Goal: Task Accomplishment & Management: Manage account settings

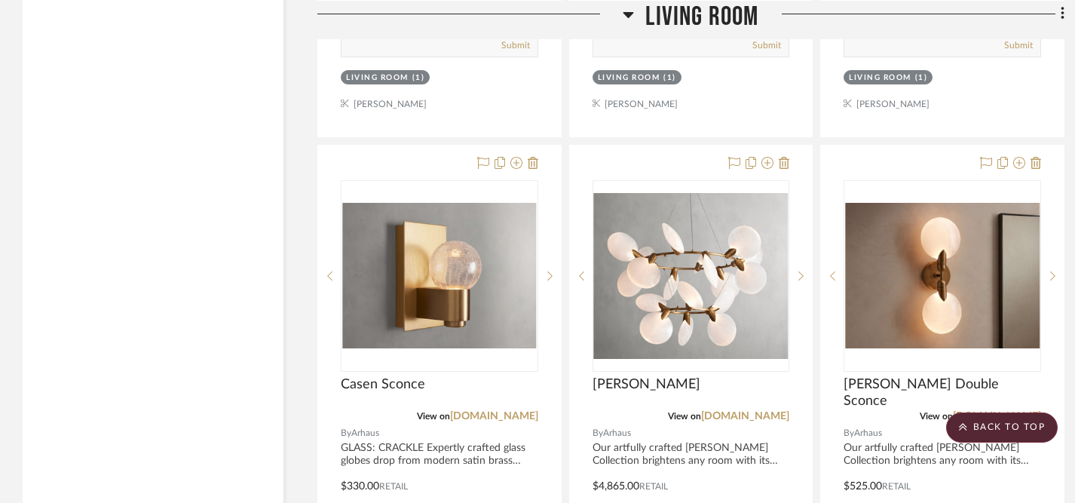
scroll to position [3627, 0]
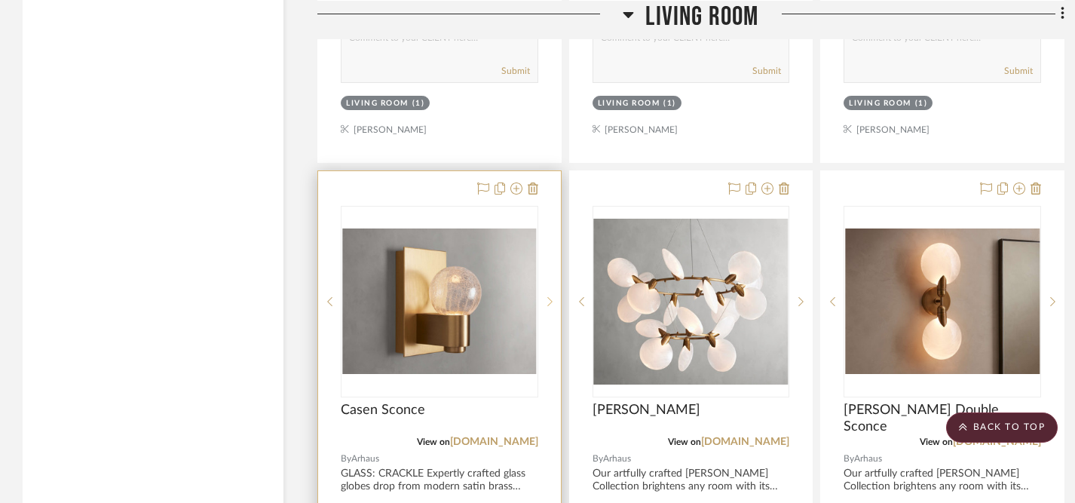
click at [547, 252] on div at bounding box center [549, 302] width 23 height 192
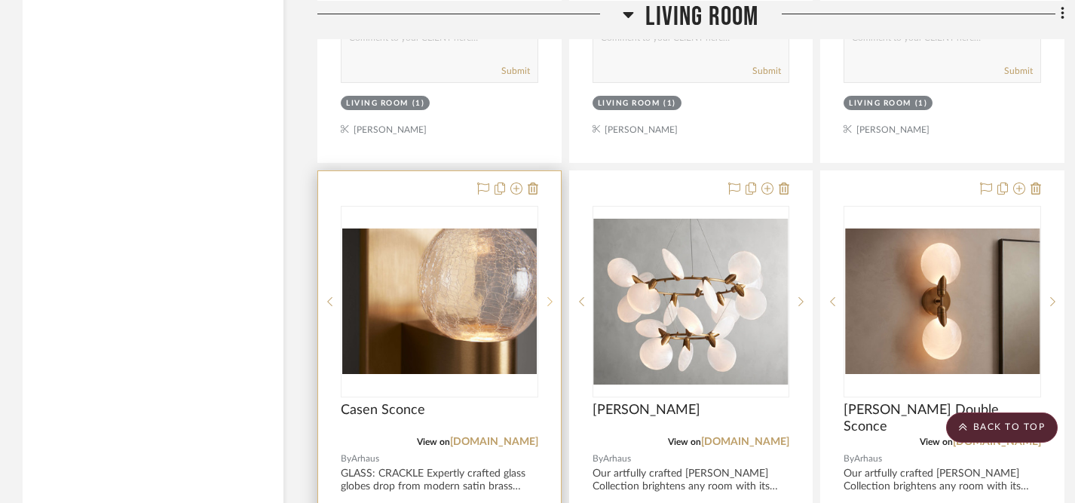
click at [547, 252] on div at bounding box center [549, 302] width 23 height 192
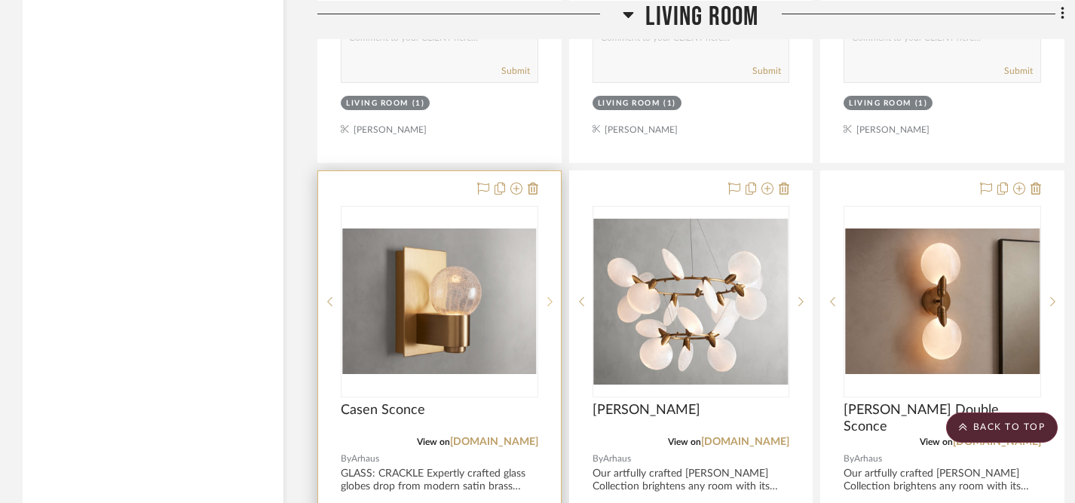
click at [547, 252] on div at bounding box center [549, 302] width 23 height 192
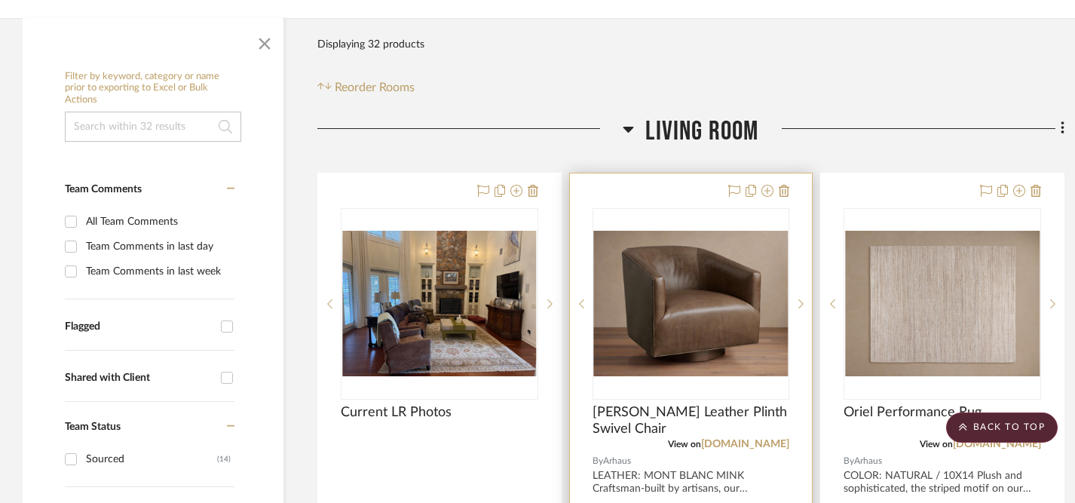
scroll to position [267, 0]
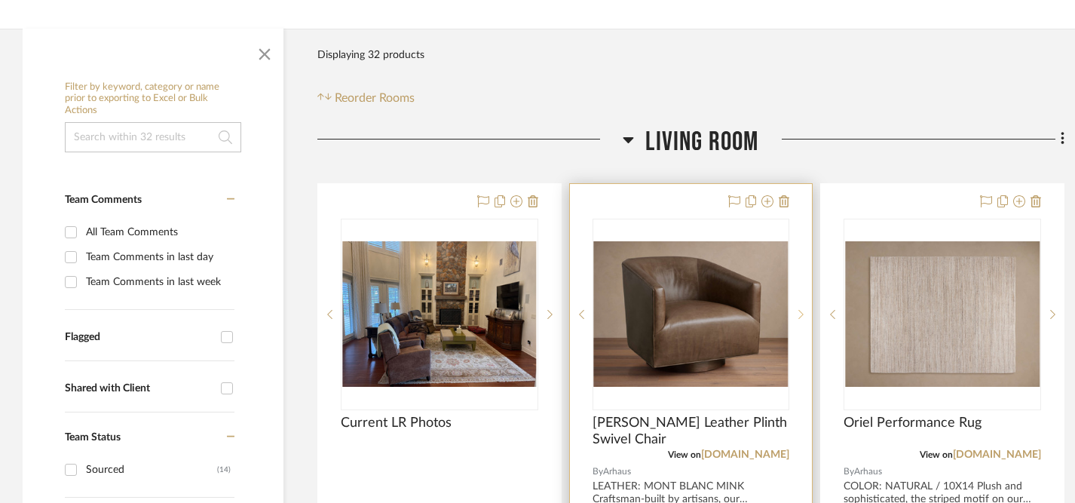
click at [801, 309] on icon at bounding box center [800, 314] width 5 height 11
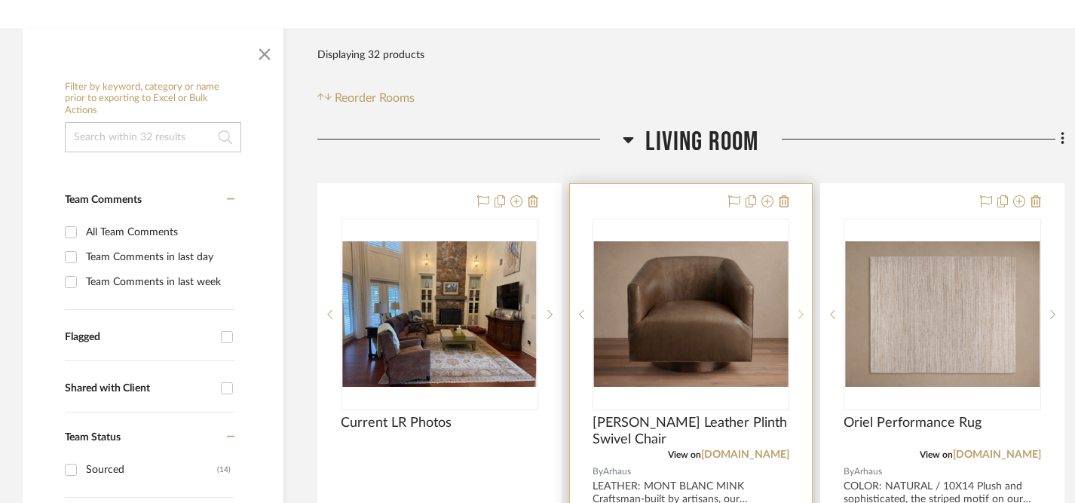
click at [802, 309] on icon at bounding box center [800, 314] width 5 height 11
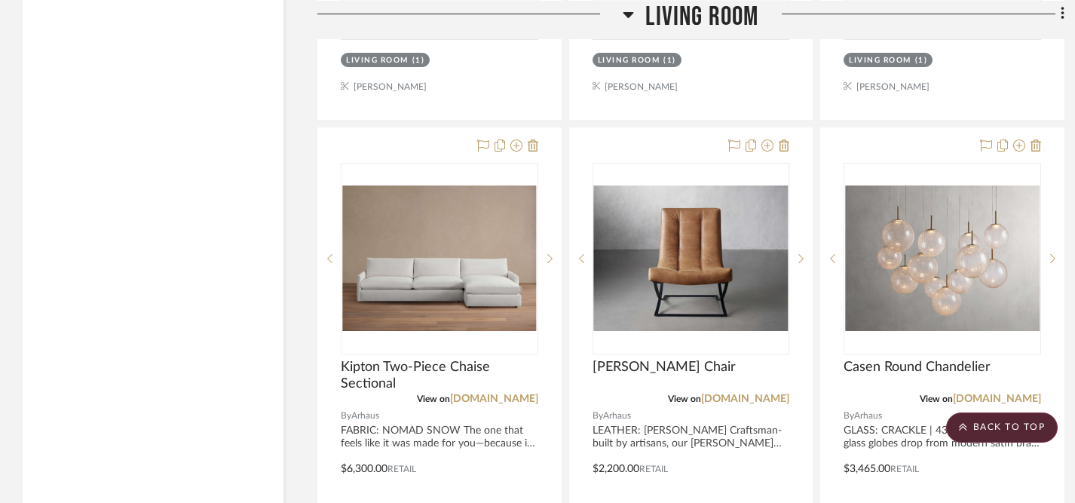
scroll to position [3018, 0]
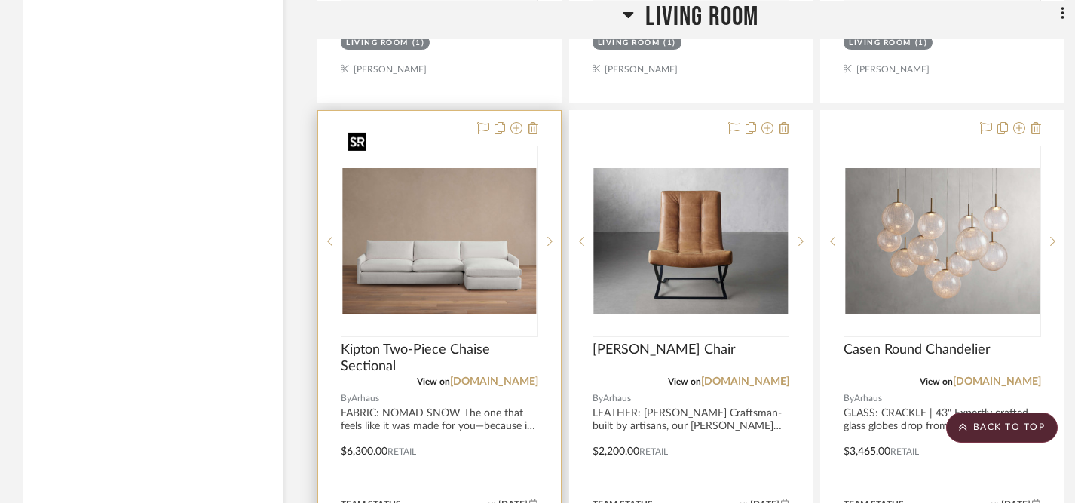
click at [455, 235] on img "0" at bounding box center [439, 241] width 195 height 146
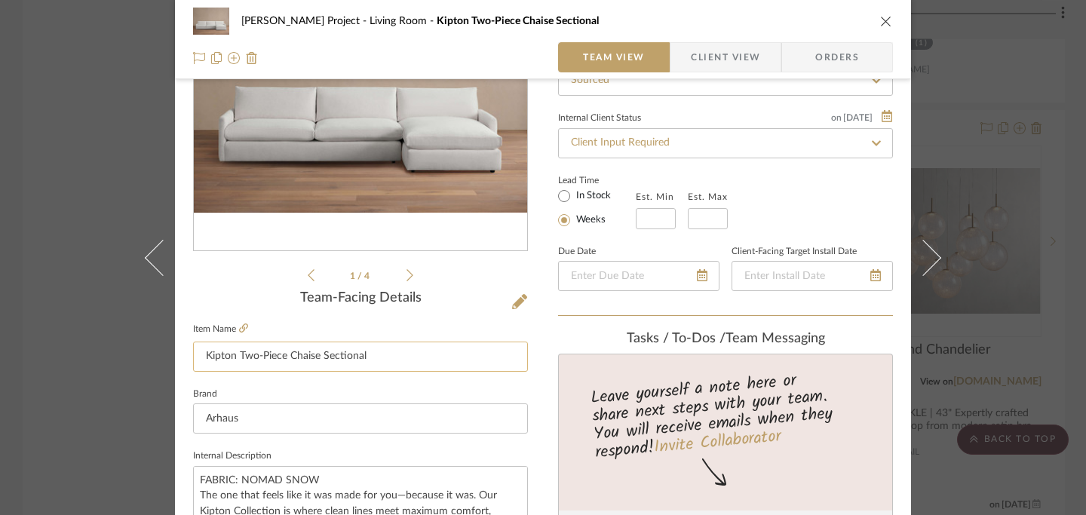
scroll to position [188, 0]
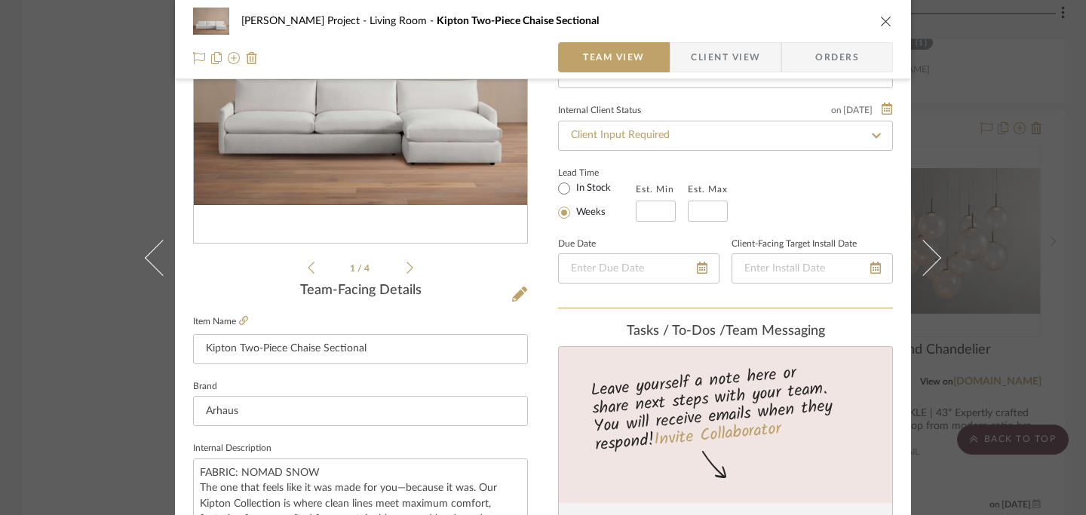
click at [244, 320] on fieldset "Item Name Kipton Two-Piece Chaise Sectional" at bounding box center [360, 337] width 335 height 53
click at [239, 320] on icon at bounding box center [243, 320] width 9 height 9
click at [881, 23] on icon "close" at bounding box center [886, 21] width 12 height 12
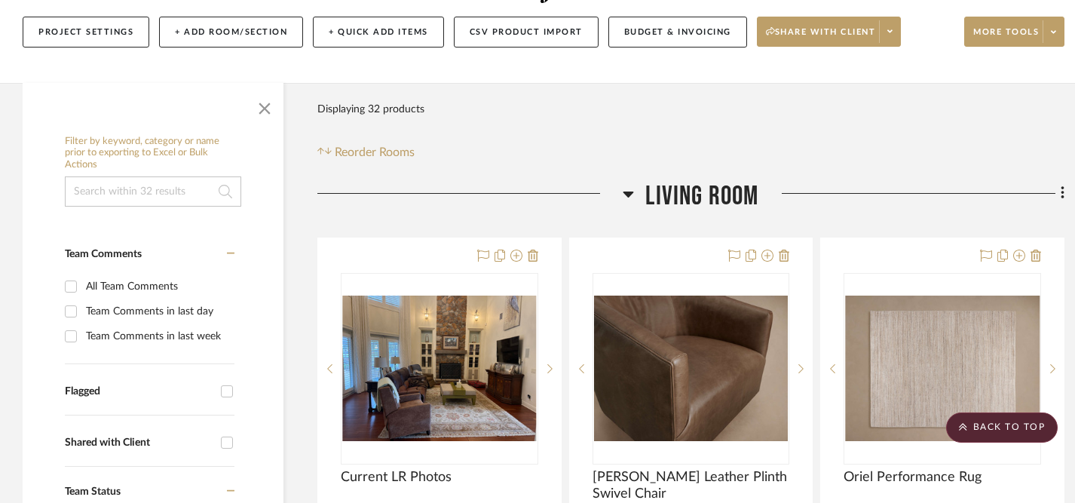
scroll to position [133, 0]
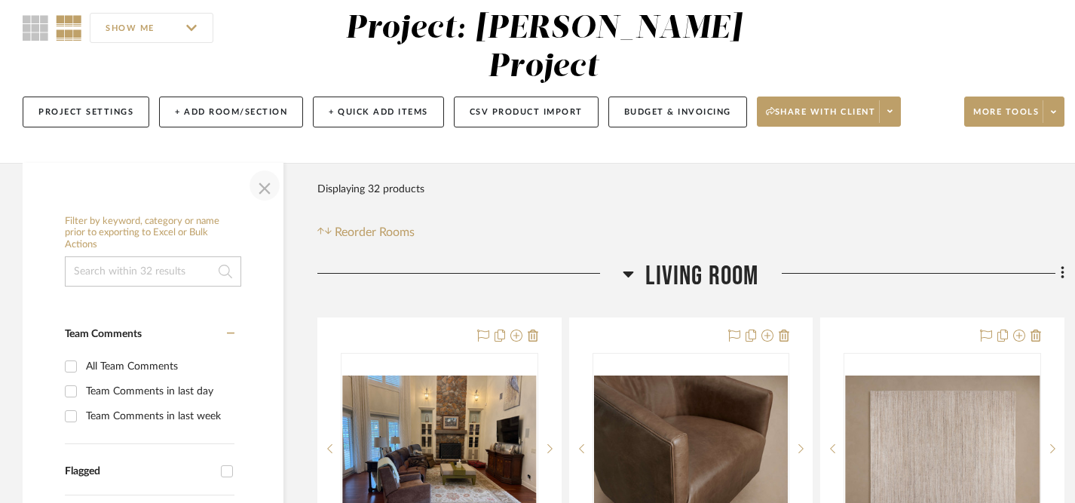
click at [265, 167] on span "button" at bounding box center [265, 185] width 36 height 36
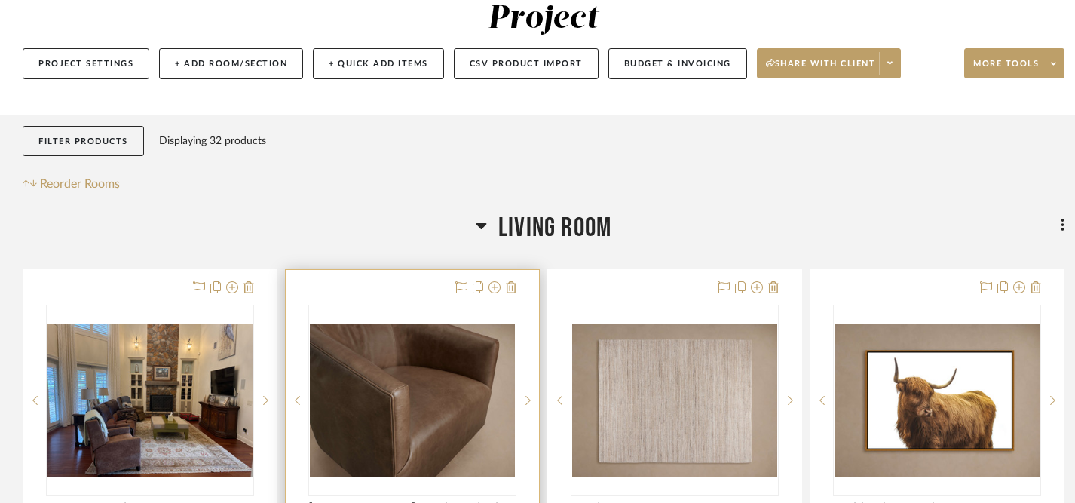
scroll to position [198, 0]
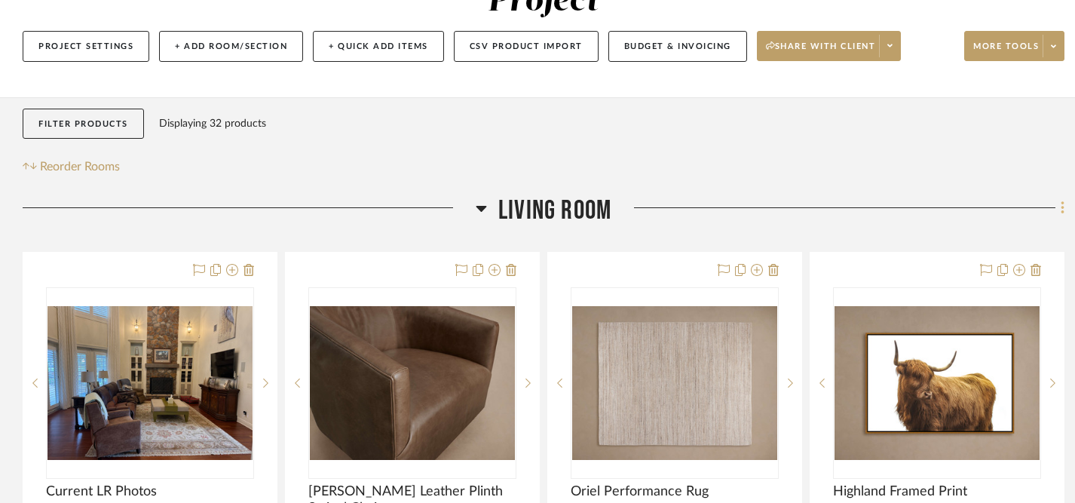
click at [1062, 201] on icon at bounding box center [1062, 207] width 3 height 13
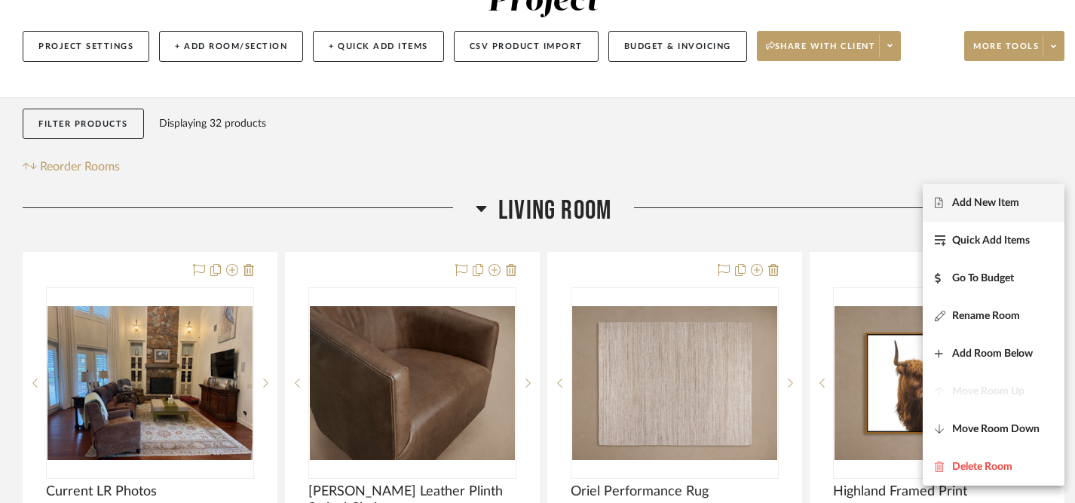
click at [1003, 198] on span "Add New Item" at bounding box center [985, 203] width 67 height 13
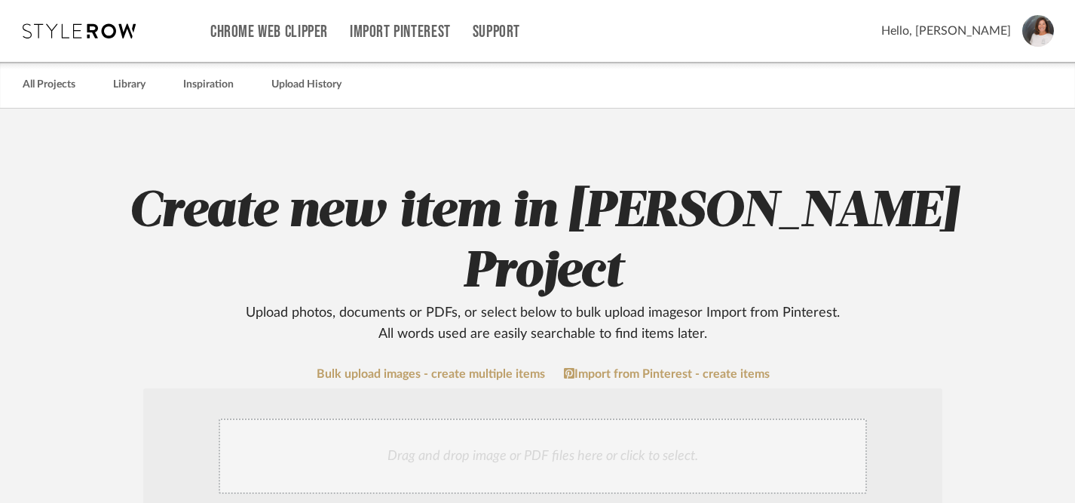
click at [494, 418] on div "Drag and drop image or PDF files here or click to select." at bounding box center [543, 455] width 648 height 75
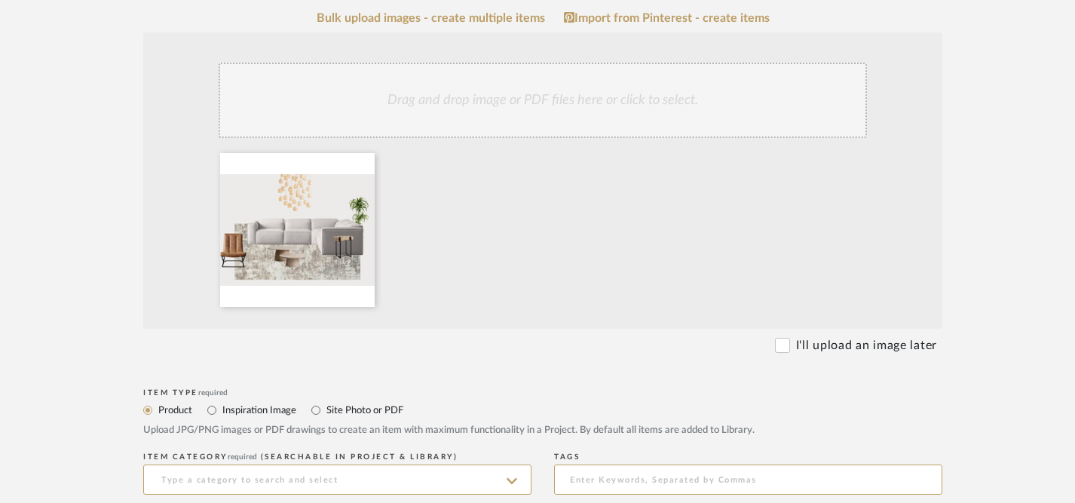
scroll to position [346, 0]
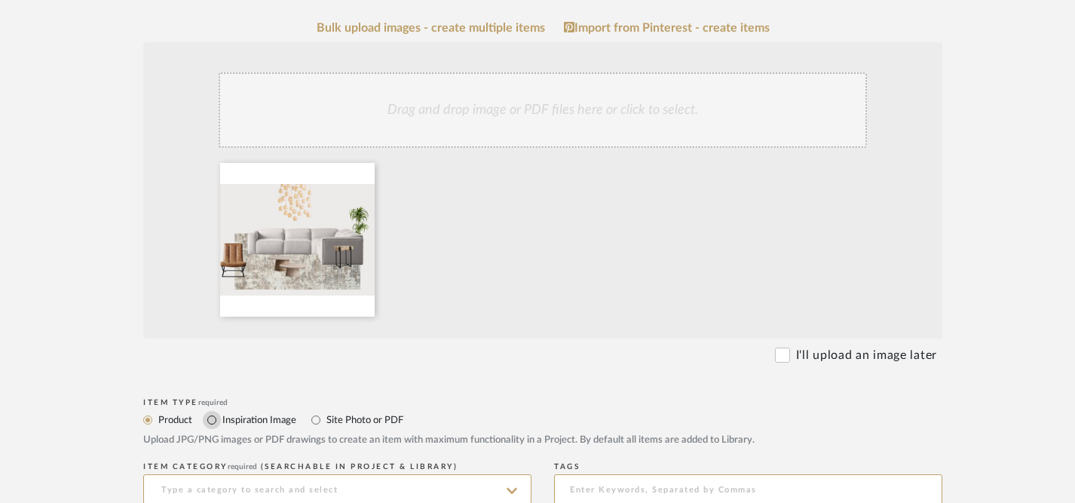
click at [213, 411] on input "Inspiration Image" at bounding box center [212, 420] width 18 height 18
radio input "true"
click at [259, 474] on input at bounding box center [337, 489] width 388 height 30
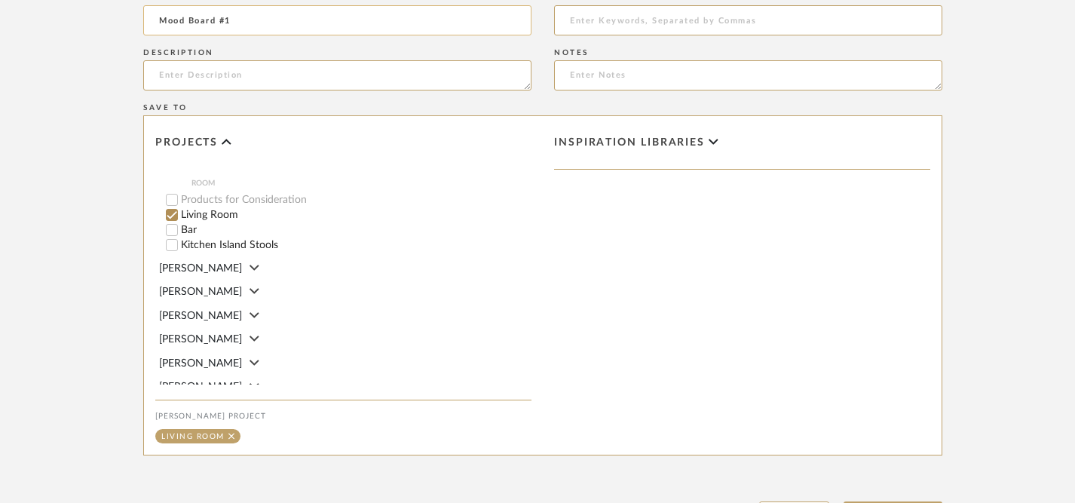
scroll to position [893, 0]
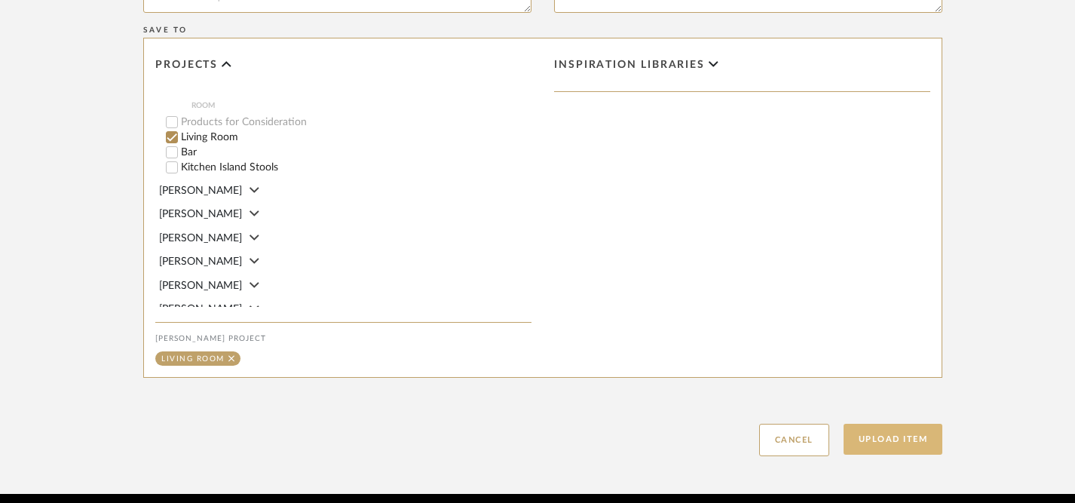
type input "Mood Board #1"
click at [902, 424] on button "Upload Item" at bounding box center [894, 439] width 100 height 31
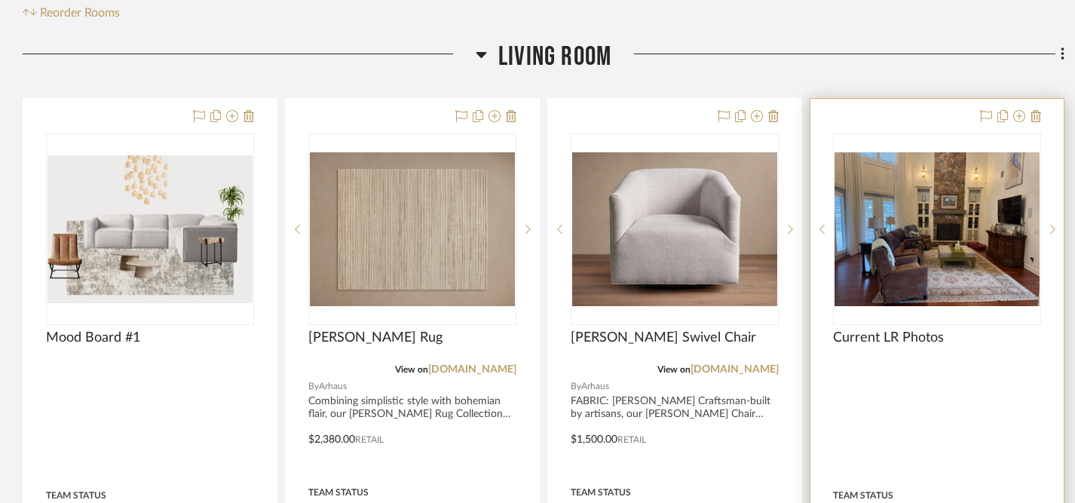
scroll to position [361, 0]
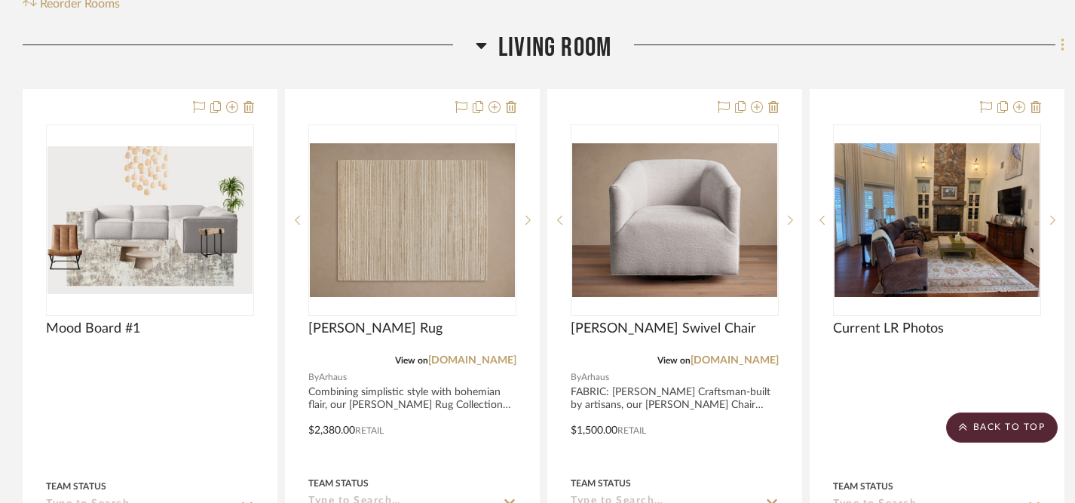
click at [1061, 37] on icon at bounding box center [1063, 45] width 5 height 17
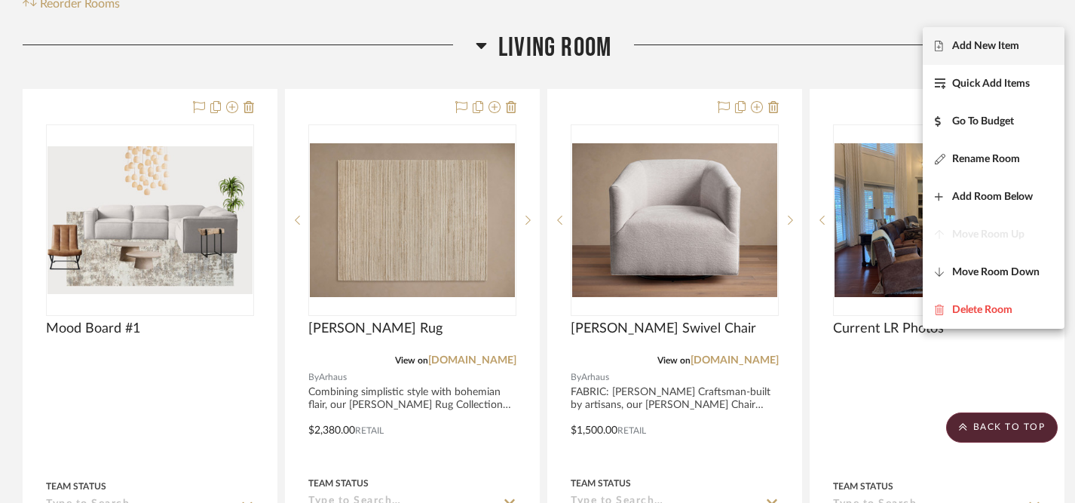
click at [979, 44] on span "Add New Item" at bounding box center [985, 46] width 67 height 13
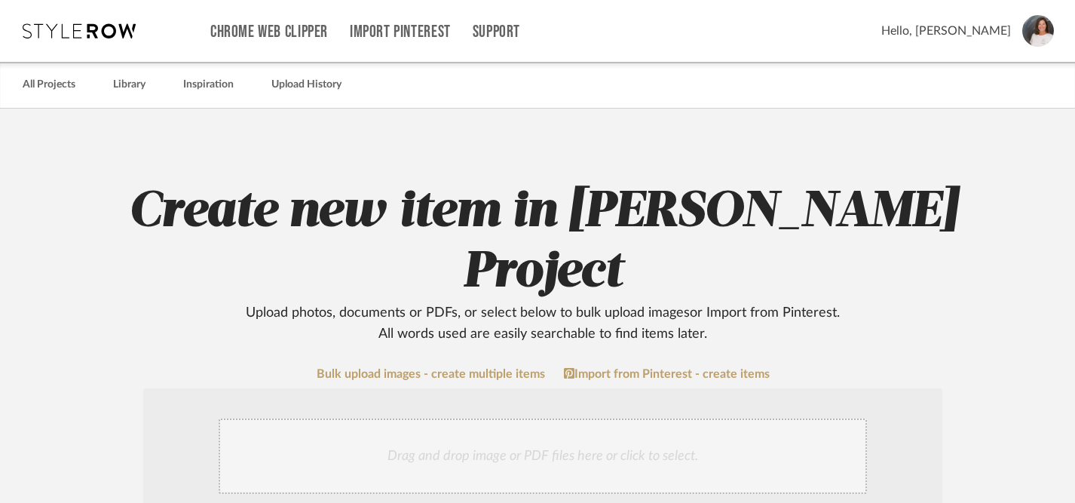
click at [541, 418] on div "Drag and drop image or PDF files here or click to select." at bounding box center [543, 455] width 648 height 75
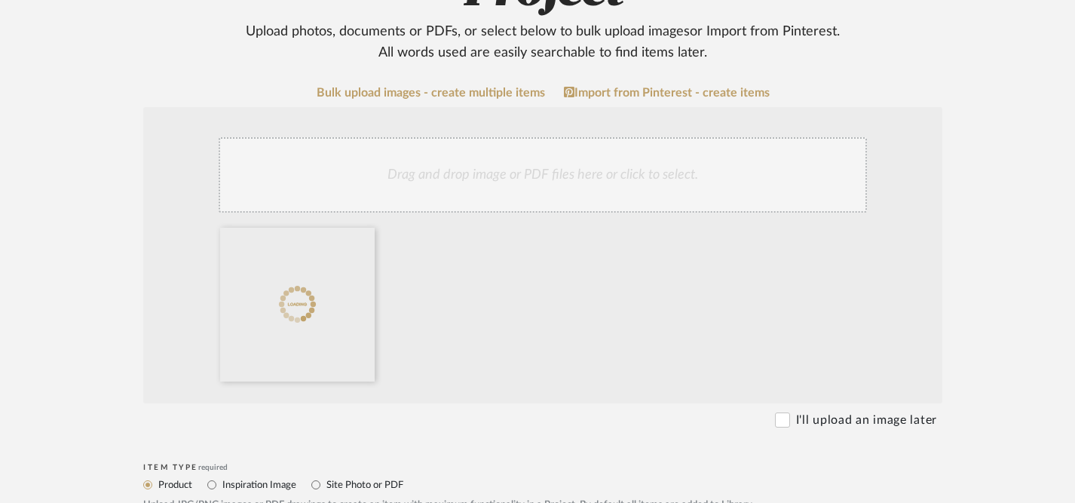
scroll to position [271, 0]
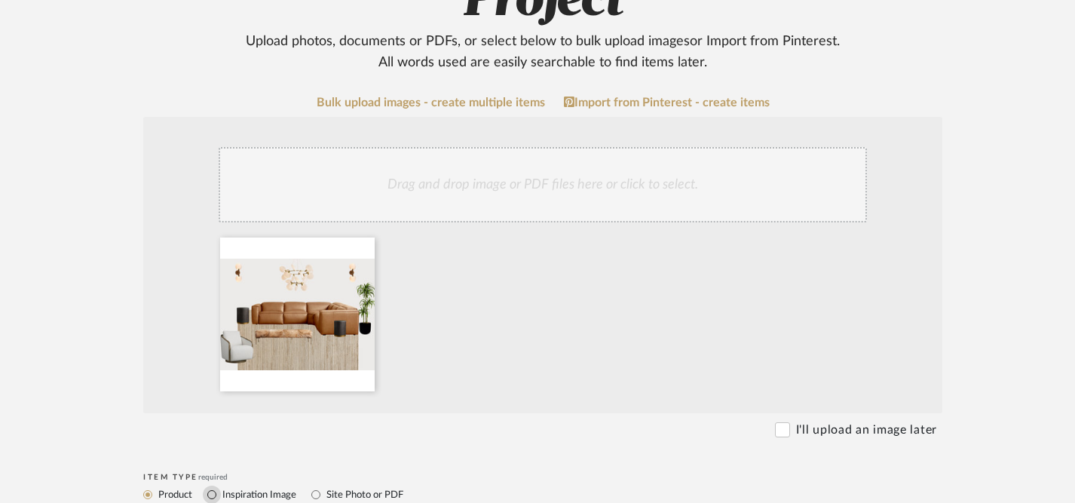
click at [210, 486] on input "Inspiration Image" at bounding box center [212, 495] width 18 height 18
radio input "true"
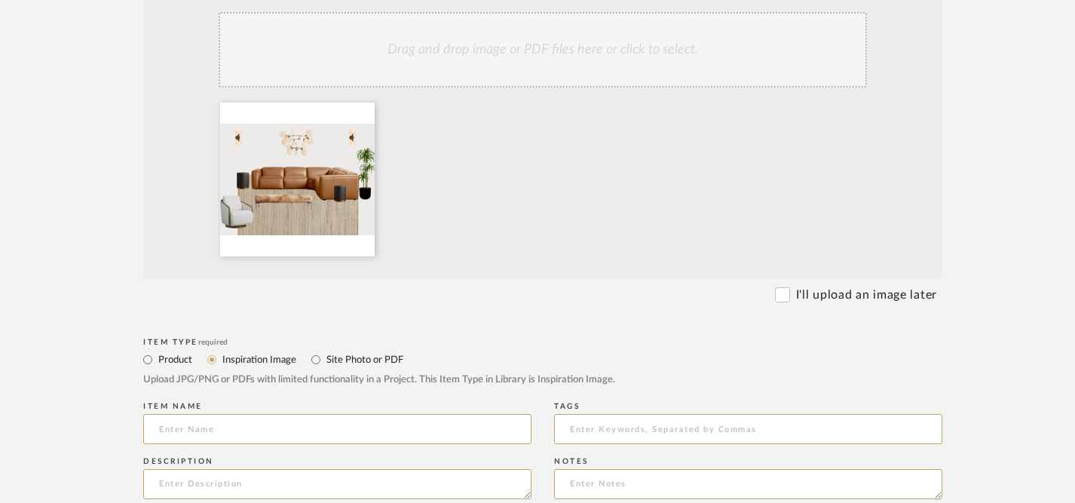
scroll to position [412, 0]
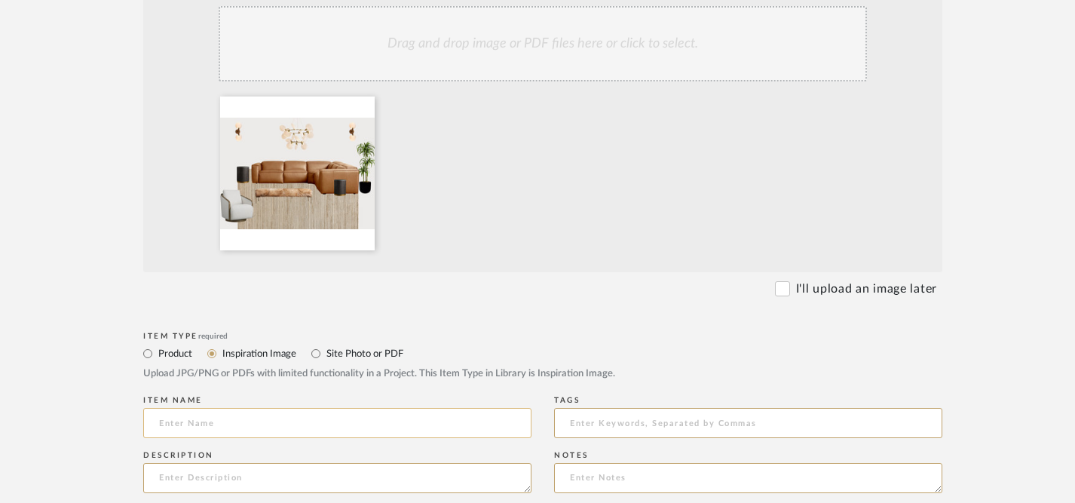
click at [363, 408] on input at bounding box center [337, 423] width 388 height 30
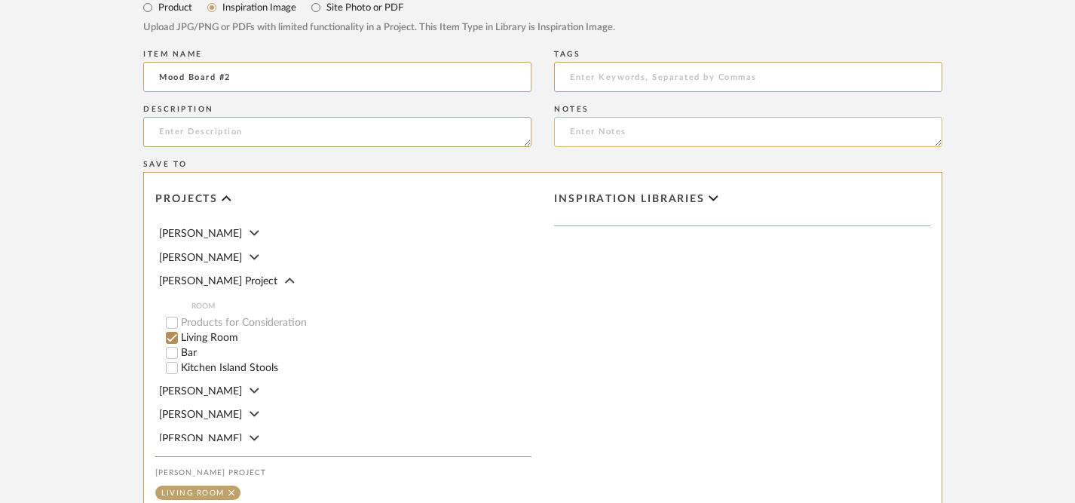
scroll to position [893, 0]
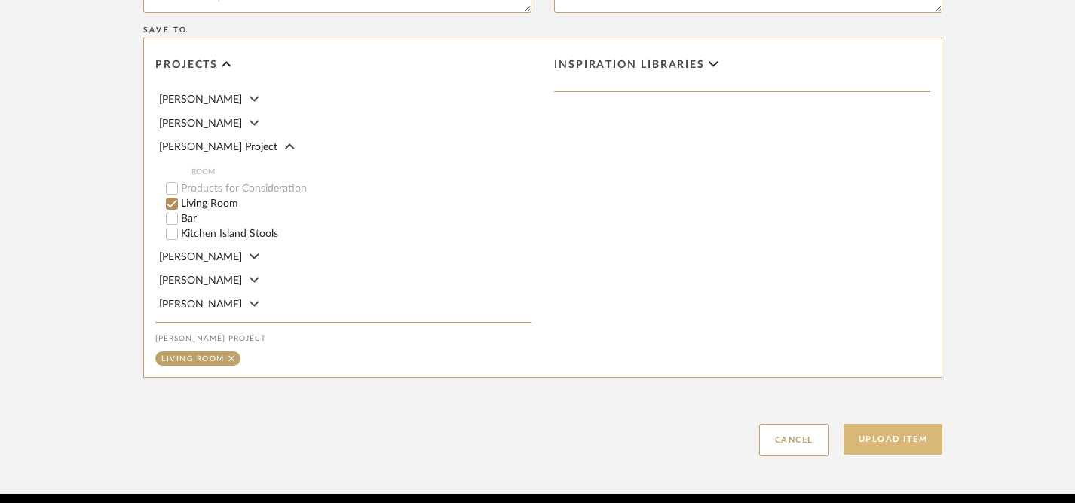
type input "Mood Board #2"
click at [893, 424] on button "Upload Item" at bounding box center [894, 439] width 100 height 31
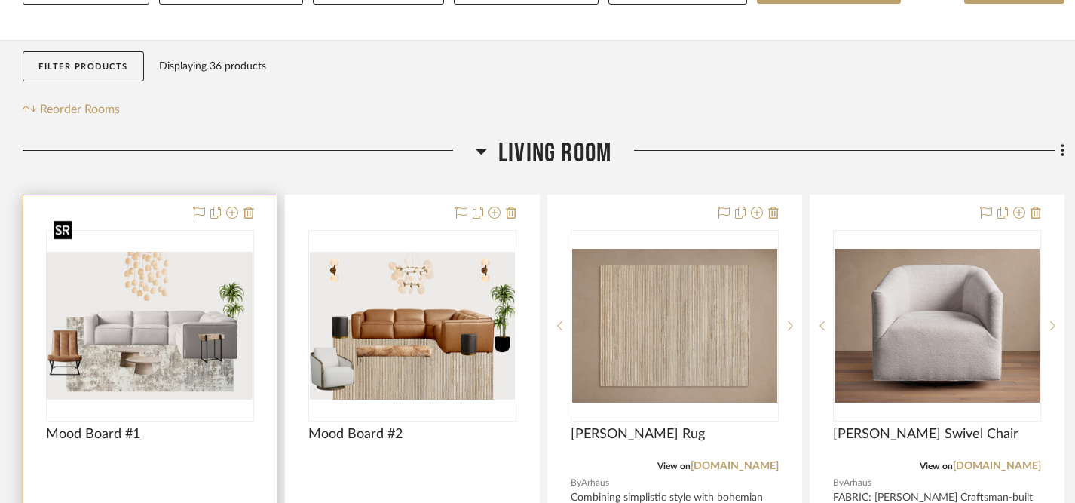
scroll to position [294, 0]
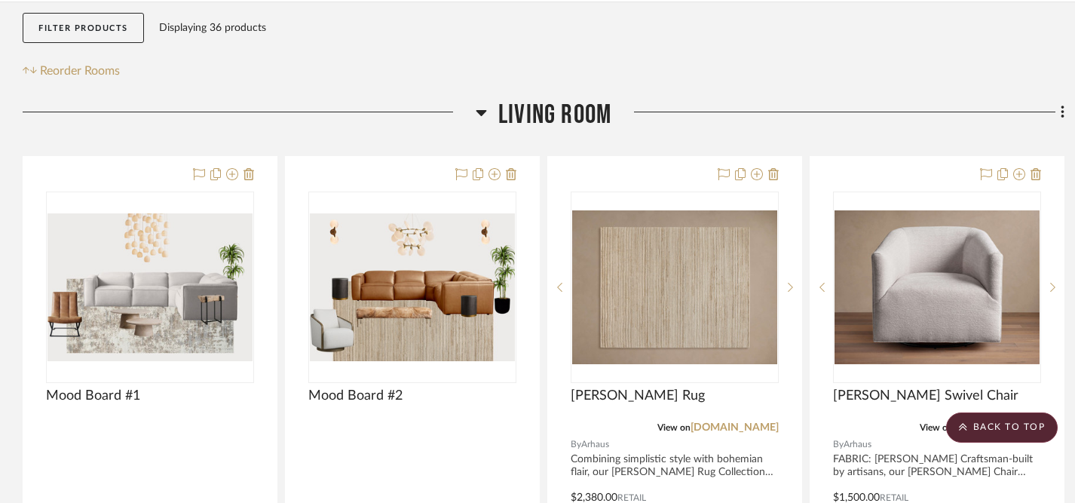
click at [1059, 101] on fa-icon at bounding box center [1061, 113] width 10 height 25
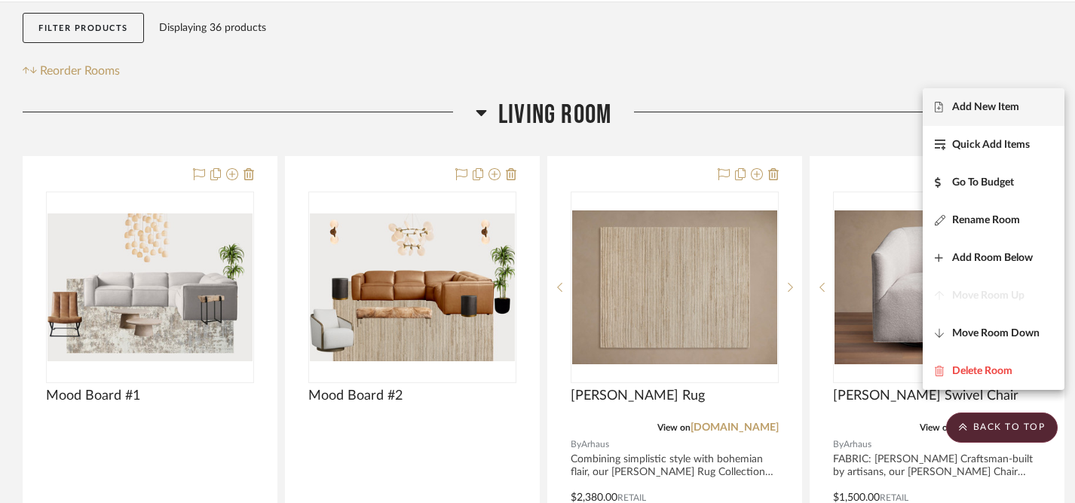
click at [1013, 105] on span "Add New Item" at bounding box center [985, 107] width 67 height 13
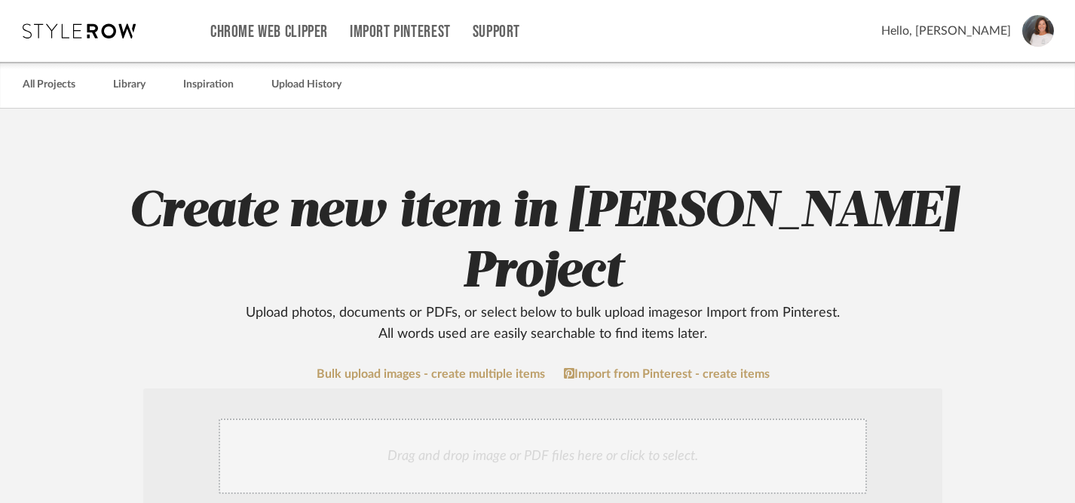
click at [571, 418] on div "Drag and drop image or PDF files here or click to select." at bounding box center [543, 455] width 648 height 75
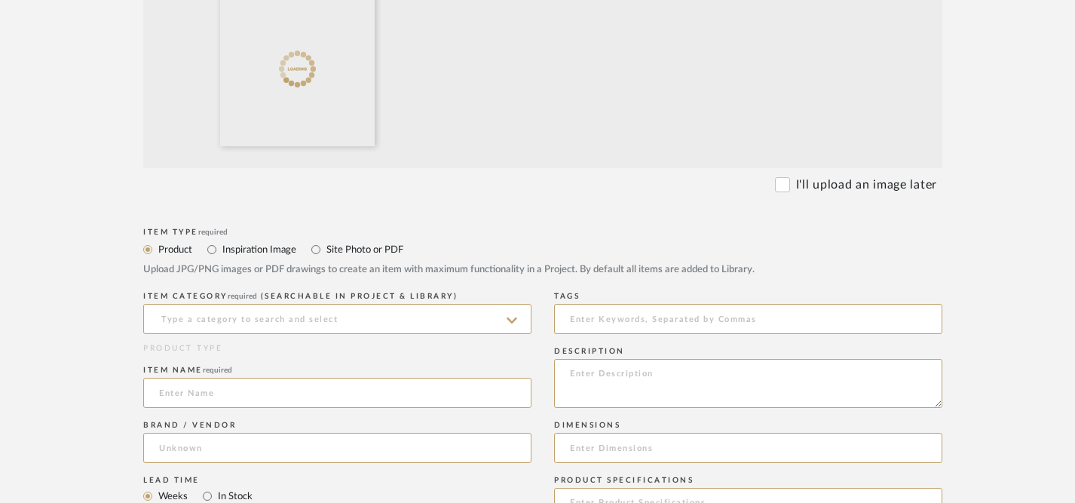
scroll to position [521, 0]
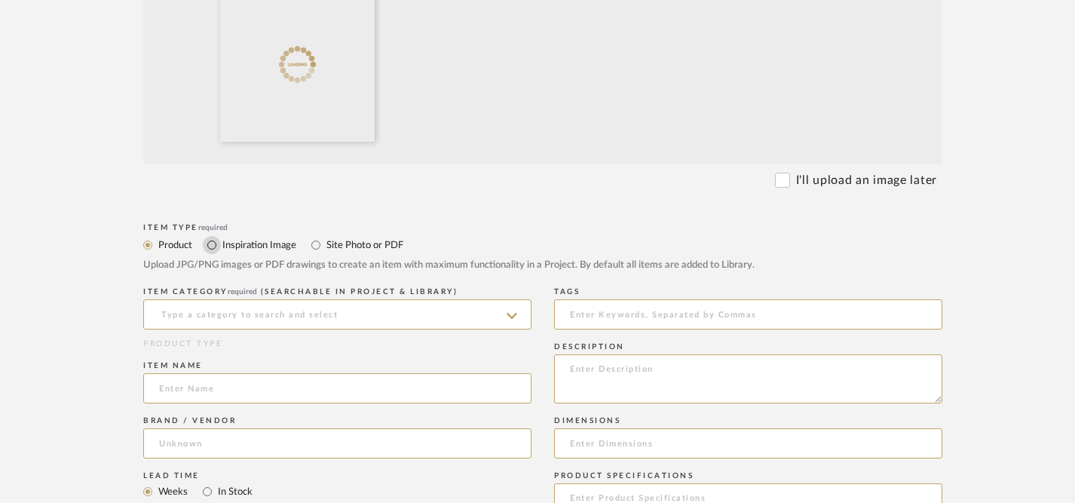
click at [213, 236] on input "Inspiration Image" at bounding box center [212, 245] width 18 height 18
radio input "true"
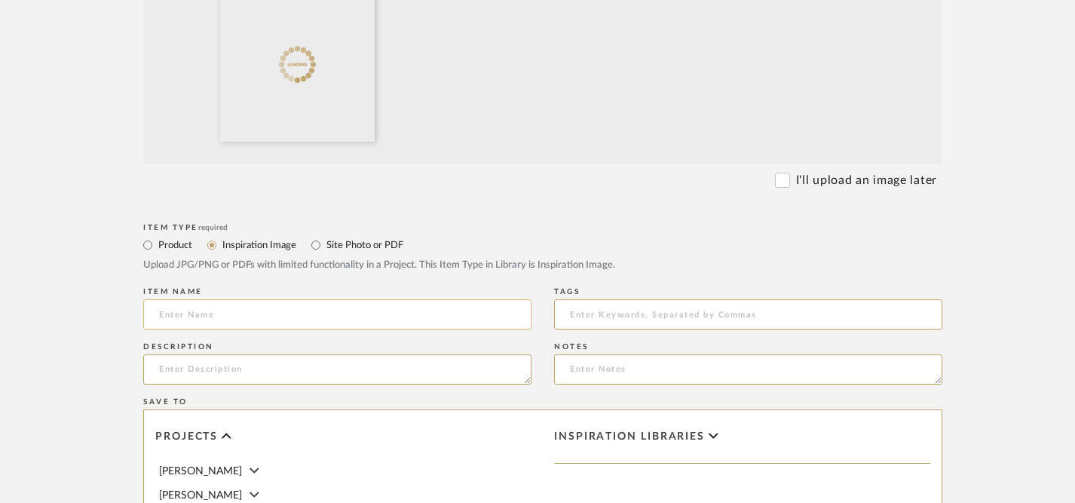
click at [245, 299] on input at bounding box center [337, 314] width 388 height 30
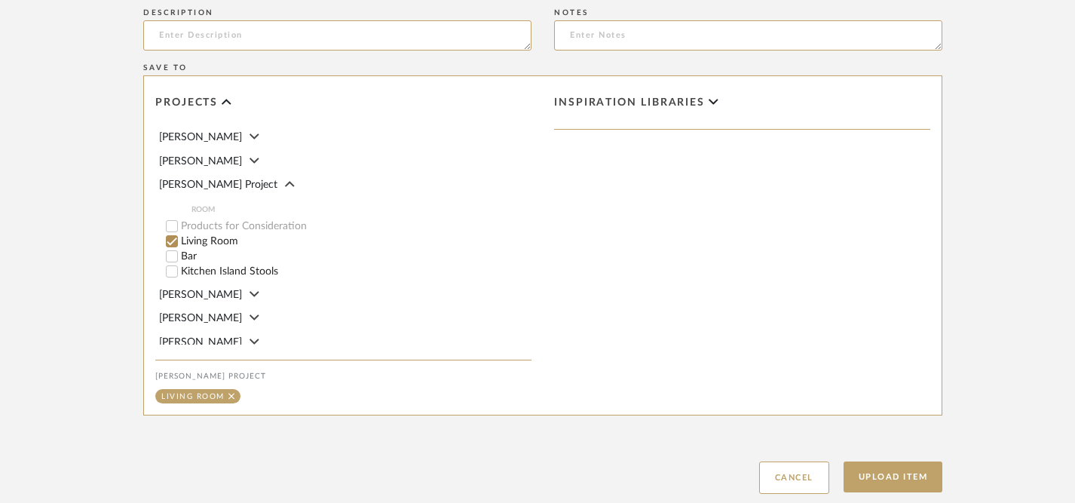
scroll to position [893, 0]
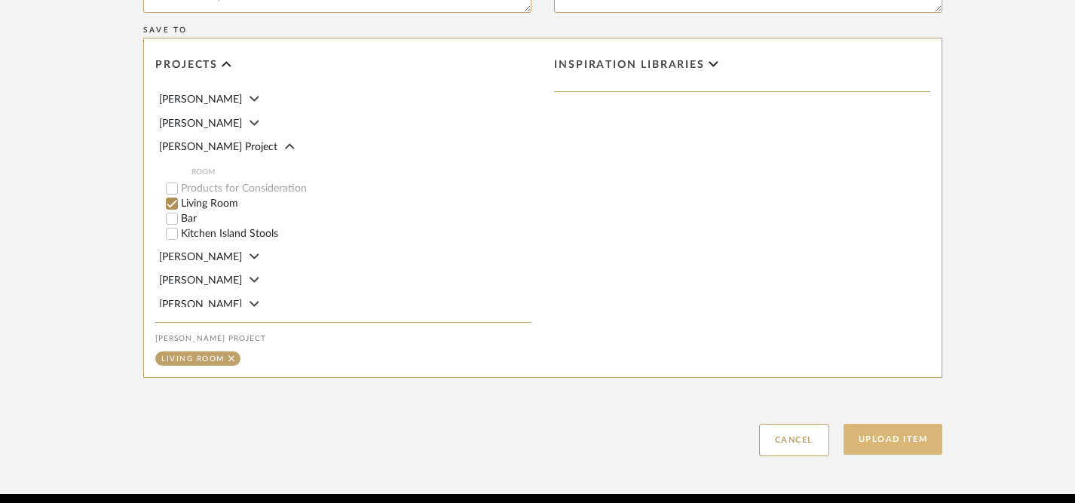
type input "Mood Board #3"
click at [912, 424] on button "Upload Item" at bounding box center [894, 439] width 100 height 31
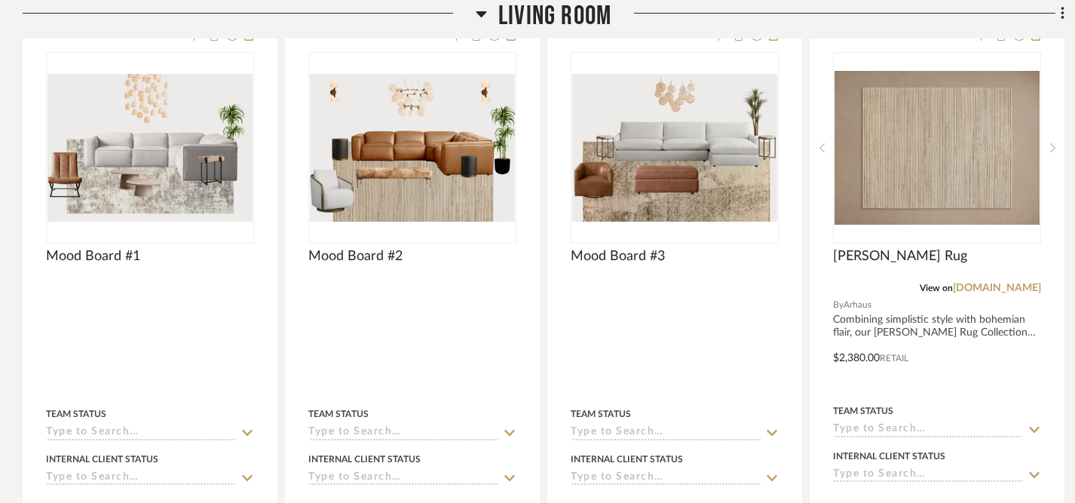
scroll to position [477, 0]
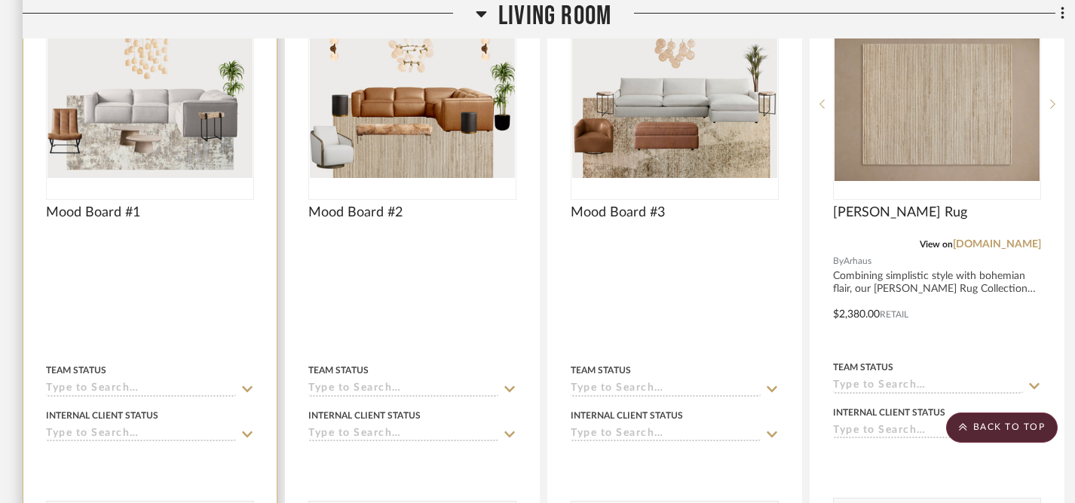
click at [249, 431] on icon at bounding box center [247, 434] width 11 height 6
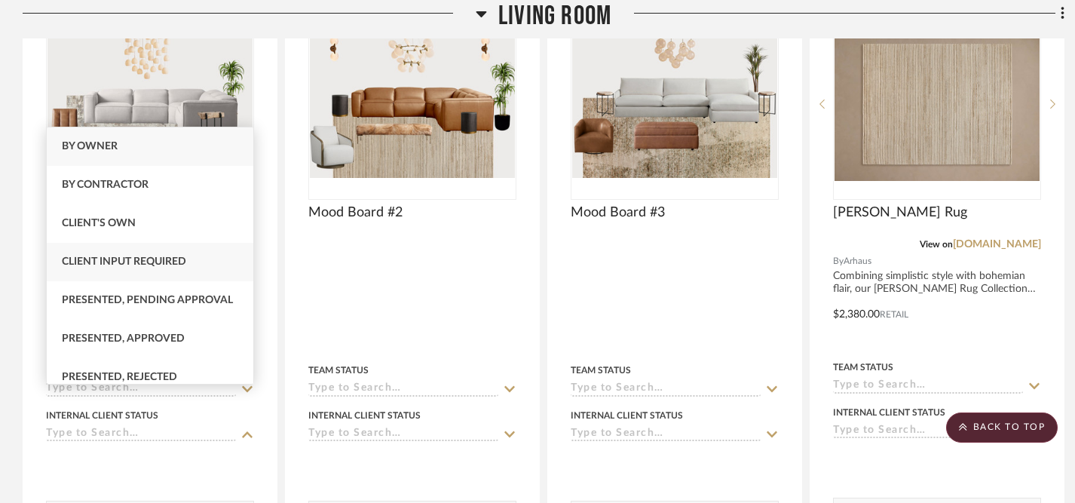
click at [161, 259] on span "Client Input Required" at bounding box center [124, 261] width 124 height 11
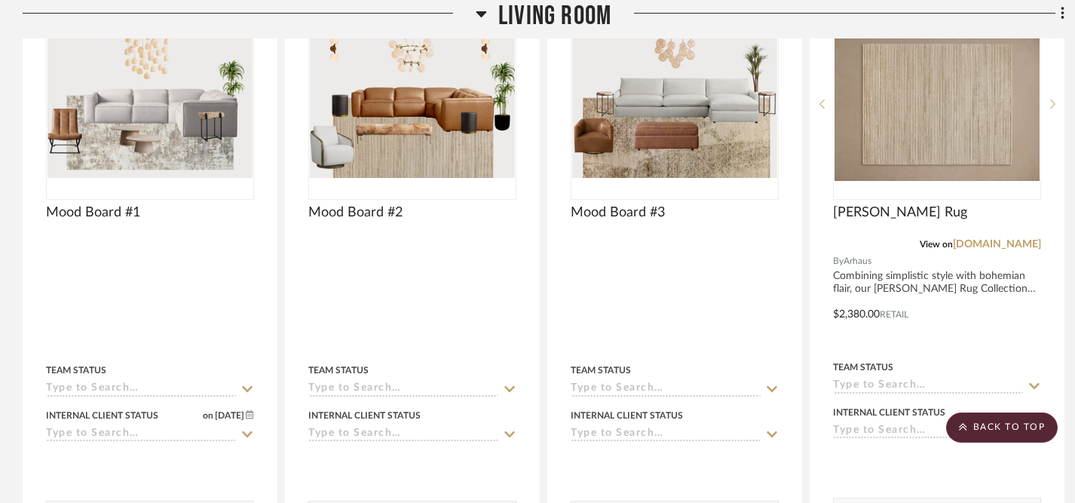
type input "[DATE]"
type input "Client Input Required"
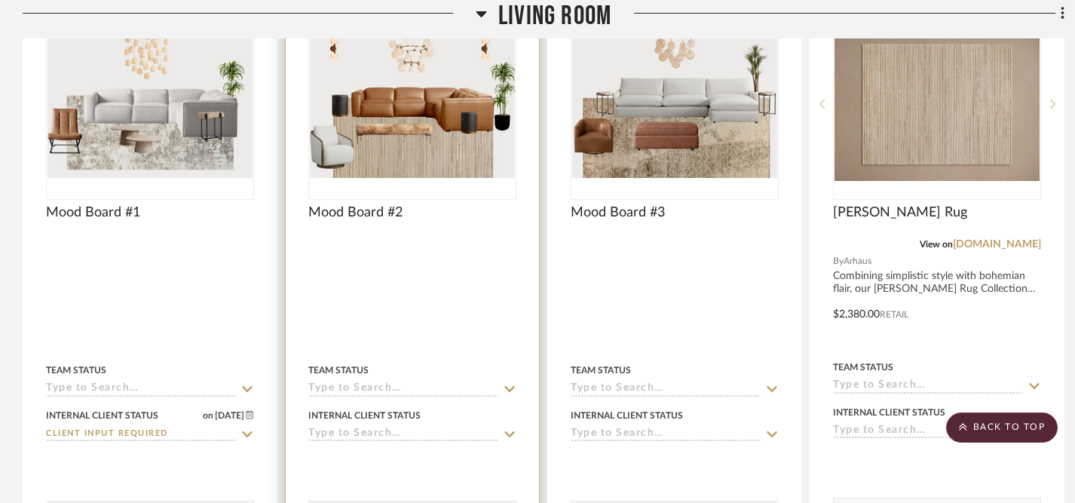
click at [512, 431] on icon at bounding box center [509, 434] width 11 height 6
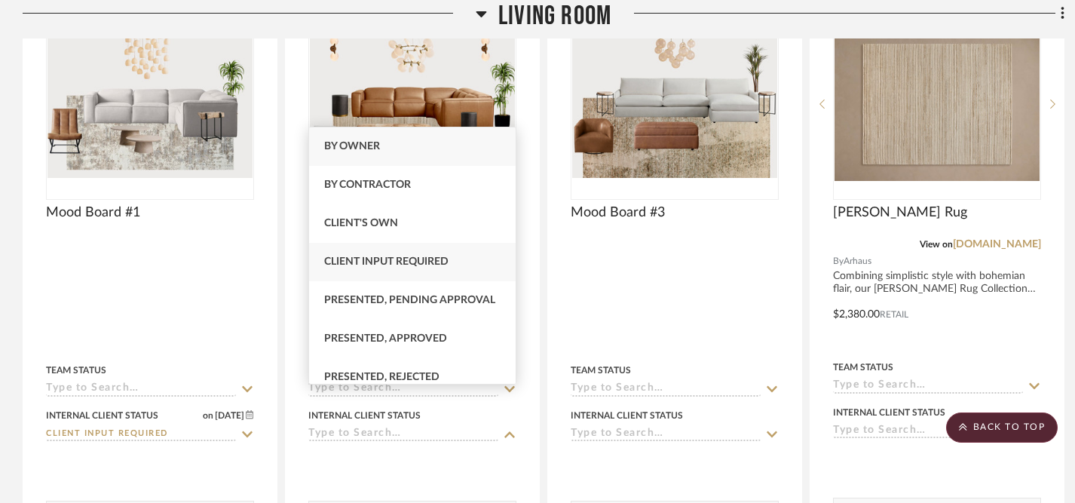
click at [427, 266] on span "Client Input Required" at bounding box center [386, 261] width 124 height 11
type input "[DATE]"
type input "Client Input Required"
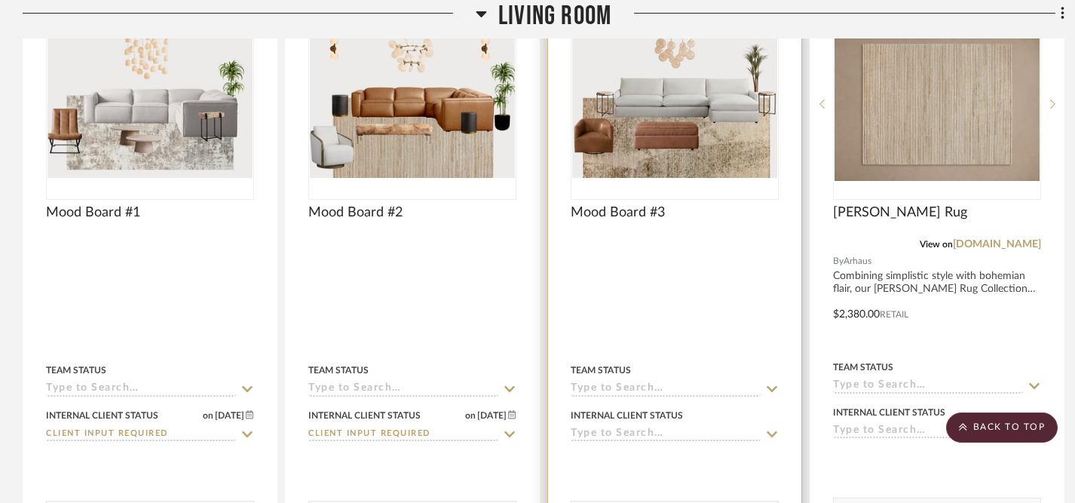
click at [777, 428] on icon at bounding box center [772, 434] width 14 height 12
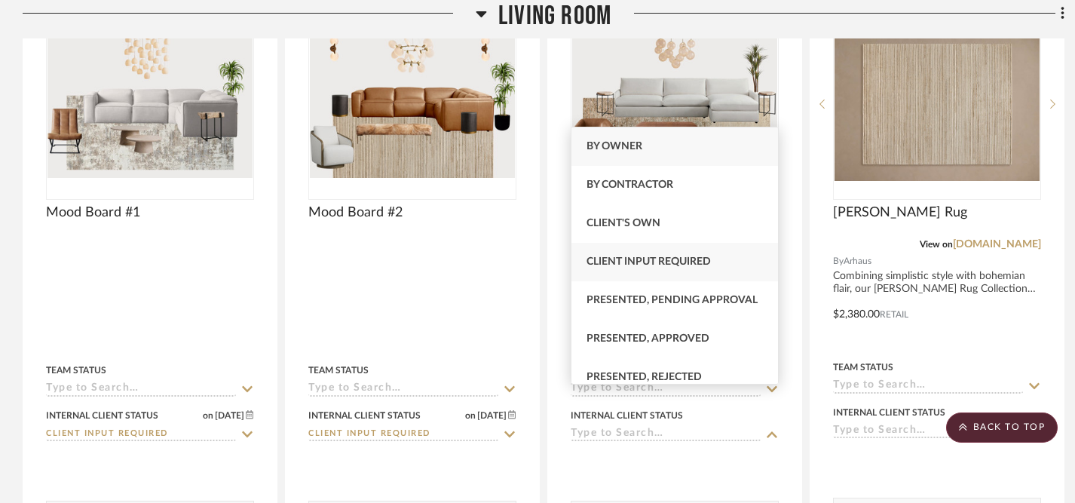
click at [667, 261] on span "Client Input Required" at bounding box center [649, 261] width 124 height 11
type input "[DATE]"
type input "Client Input Required"
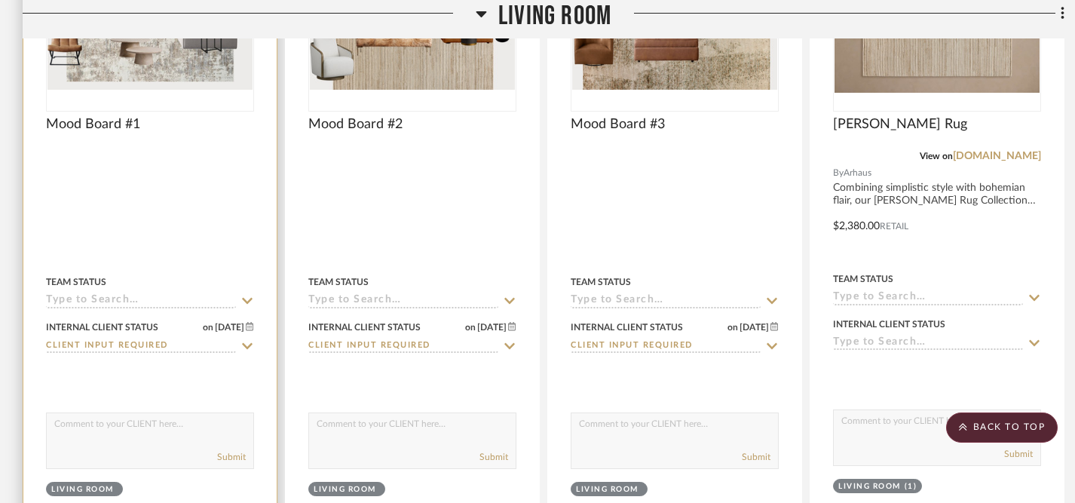
scroll to position [654, 0]
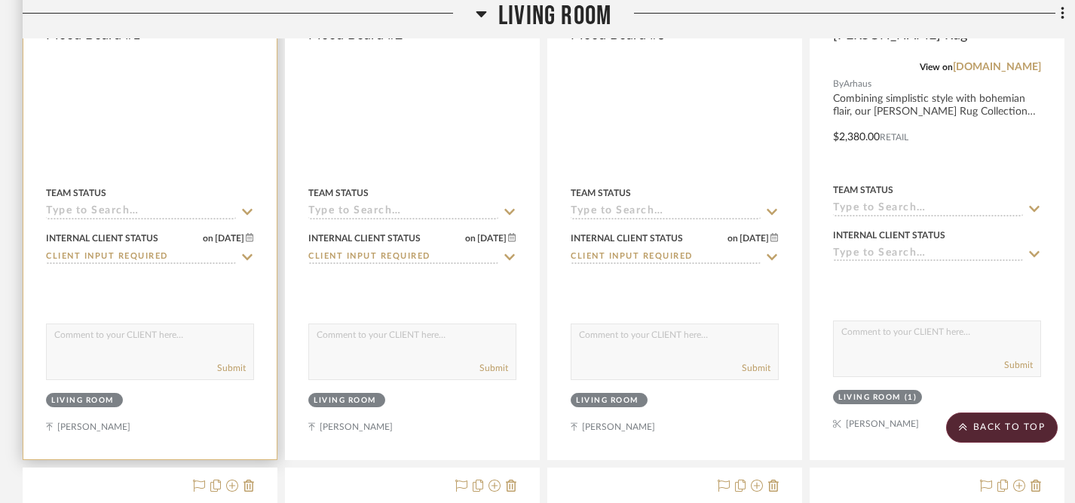
click at [191, 324] on textarea at bounding box center [150, 338] width 207 height 29
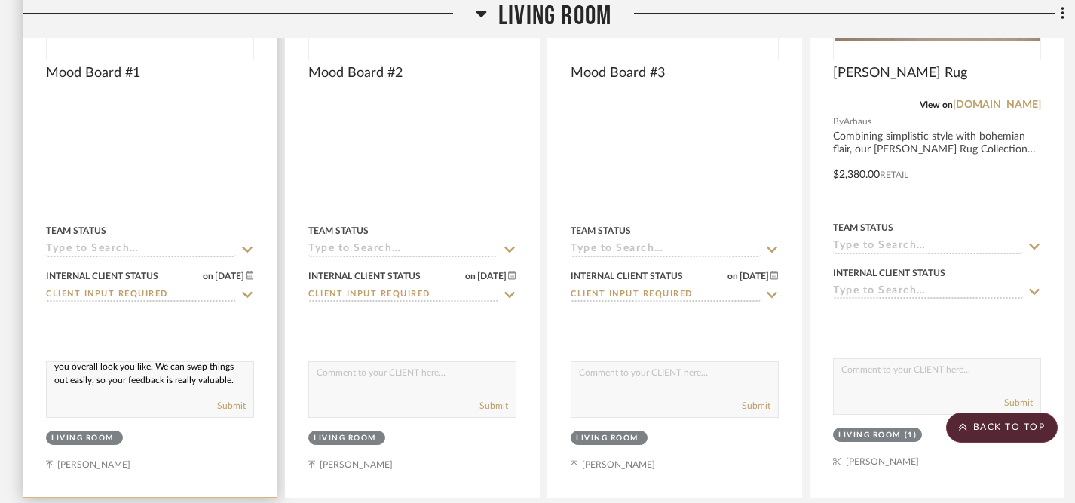
scroll to position [0, 0]
click at [170, 362] on textarea "Hi, this is the starting point to get a feel for what you overall look you like…" at bounding box center [150, 376] width 207 height 29
click at [122, 362] on textarea "Hi, this is the starting point to get a feel for what you overall look you like…" at bounding box center [150, 376] width 207 height 29
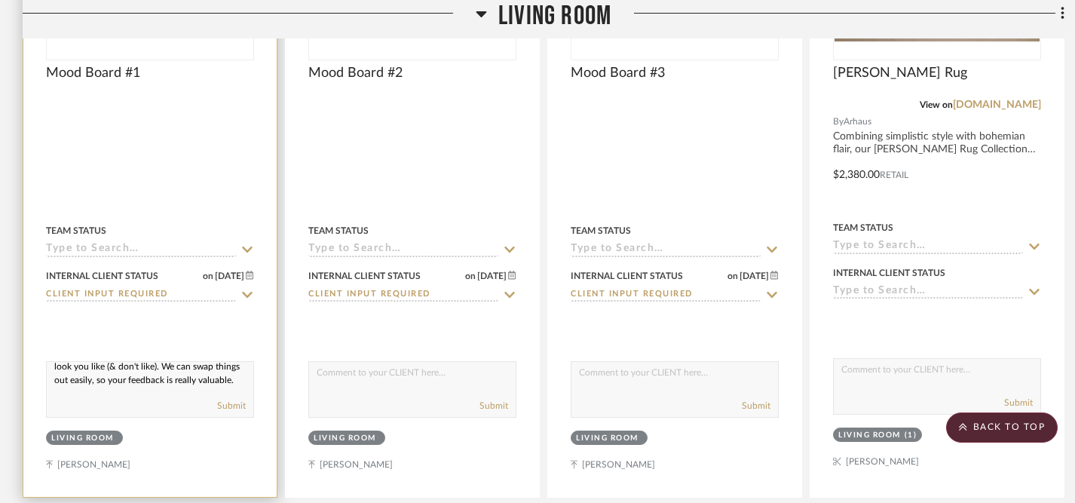
click at [87, 362] on textarea "Hi, this is the starting point to get a feel for what look you like (& don't li…" at bounding box center [150, 376] width 207 height 29
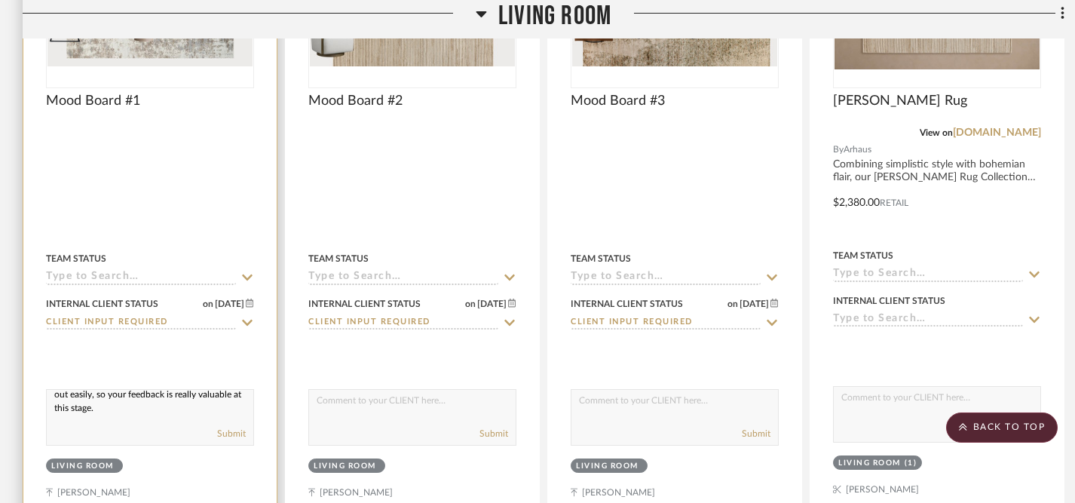
scroll to position [593, 0]
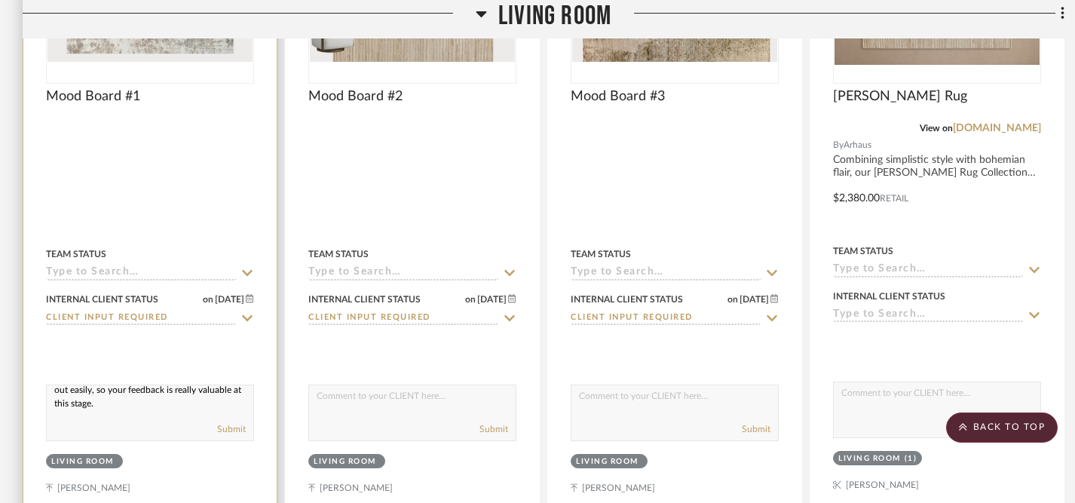
click at [155, 385] on textarea "Hi, this is the starting point to get a feel for what look you like (& don't li…" at bounding box center [150, 399] width 207 height 29
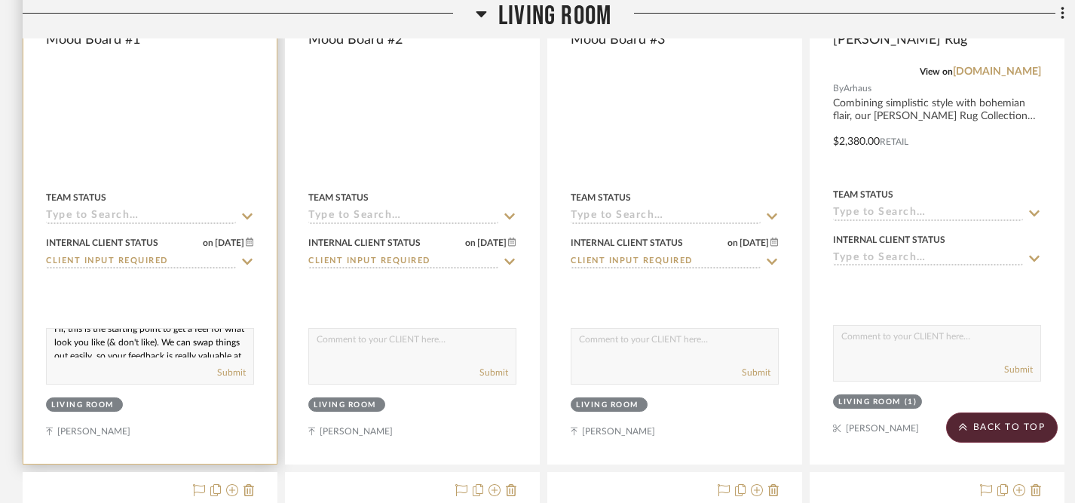
scroll to position [0, 0]
click at [54, 329] on textarea "Hi, this is the starting point to get a feel for what look you like (& don't li…" at bounding box center [150, 343] width 207 height 29
drag, startPoint x: 54, startPoint y: 303, endPoint x: 158, endPoint y: 338, distance: 109.0
click at [158, 338] on div "Hi, this is the starting point to get a feel for what look you like (& don't li…" at bounding box center [150, 356] width 208 height 57
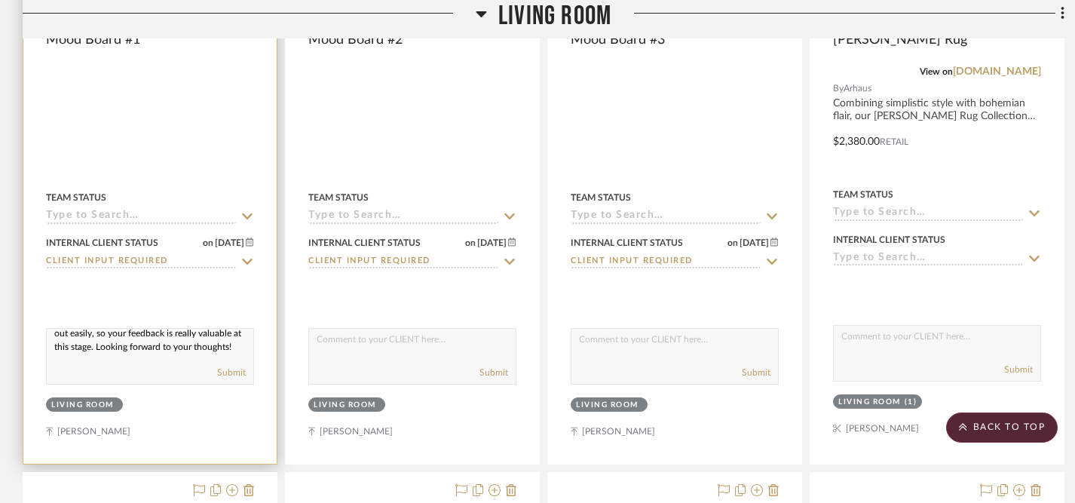
paste textarea "just a starting point to get a sense of what you like (and don’t like). It’s ea…"
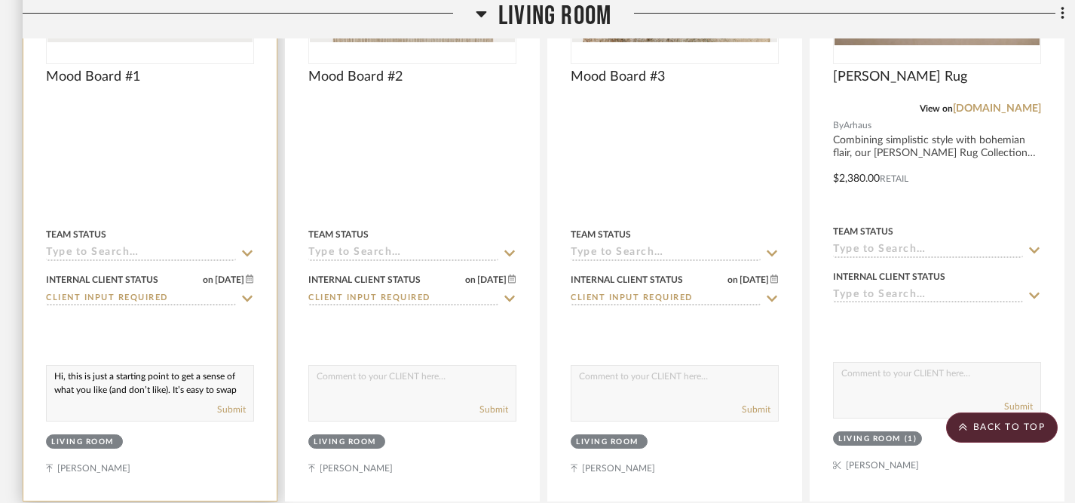
scroll to position [644, 0]
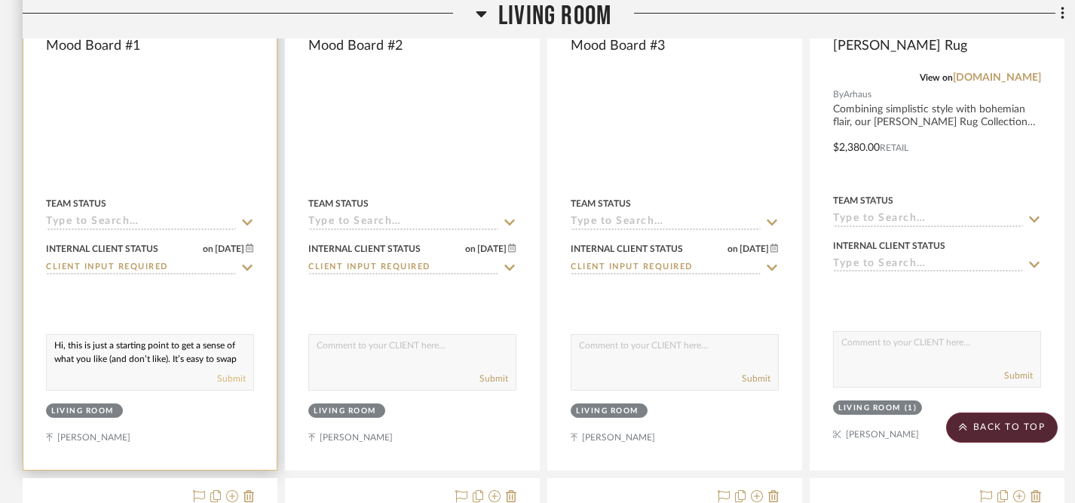
type textarea "Hi, this is just a starting point to get a sense of what you like (and don’t li…"
click at [229, 372] on button "Submit" at bounding box center [231, 379] width 29 height 14
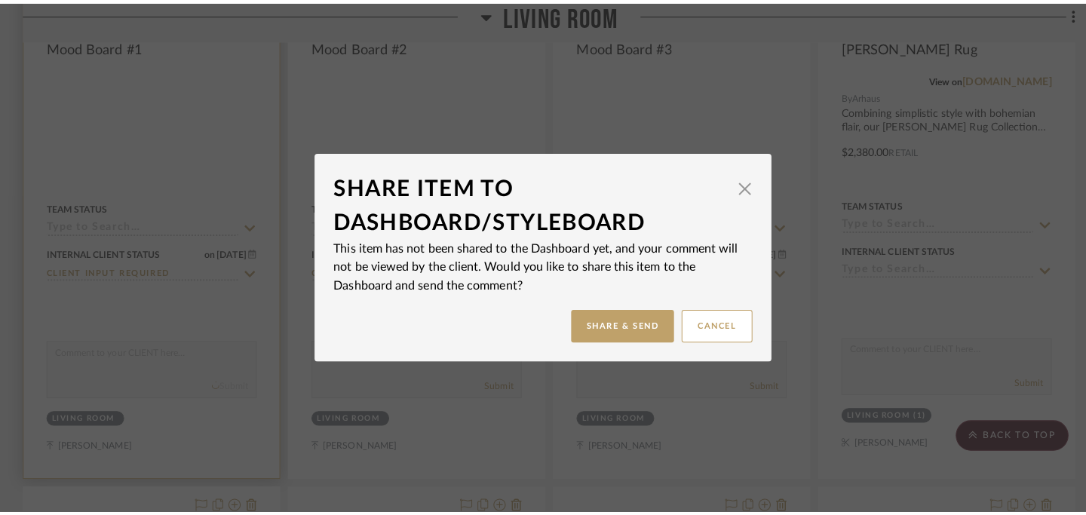
scroll to position [0, 0]
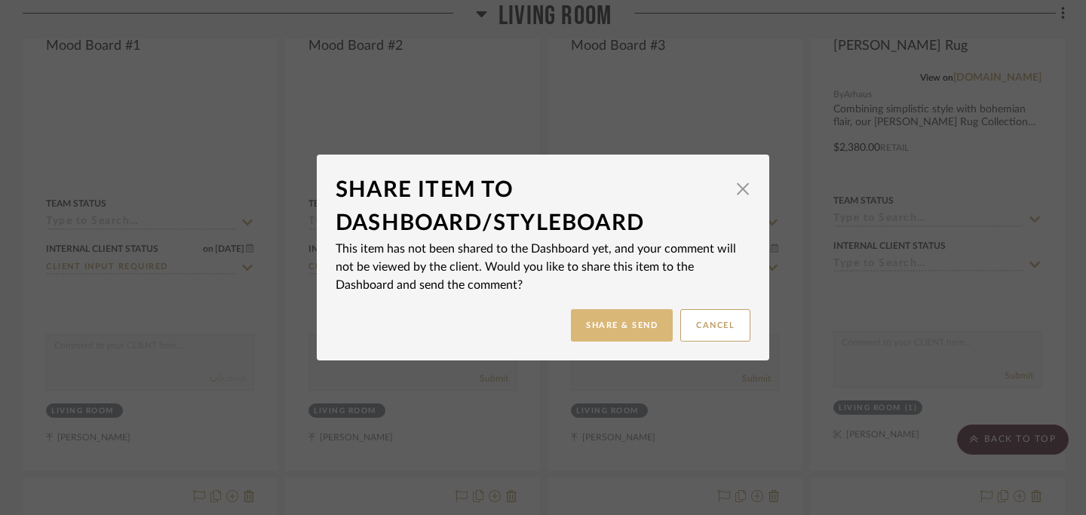
click at [611, 321] on button "Share & Send" at bounding box center [622, 325] width 102 height 32
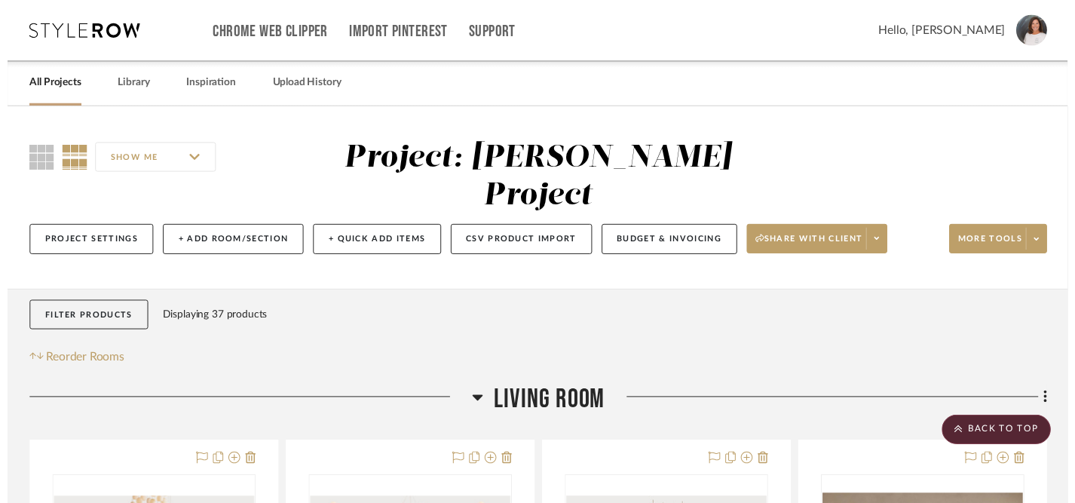
scroll to position [644, 0]
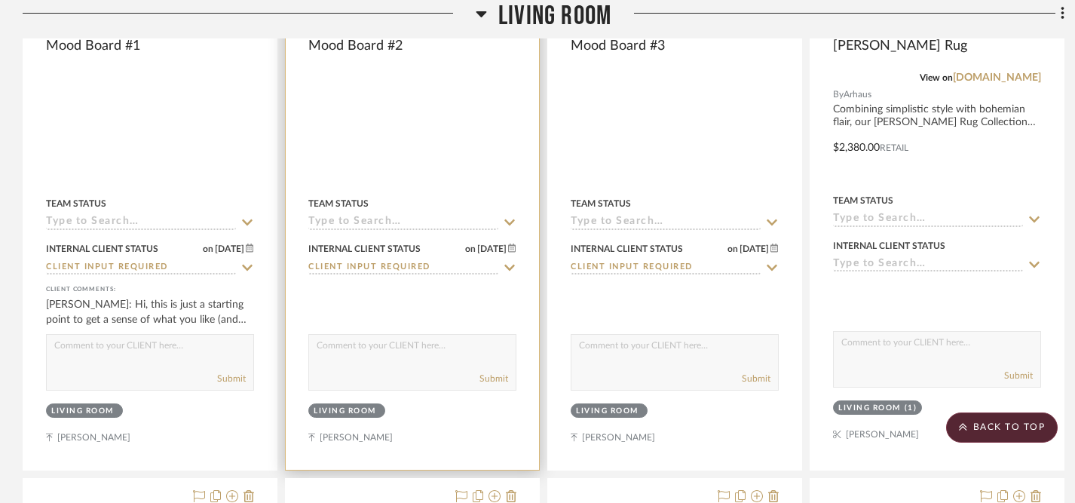
click at [356, 335] on textarea at bounding box center [412, 349] width 207 height 29
paste textarea "Hi, this is just a starting point to get a sense of what you like (and don’t li…"
type textarea "Hi, this is just a starting point to get a sense of what you like (and don’t li…"
click at [499, 372] on button "Submit" at bounding box center [494, 379] width 29 height 14
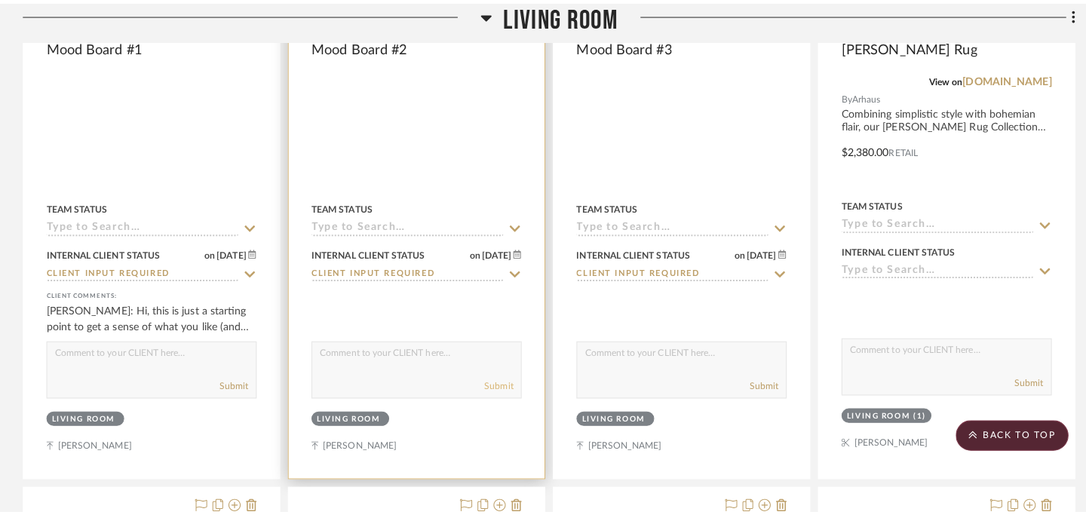
scroll to position [0, 0]
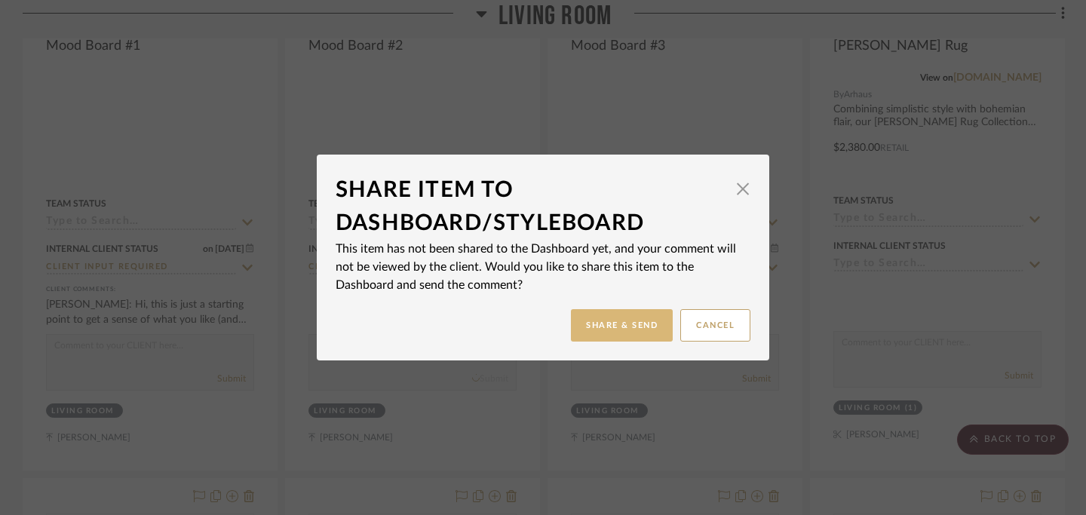
click at [596, 326] on button "Share & Send" at bounding box center [622, 325] width 102 height 32
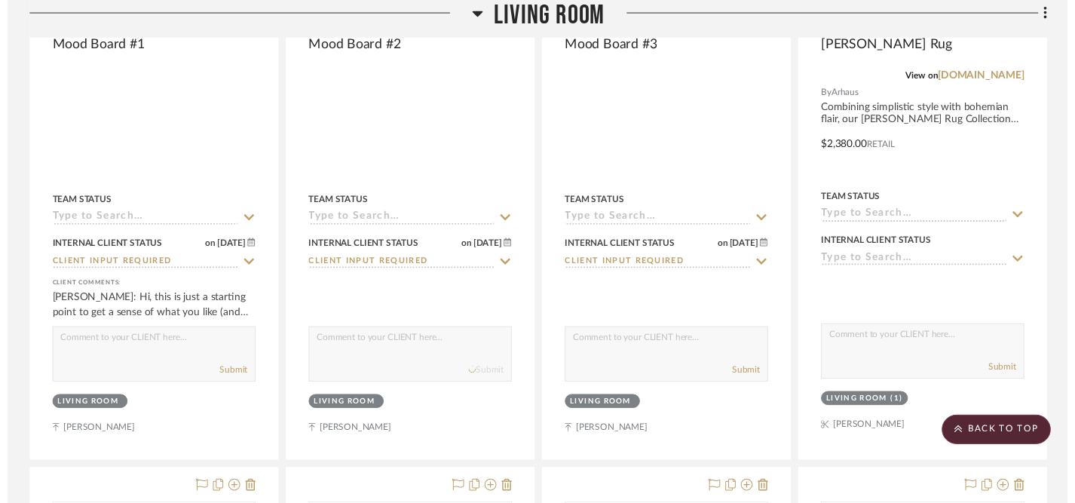
scroll to position [644, 0]
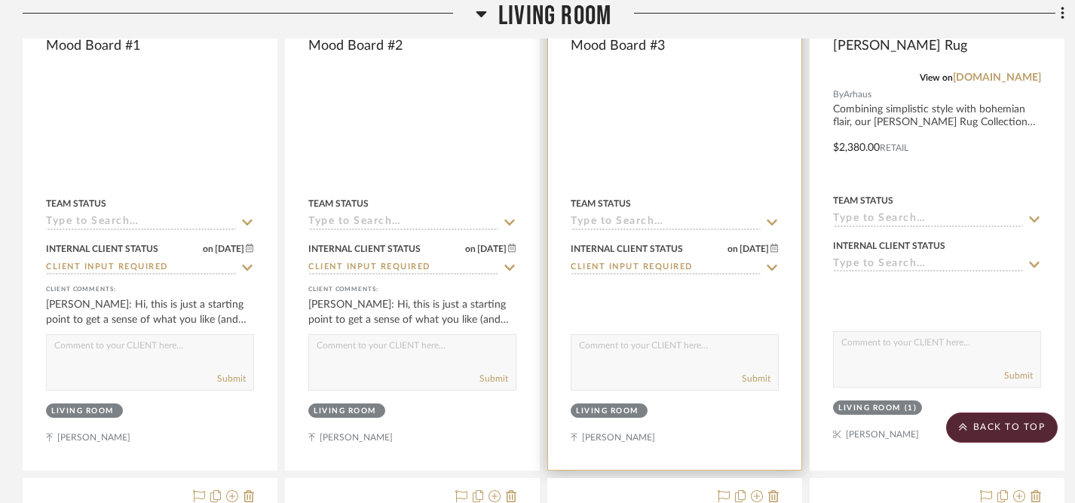
click at [622, 335] on textarea at bounding box center [675, 349] width 207 height 29
paste textarea "Hi, this is just a starting point to get a sense of what you like (and don’t li…"
type textarea "Hi, this is just a starting point to get a sense of what you like (and don’t li…"
click at [755, 372] on button "Submit" at bounding box center [756, 379] width 29 height 14
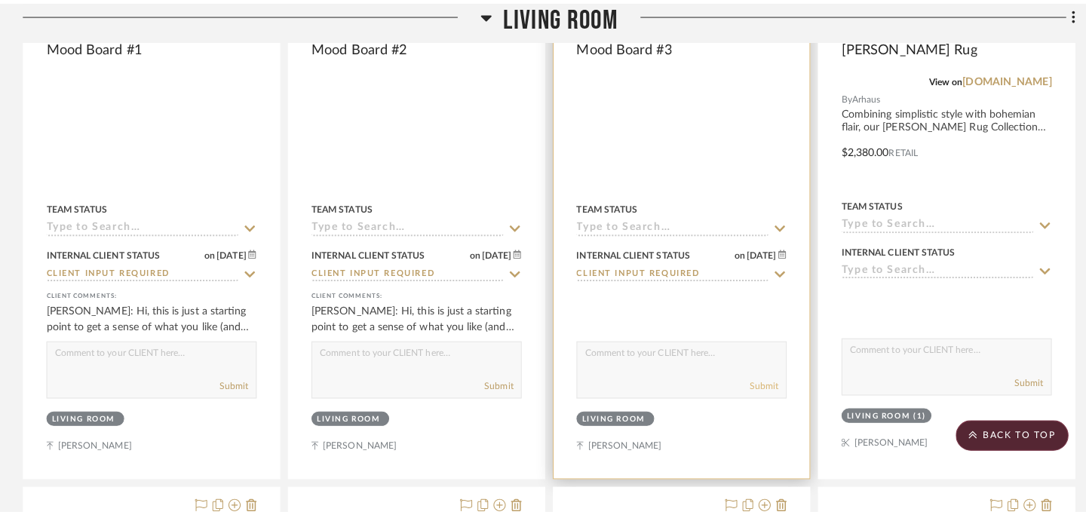
scroll to position [0, 0]
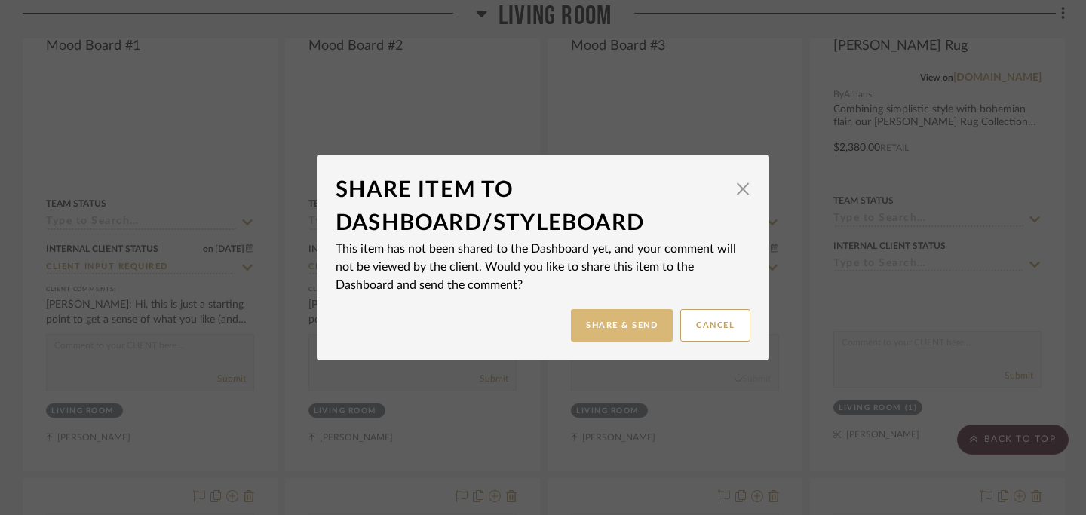
click at [624, 329] on button "Share & Send" at bounding box center [622, 325] width 102 height 32
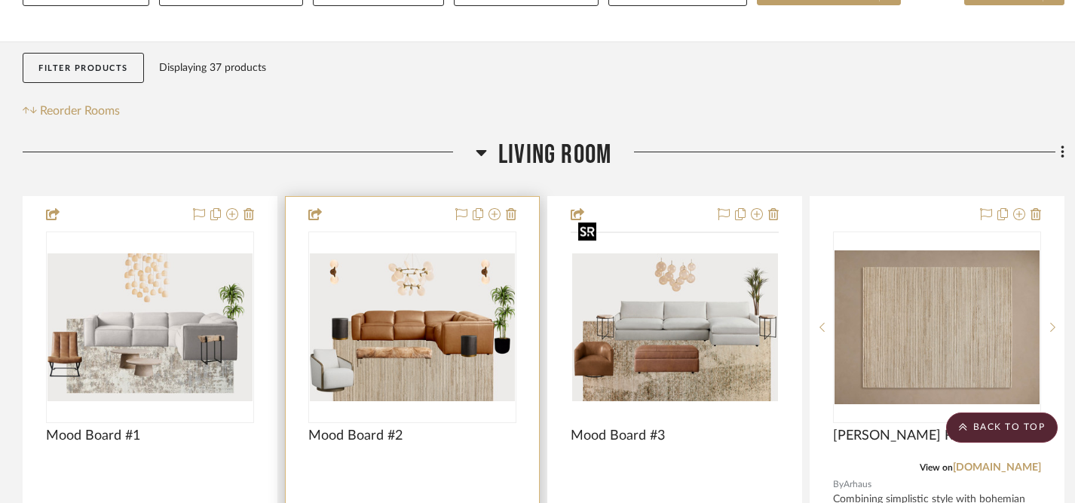
scroll to position [253, 0]
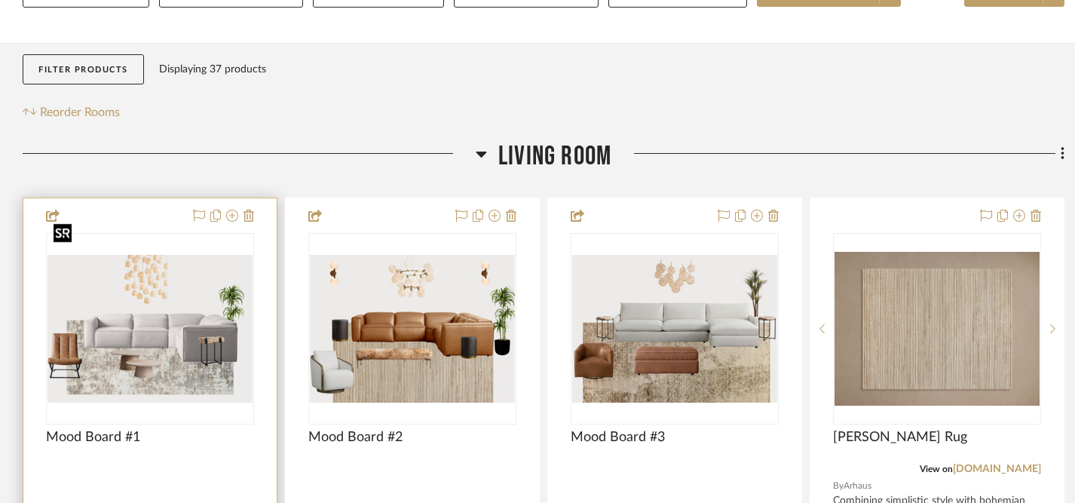
click at [179, 304] on img "0" at bounding box center [150, 329] width 205 height 148
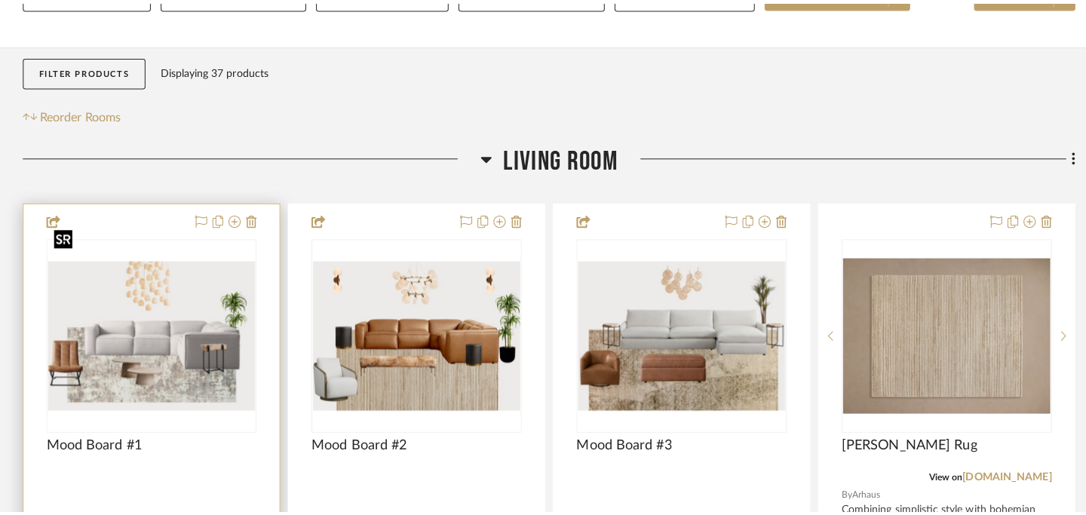
scroll to position [0, 0]
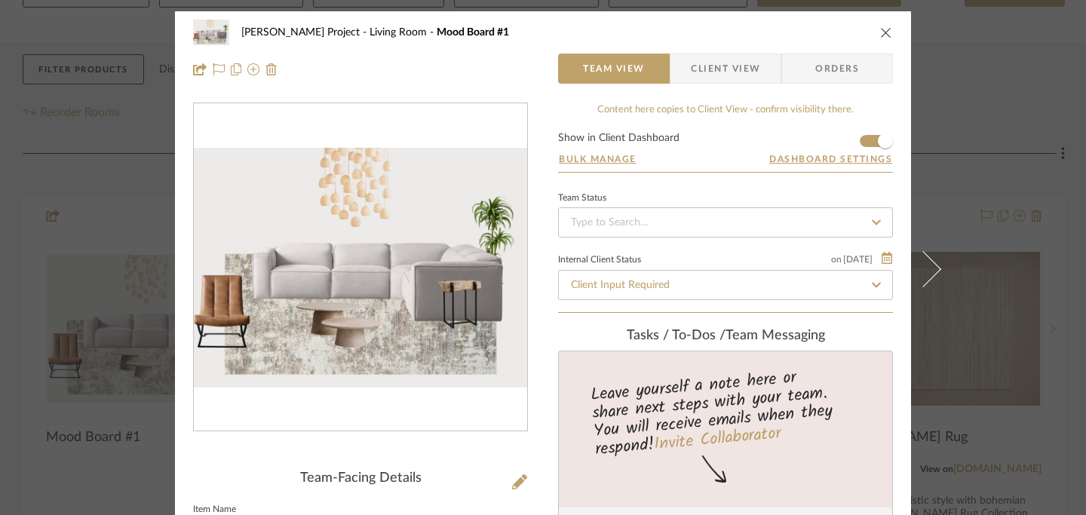
click at [737, 71] on span "Client View" at bounding box center [725, 69] width 69 height 30
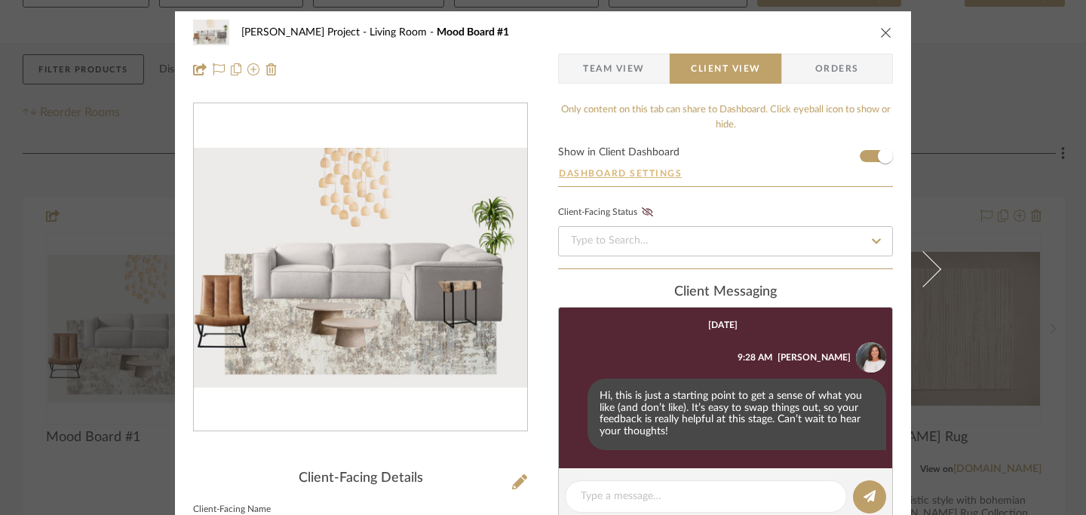
click at [643, 173] on button "Dashboard Settings" at bounding box center [620, 174] width 124 height 14
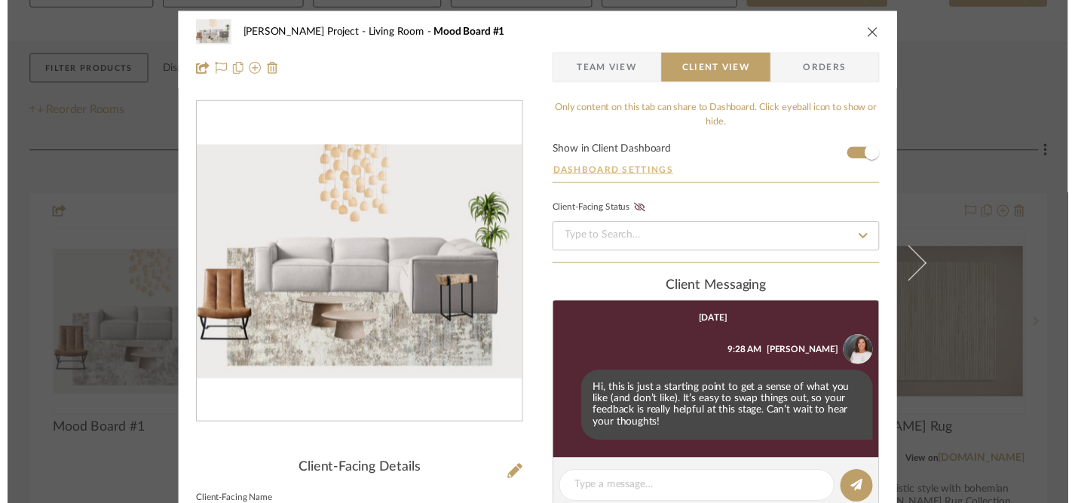
scroll to position [253, 0]
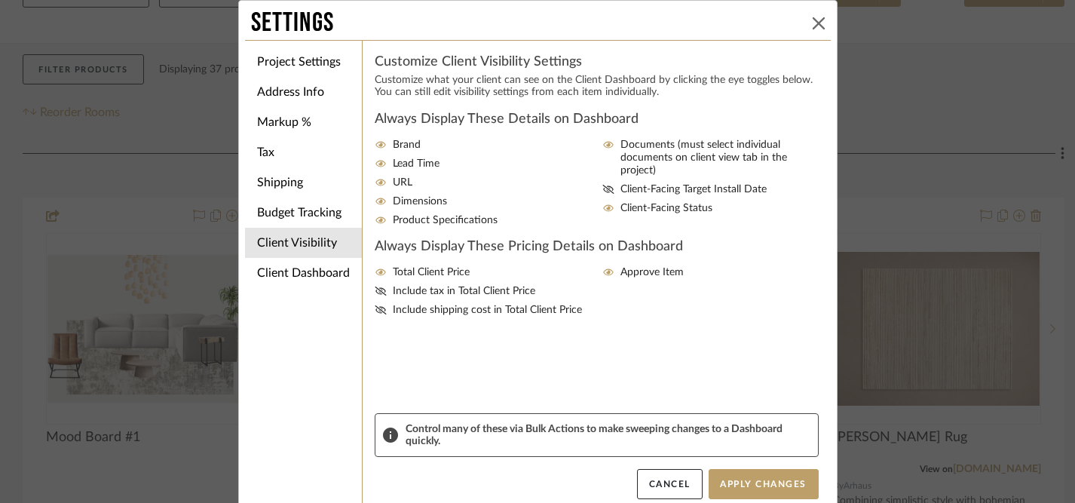
click at [813, 29] on button at bounding box center [819, 23] width 18 height 18
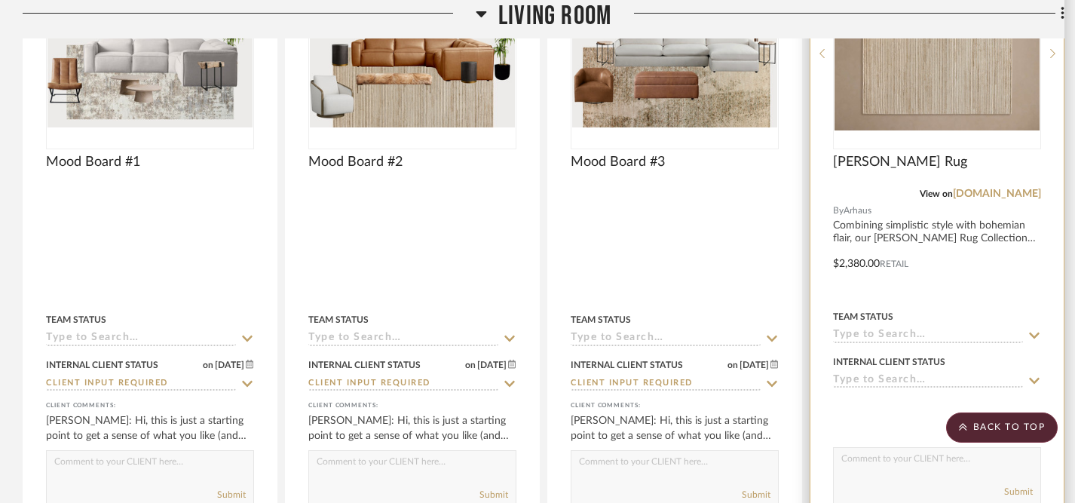
scroll to position [567, 0]
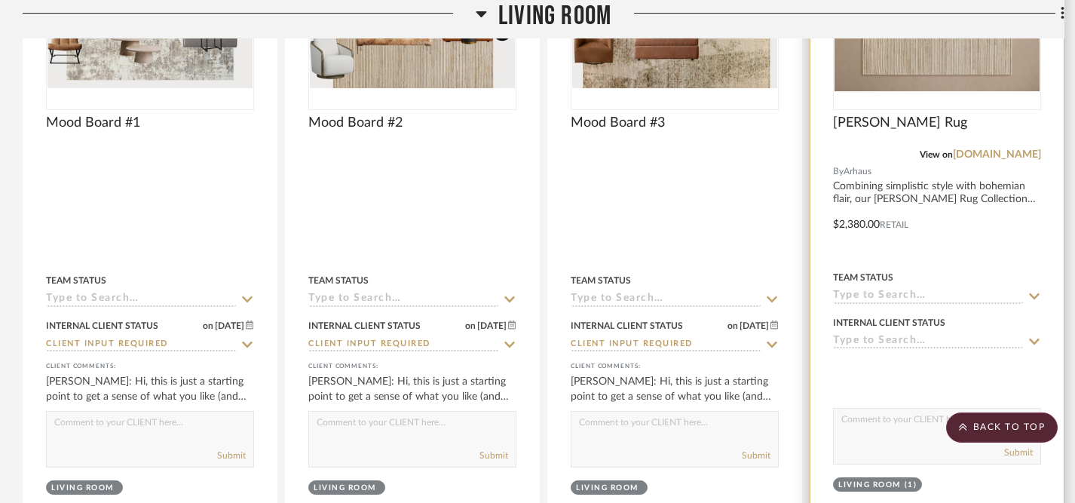
click at [1036, 290] on icon at bounding box center [1035, 296] width 14 height 12
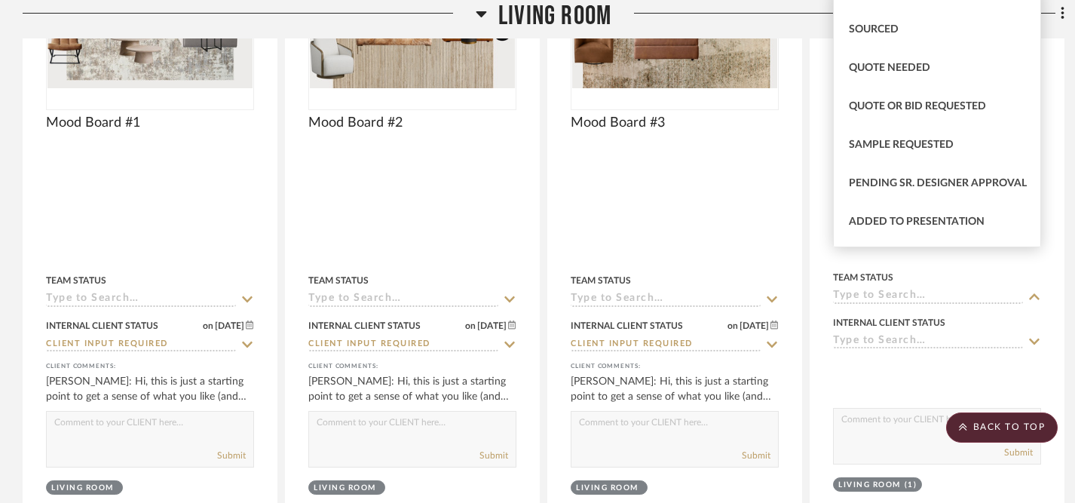
scroll to position [477, 0]
click at [874, 28] on span "Sourced" at bounding box center [874, 31] width 50 height 11
type input "[DATE]"
type input "Sourced"
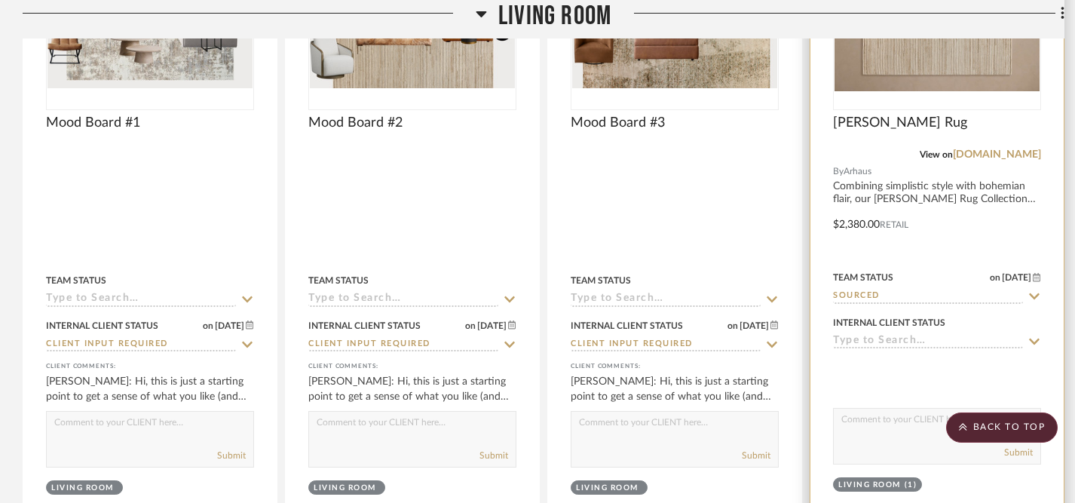
click at [1029, 336] on icon at bounding box center [1035, 342] width 14 height 12
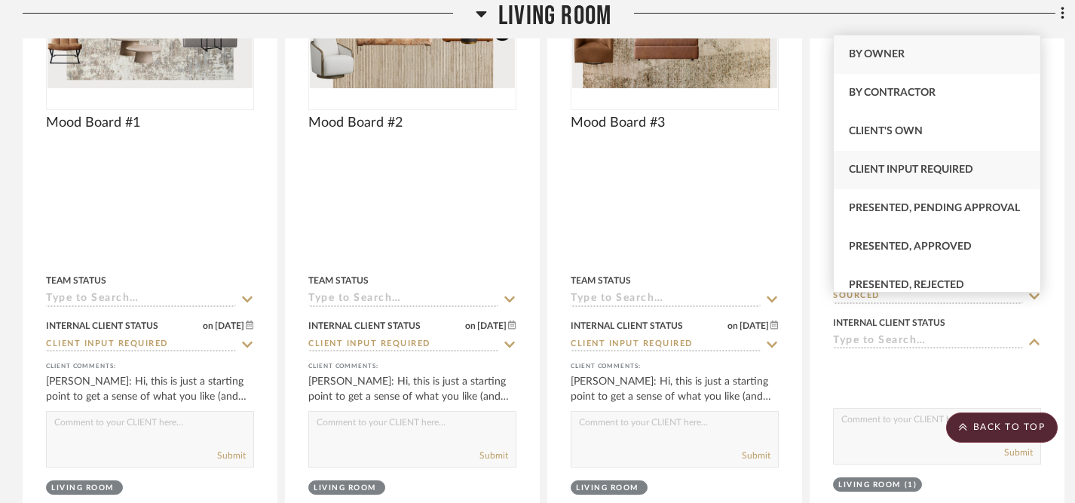
click at [939, 165] on span "Client Input Required" at bounding box center [911, 169] width 124 height 11
type input "[DATE]"
type input "Client Input Required"
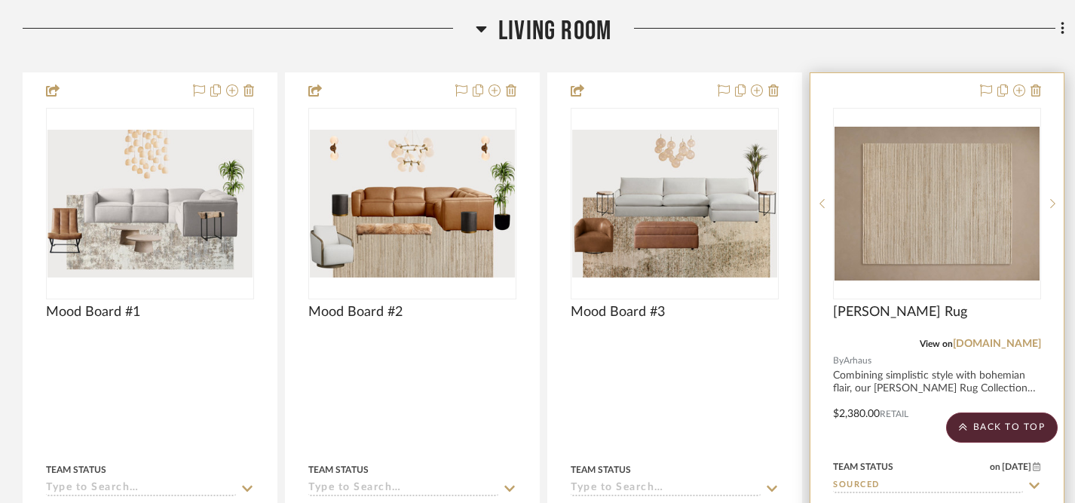
scroll to position [375, 0]
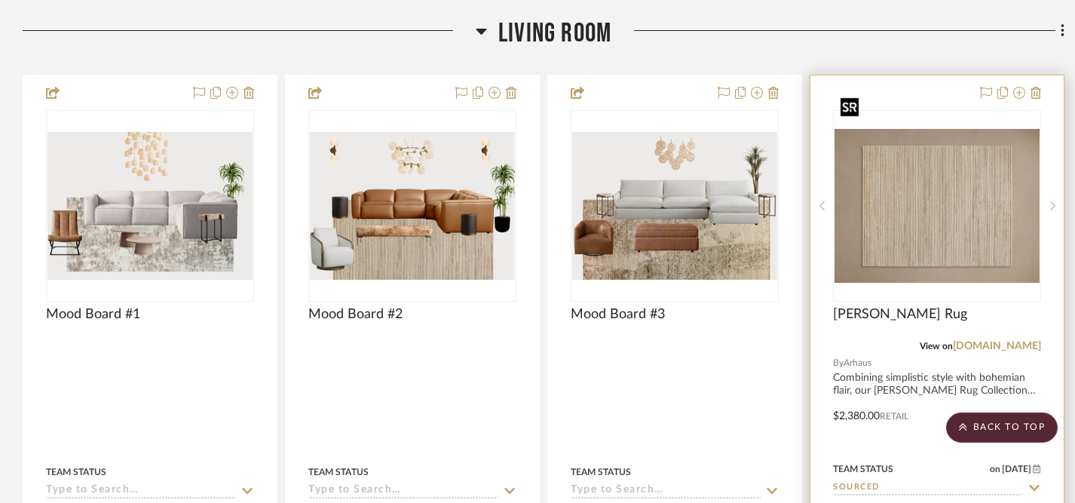
click at [953, 174] on img "0" at bounding box center [937, 206] width 205 height 154
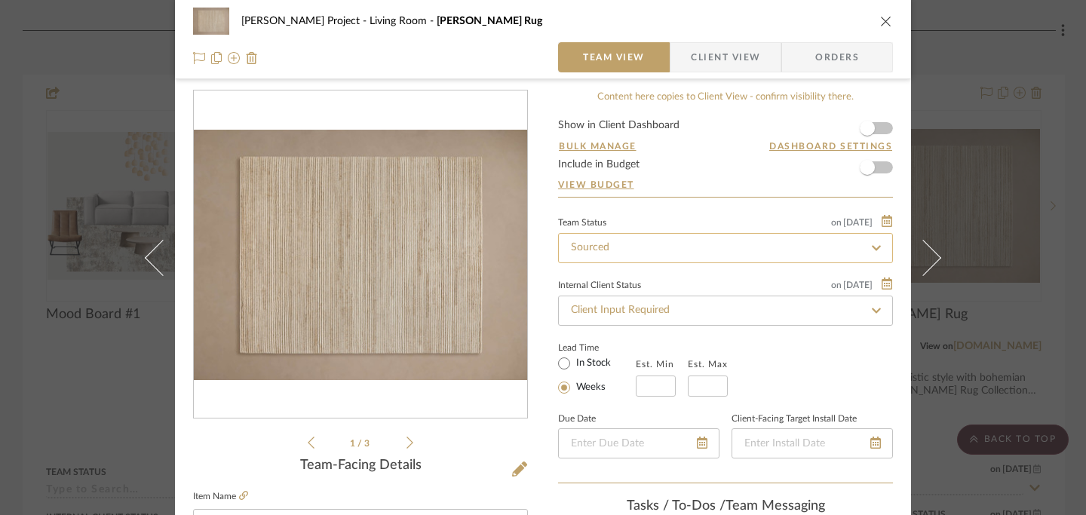
scroll to position [0, 0]
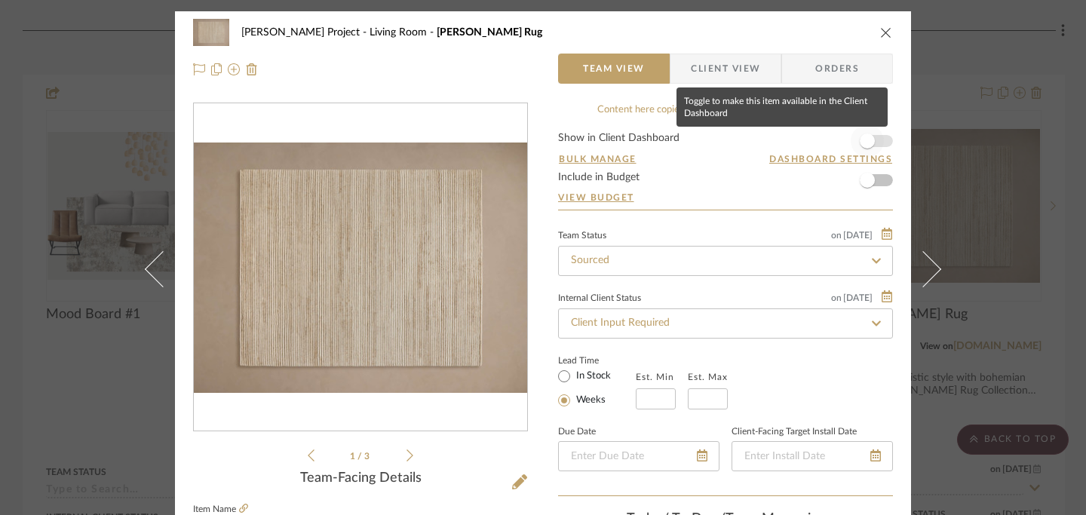
click at [866, 145] on span "button" at bounding box center [867, 140] width 15 height 15
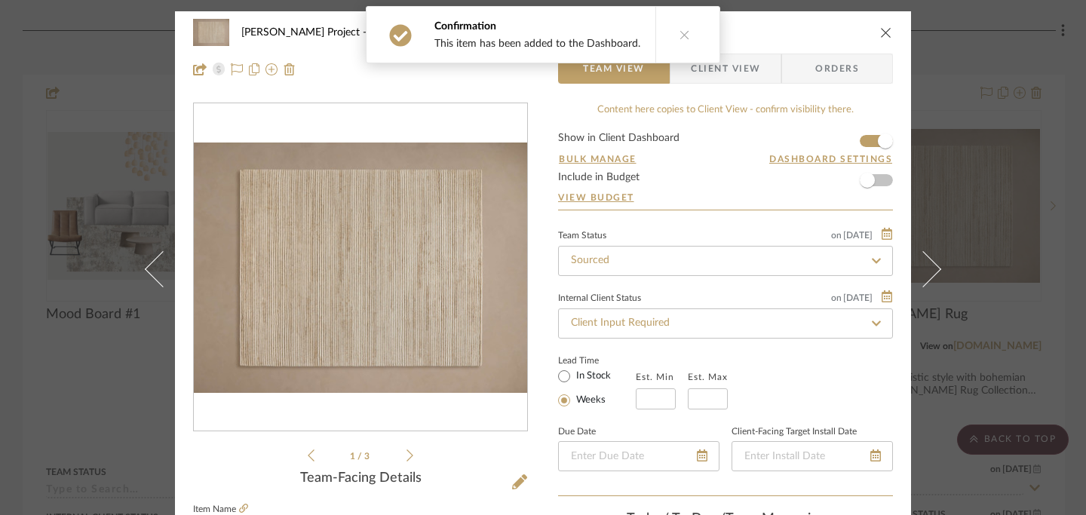
click at [880, 35] on icon "close" at bounding box center [886, 32] width 12 height 12
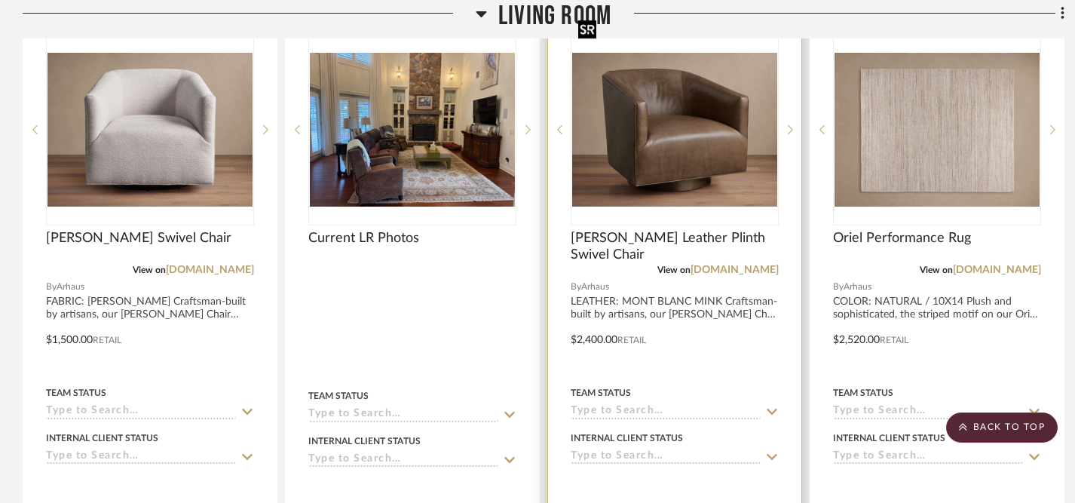
scroll to position [1129, 0]
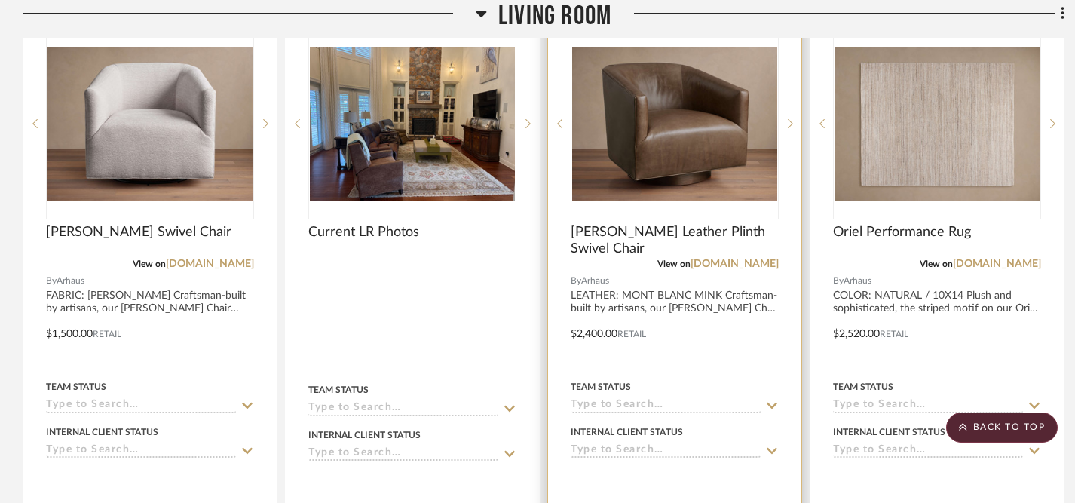
click at [772, 445] on icon at bounding box center [772, 451] width 14 height 12
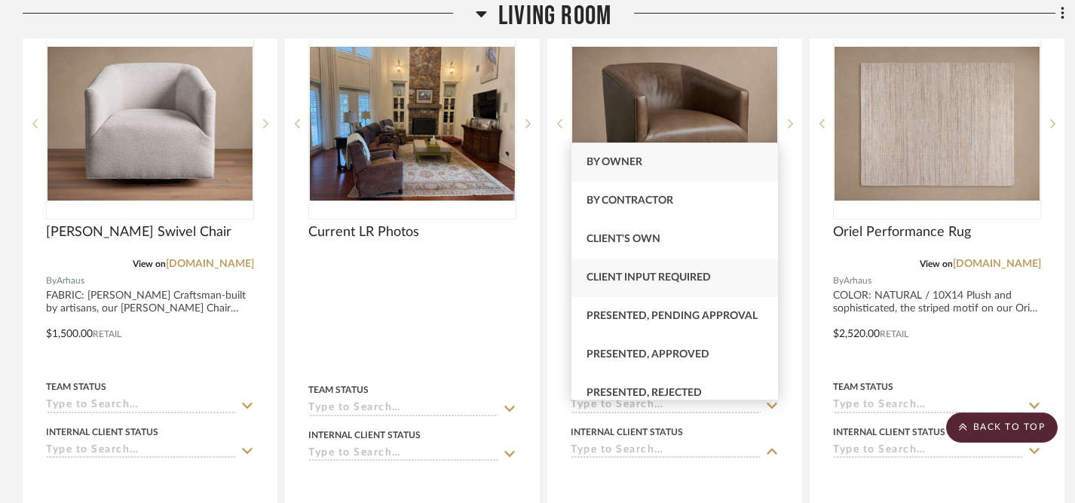
click at [705, 275] on span "Client Input Required" at bounding box center [649, 277] width 124 height 11
type input "[DATE]"
type input "Client Input Required"
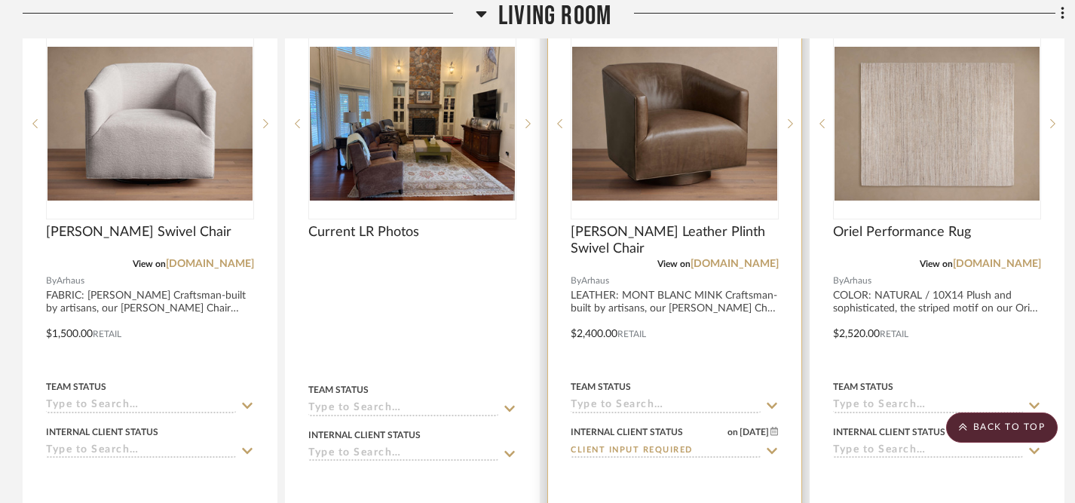
click at [774, 400] on icon at bounding box center [772, 406] width 14 height 12
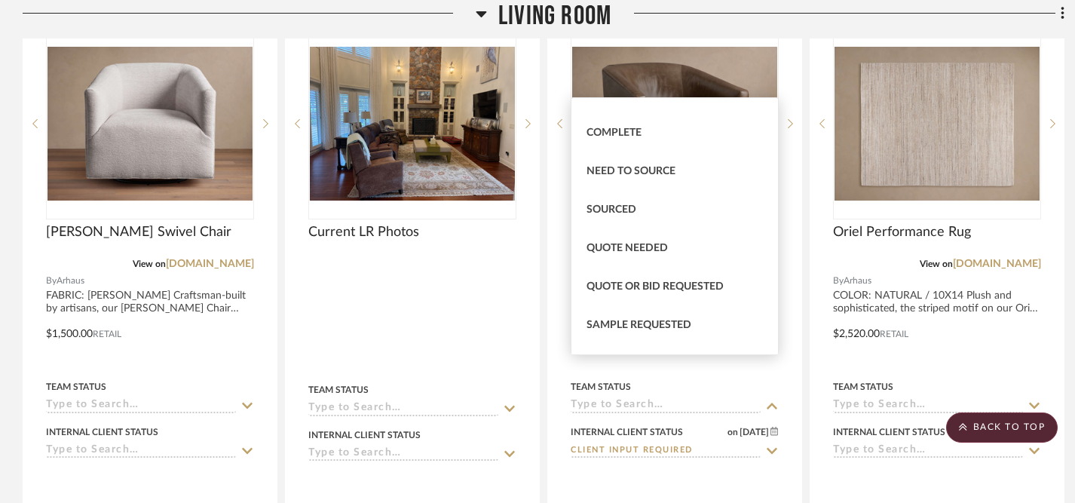
scroll to position [409, 0]
click at [624, 212] on span "Sourced" at bounding box center [612, 207] width 50 height 11
type input "[DATE]"
type input "Sourced"
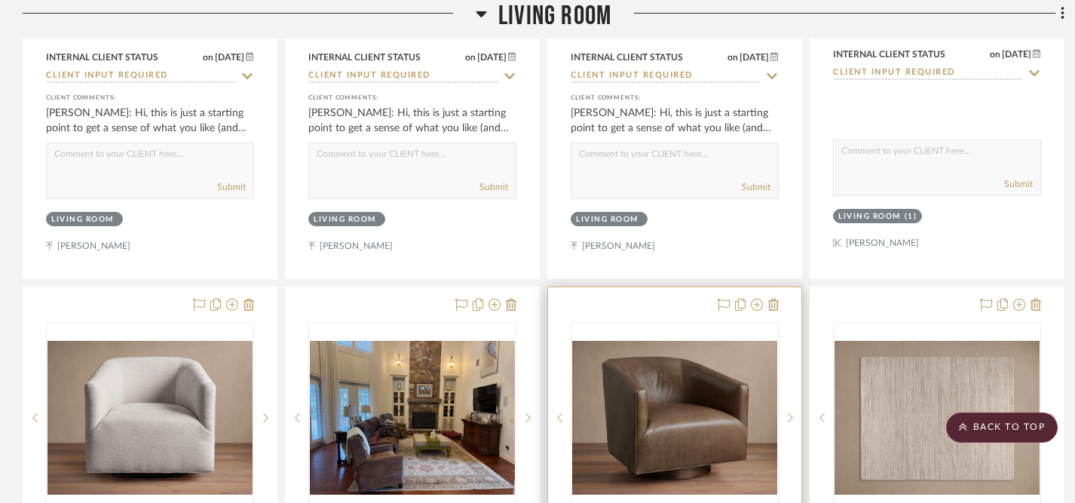
scroll to position [839, 0]
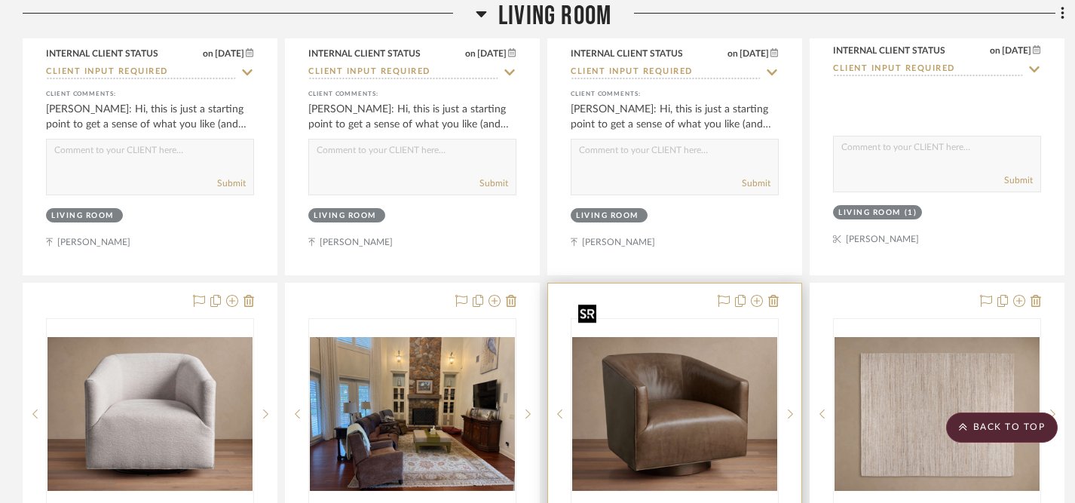
click at [690, 388] on img "0" at bounding box center [674, 414] width 205 height 154
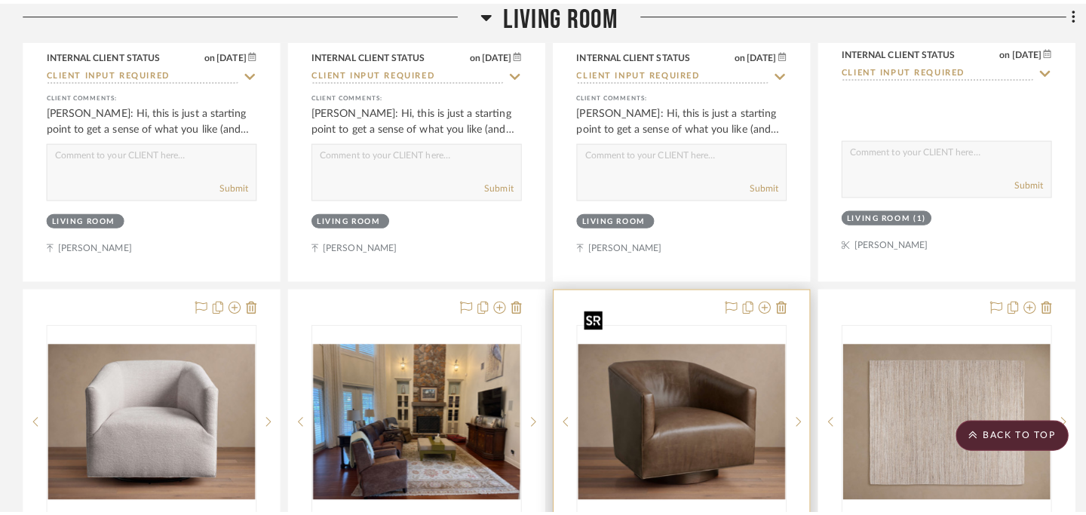
scroll to position [0, 0]
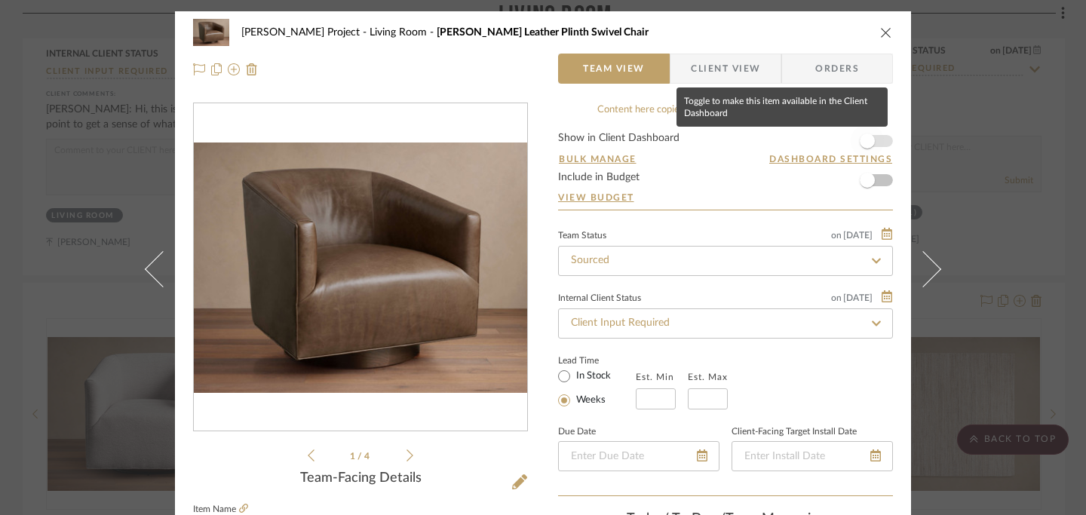
click at [865, 144] on span "button" at bounding box center [867, 140] width 15 height 15
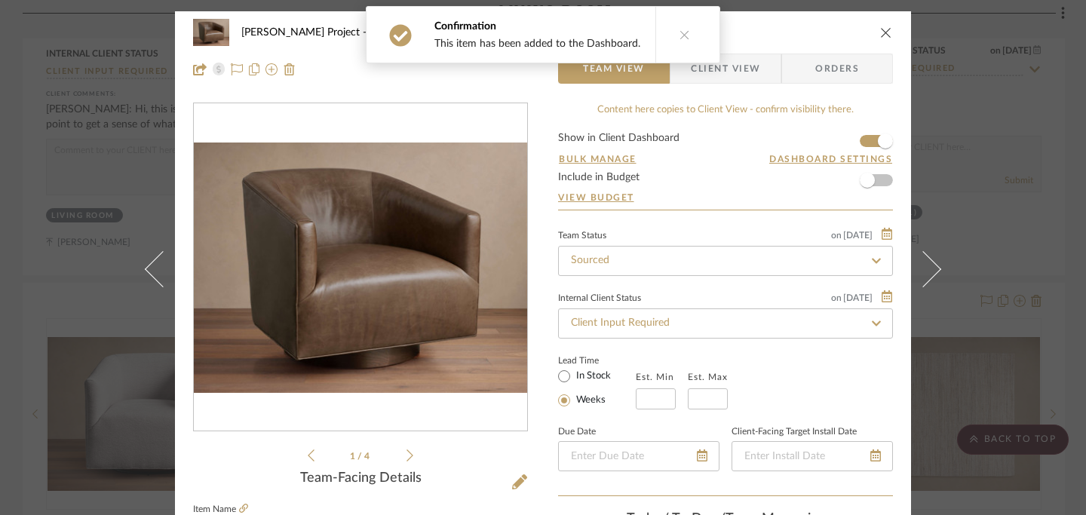
click at [883, 31] on icon "close" at bounding box center [886, 32] width 12 height 12
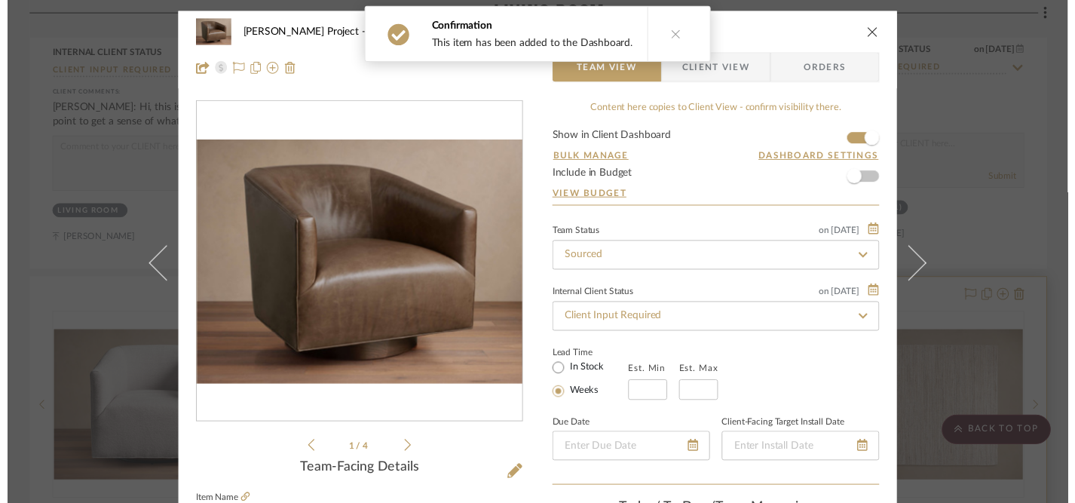
scroll to position [839, 0]
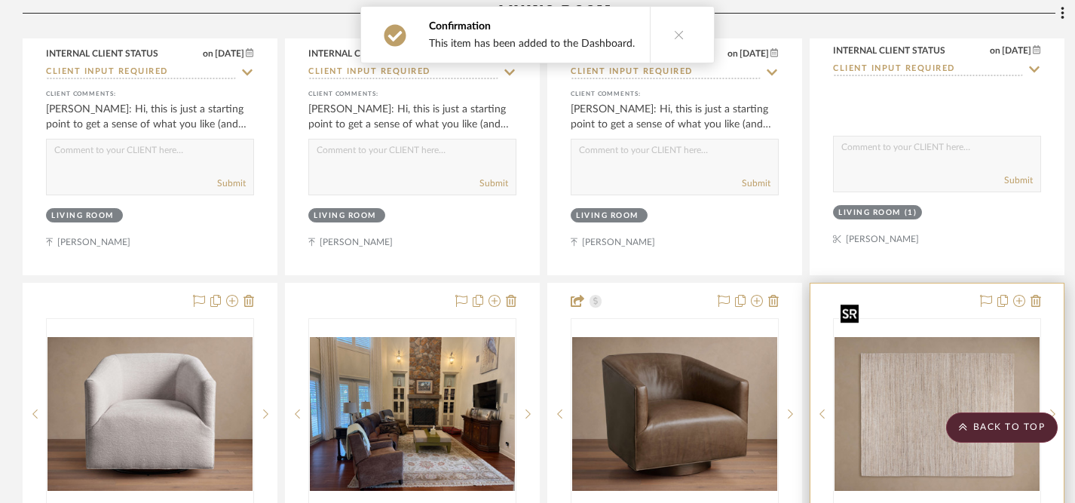
click at [921, 357] on img "0" at bounding box center [937, 414] width 205 height 154
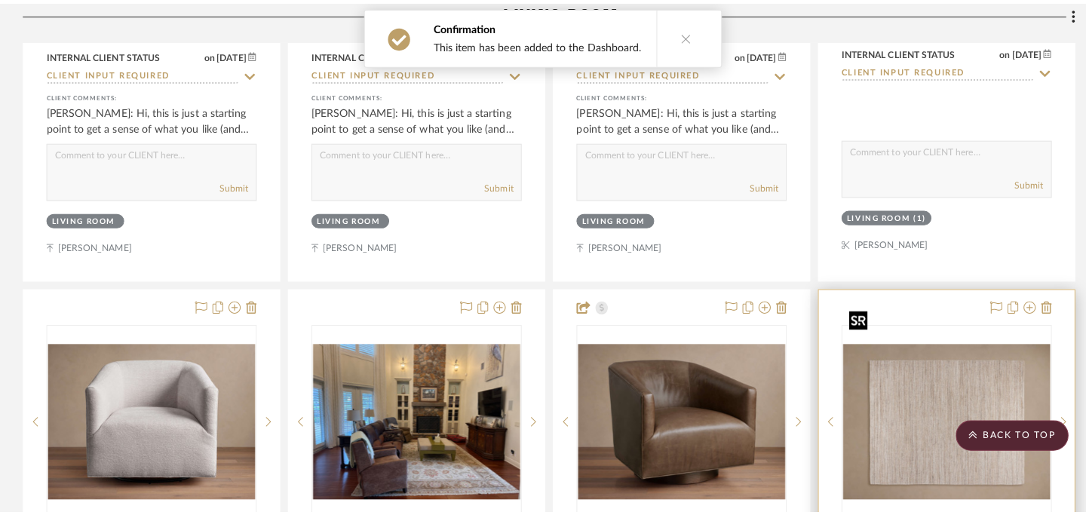
scroll to position [0, 0]
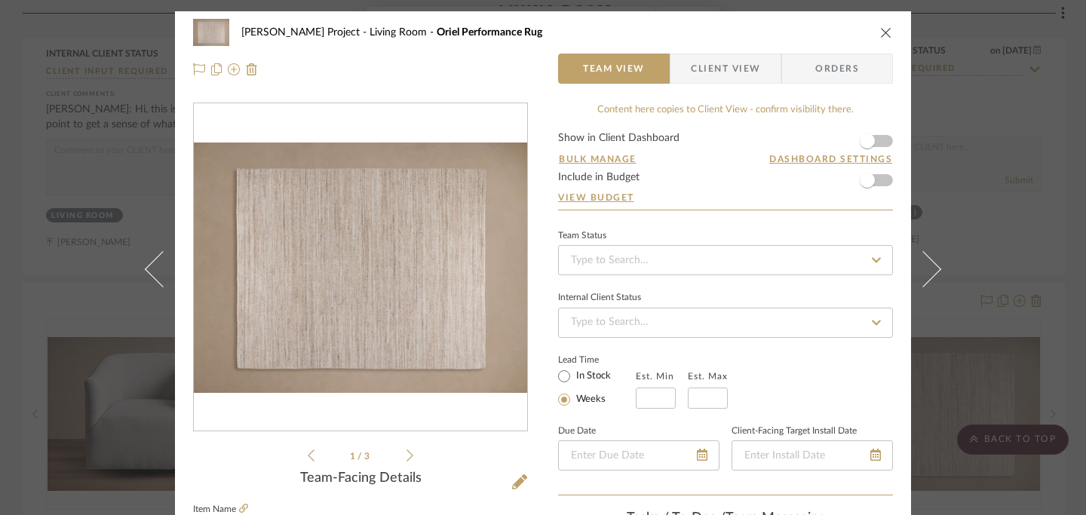
click at [871, 258] on icon at bounding box center [876, 260] width 14 height 11
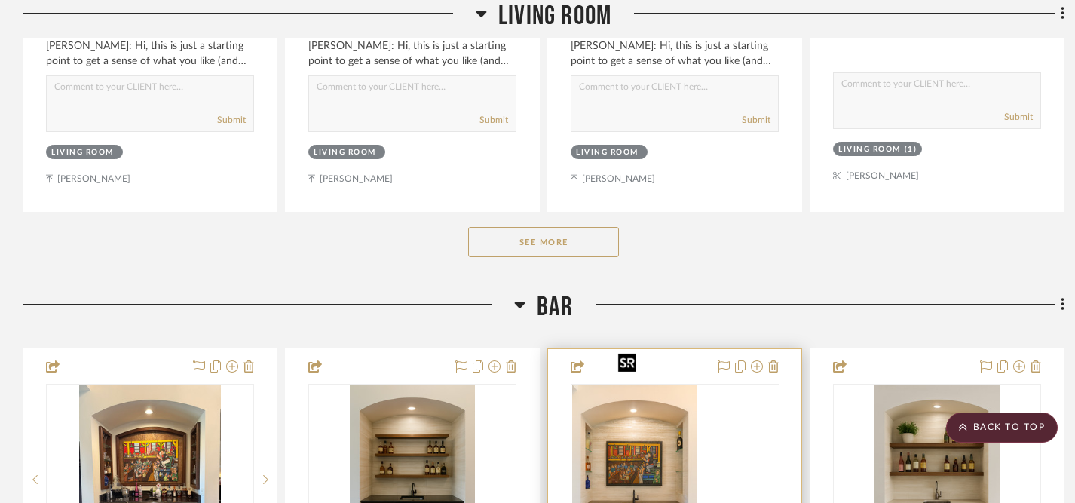
scroll to position [814, 0]
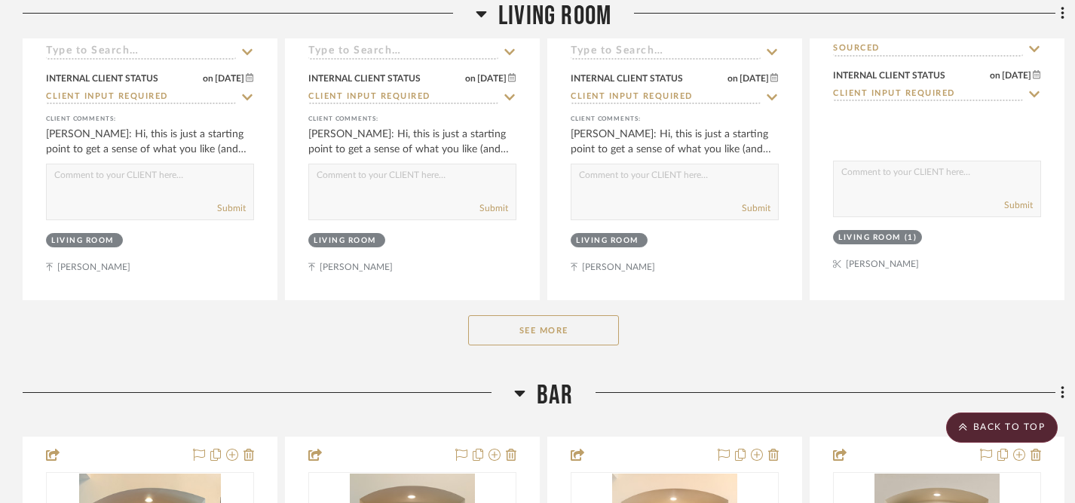
click at [559, 315] on button "See More" at bounding box center [543, 330] width 151 height 30
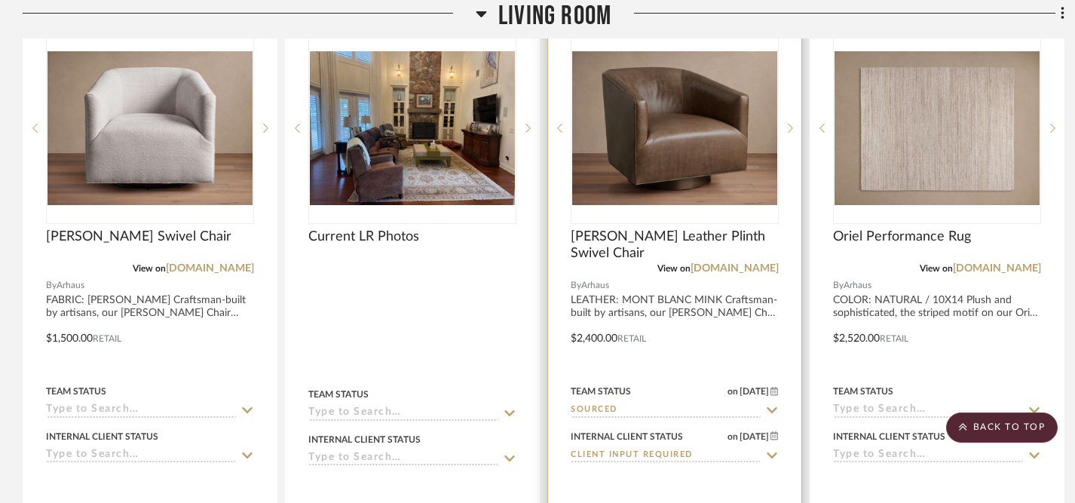
scroll to position [1140, 0]
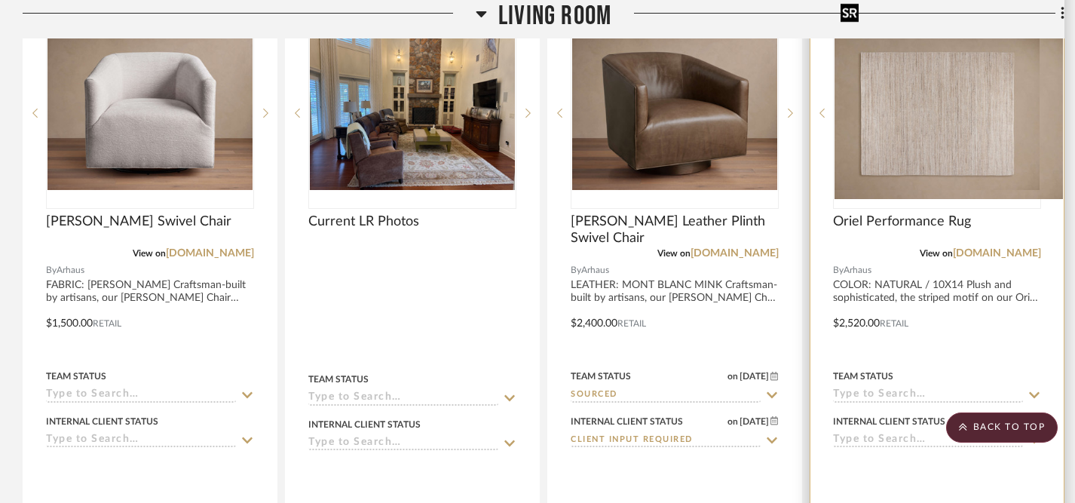
click at [955, 102] on div at bounding box center [937, 113] width 208 height 192
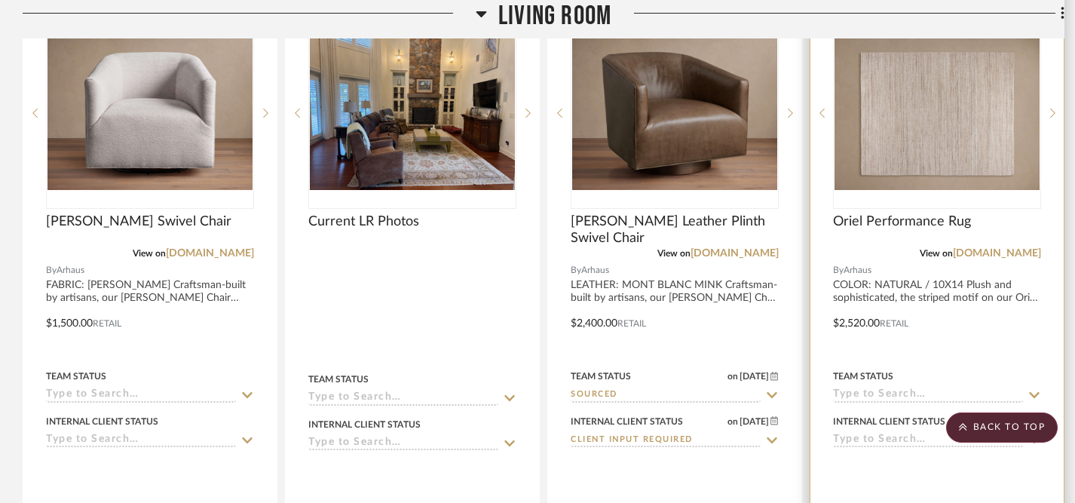
click at [1032, 389] on icon at bounding box center [1035, 395] width 14 height 12
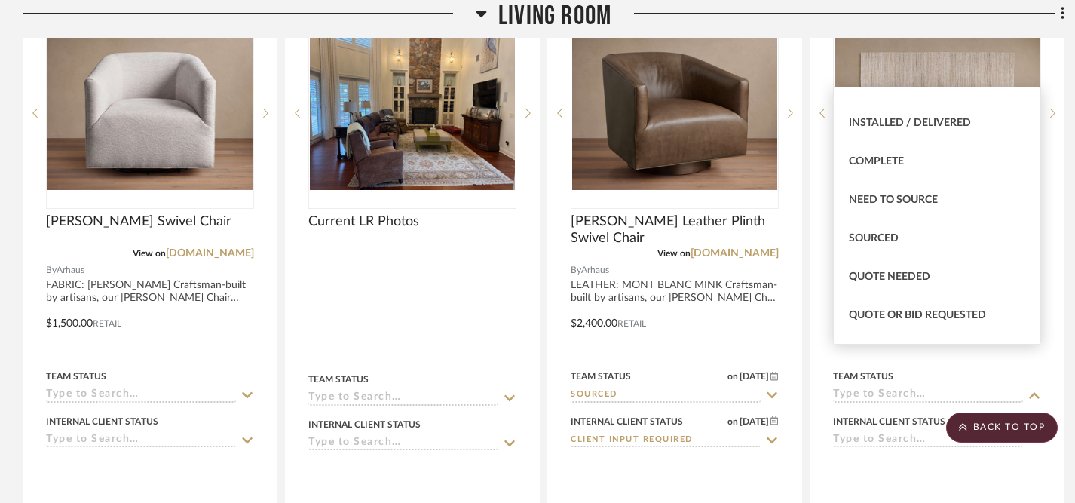
scroll to position [372, 0]
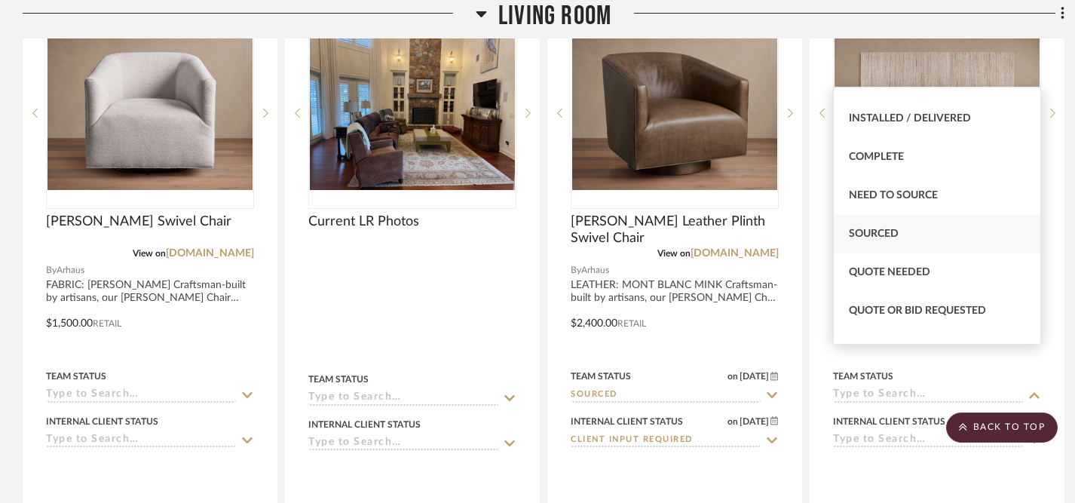
click at [887, 231] on span "Sourced" at bounding box center [874, 233] width 50 height 11
type input "[DATE]"
type input "Sourced"
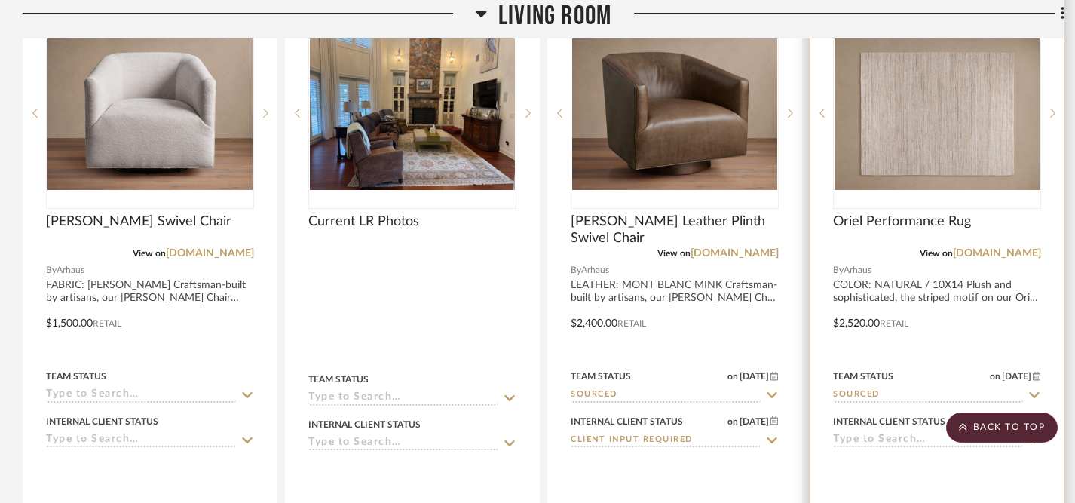
click at [1034, 434] on icon at bounding box center [1035, 440] width 14 height 12
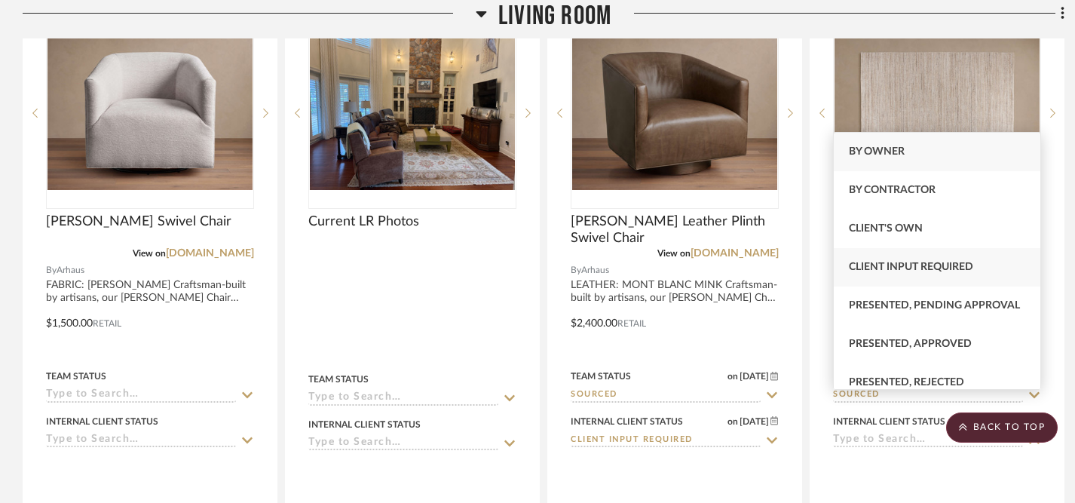
click at [927, 267] on span "Client Input Required" at bounding box center [911, 267] width 124 height 11
type input "[DATE]"
type input "Client Input Required"
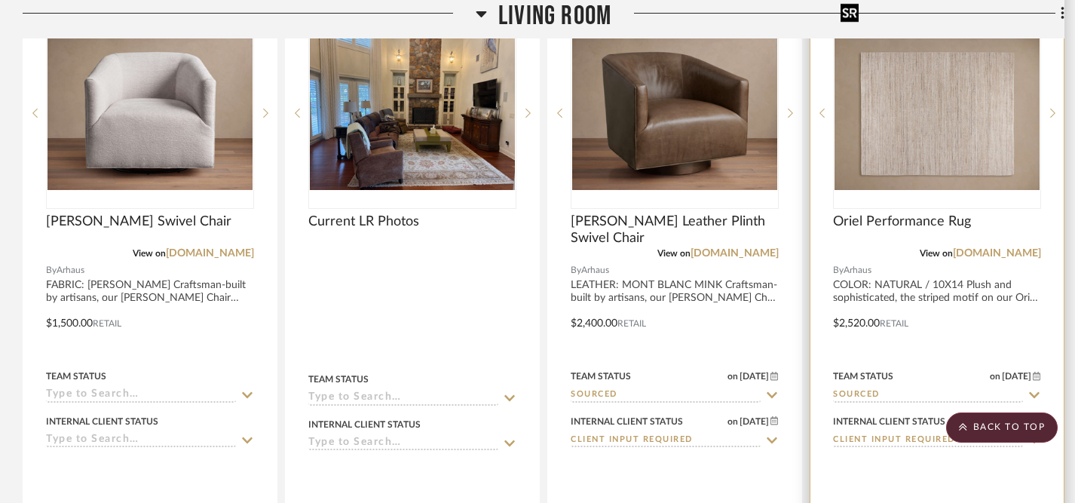
click at [935, 118] on img "0" at bounding box center [937, 113] width 205 height 154
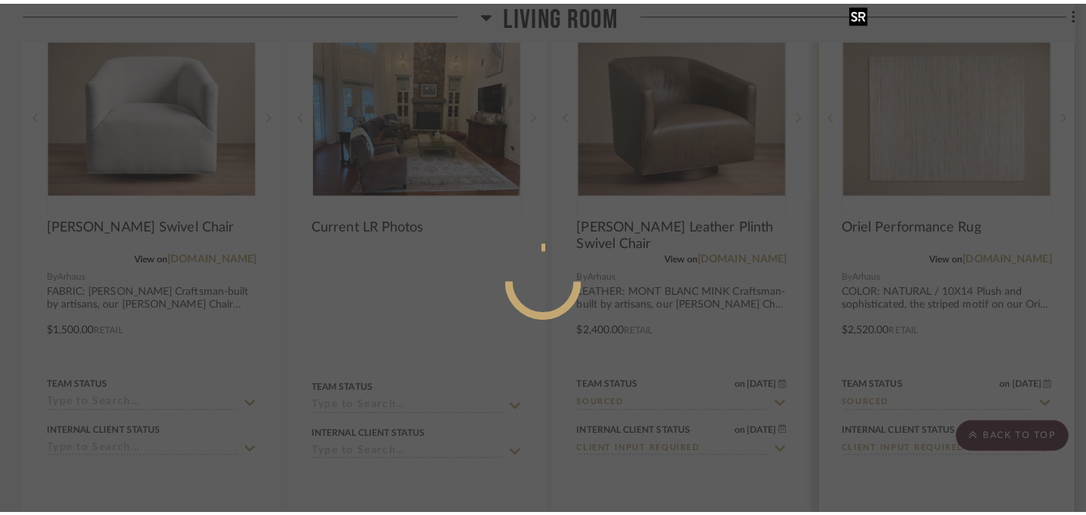
scroll to position [0, 0]
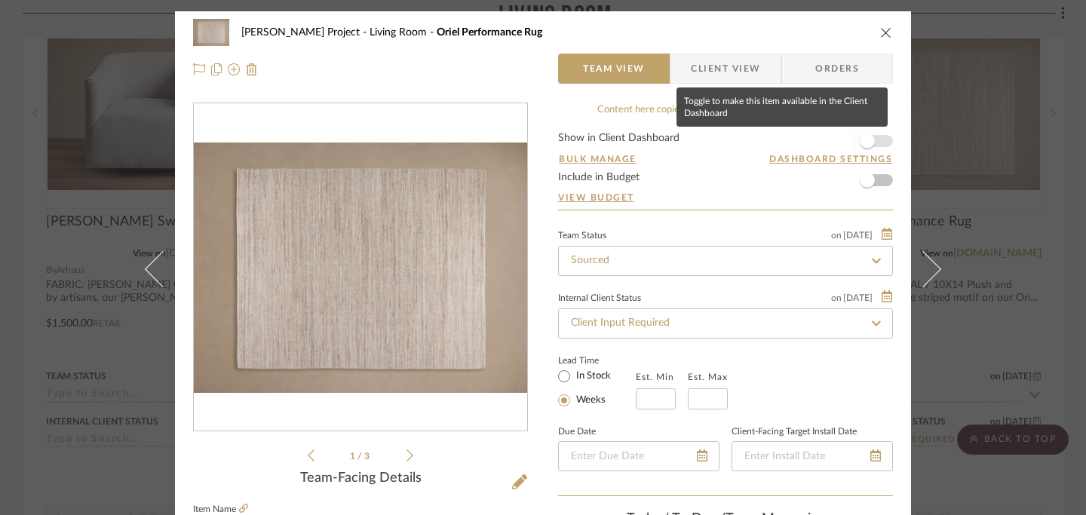
click at [875, 146] on span "button" at bounding box center [867, 140] width 33 height 33
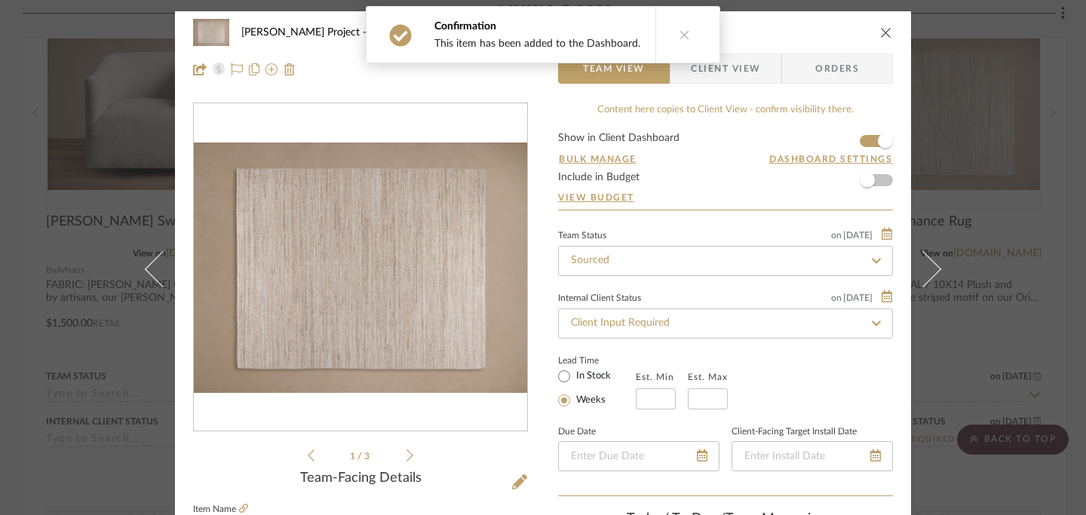
click at [881, 34] on icon "close" at bounding box center [886, 32] width 12 height 12
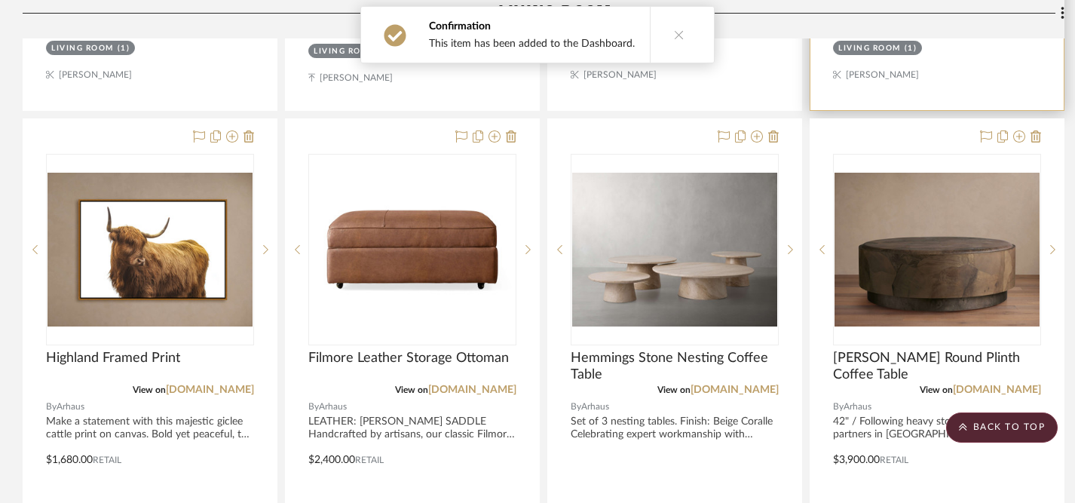
scroll to position [1673, 0]
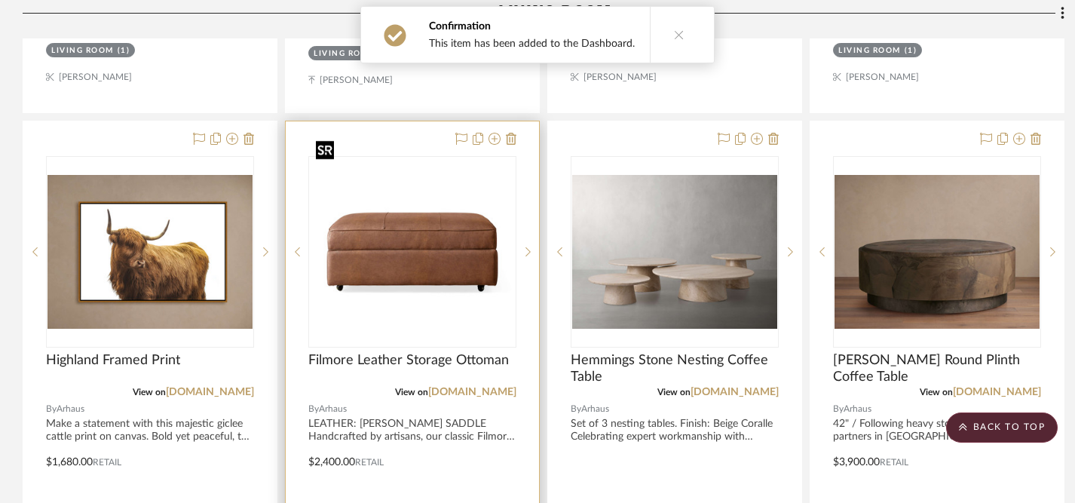
click at [421, 262] on img "0" at bounding box center [412, 252] width 205 height 154
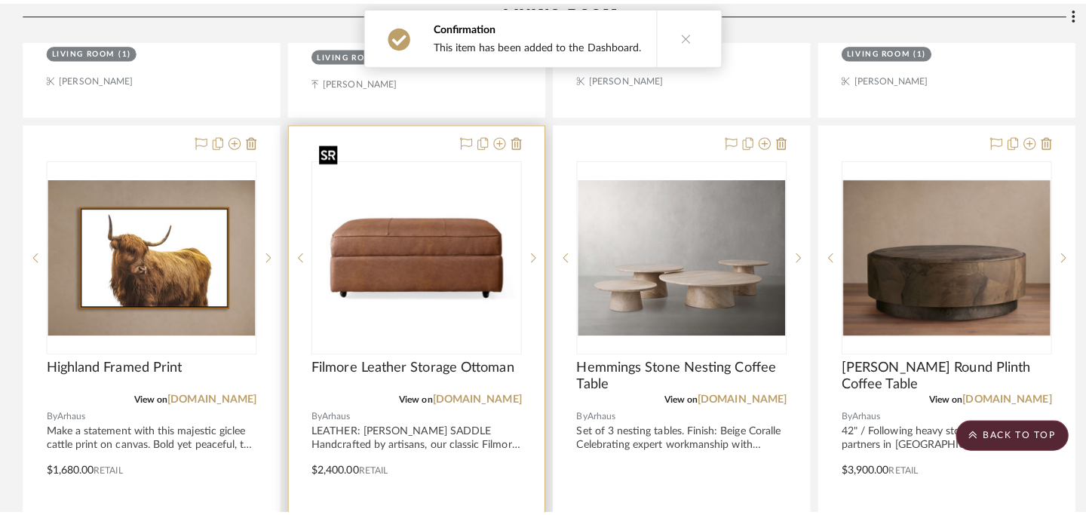
scroll to position [0, 0]
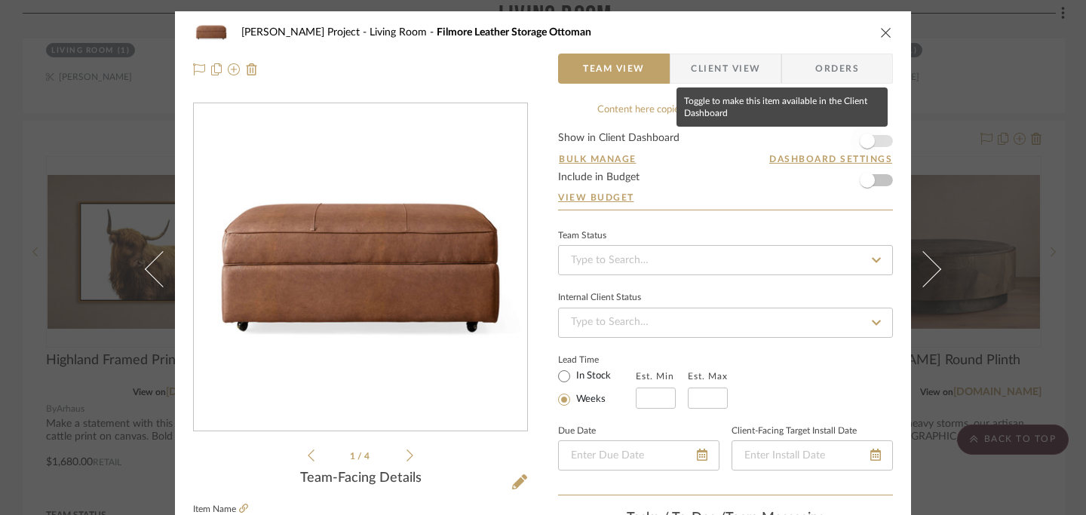
click at [860, 142] on span "button" at bounding box center [867, 140] width 15 height 15
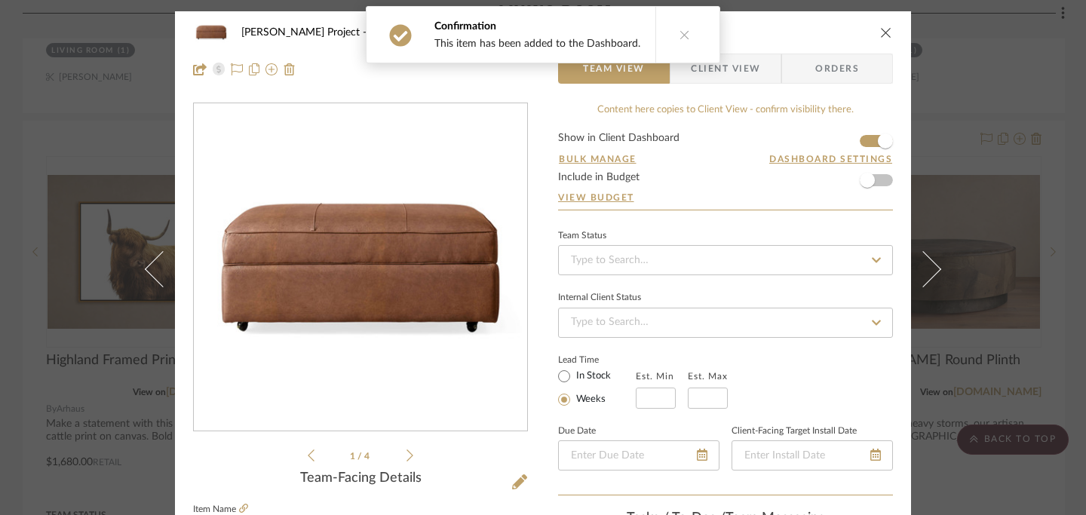
click at [882, 29] on icon "close" at bounding box center [886, 32] width 12 height 12
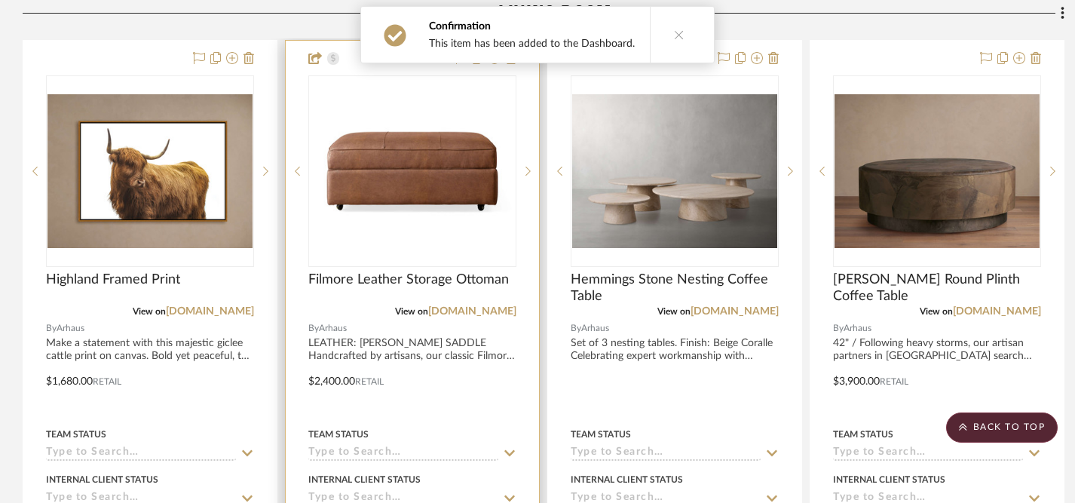
scroll to position [1820, 0]
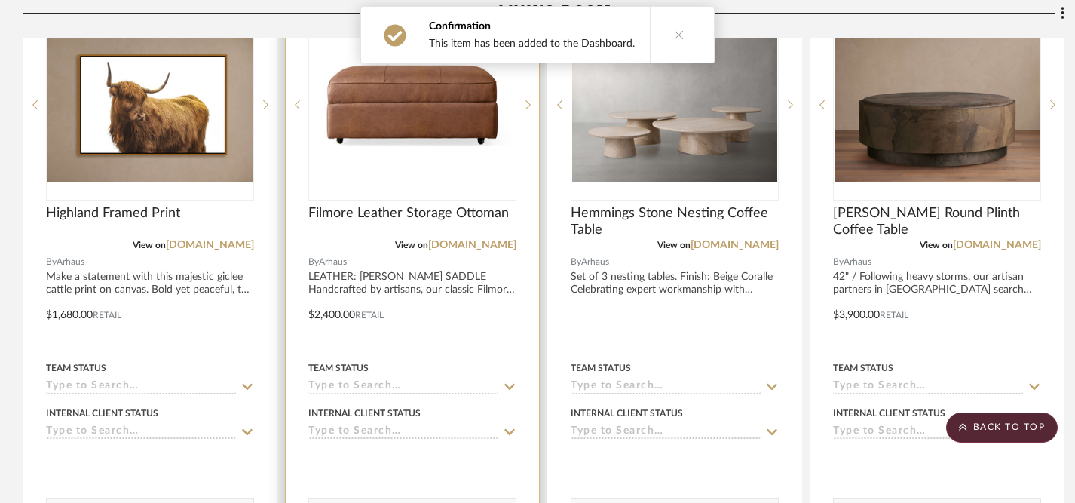
click at [515, 381] on icon at bounding box center [510, 387] width 14 height 12
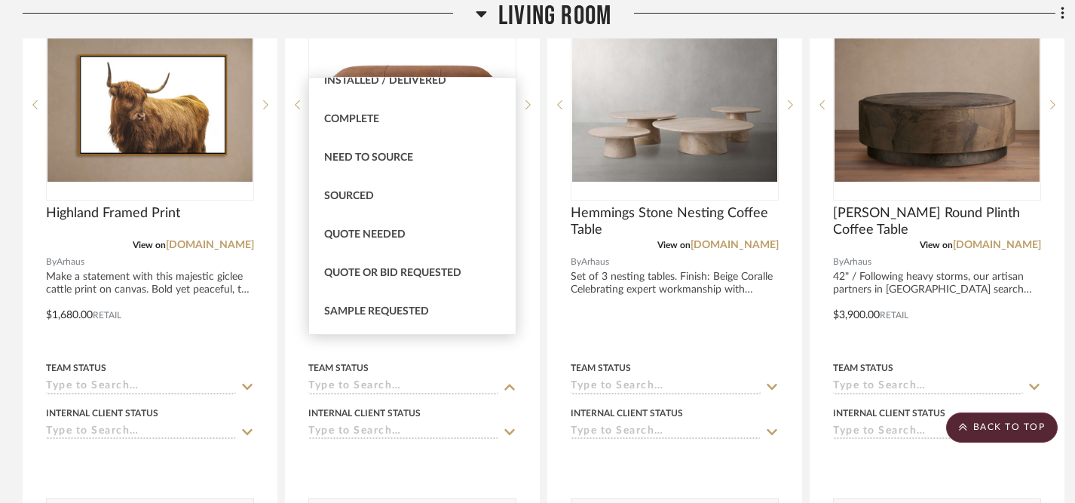
scroll to position [403, 0]
click at [387, 198] on div "Sourced" at bounding box center [412, 194] width 207 height 38
type input "[DATE]"
type input "Sourced"
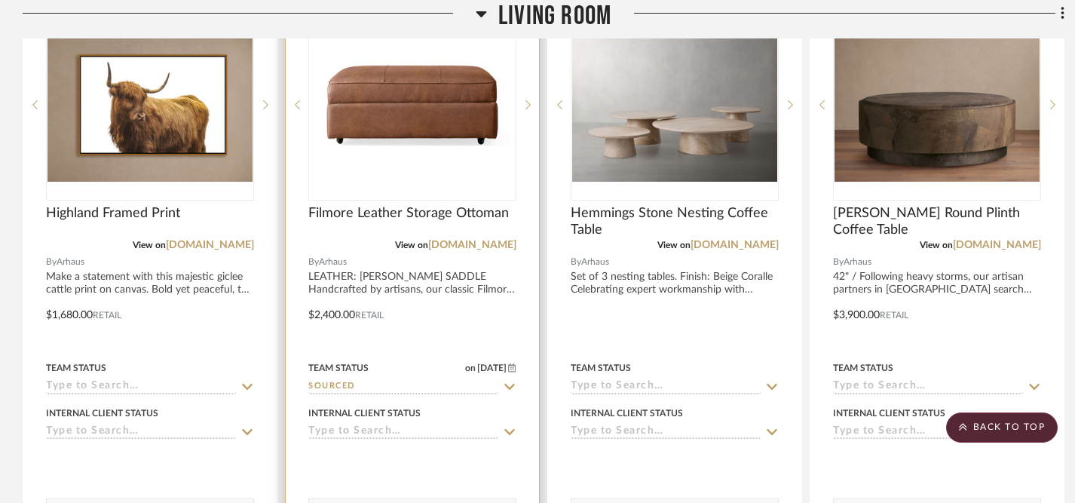
click at [509, 426] on icon at bounding box center [510, 432] width 14 height 12
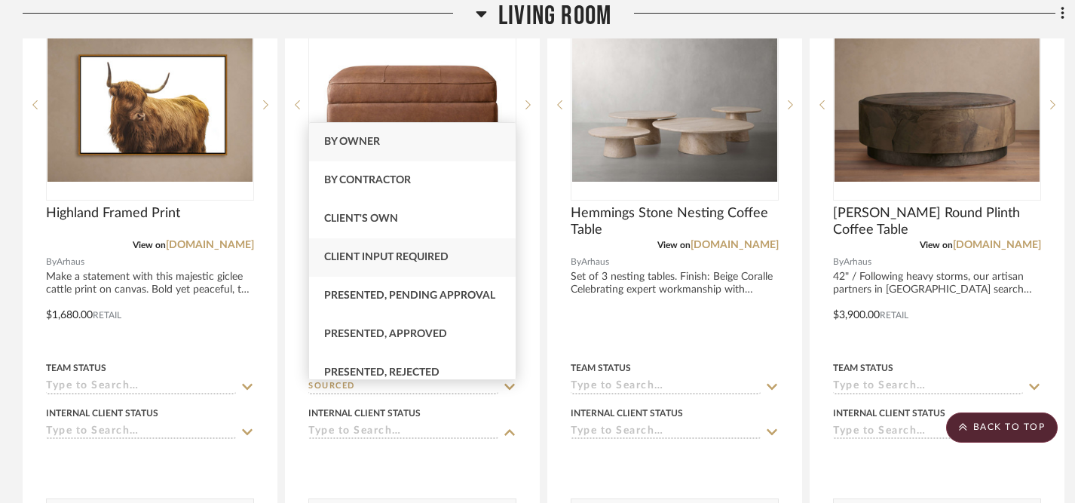
click at [425, 254] on span "Client Input Required" at bounding box center [386, 257] width 124 height 11
type input "[DATE]"
type input "Client Input Required"
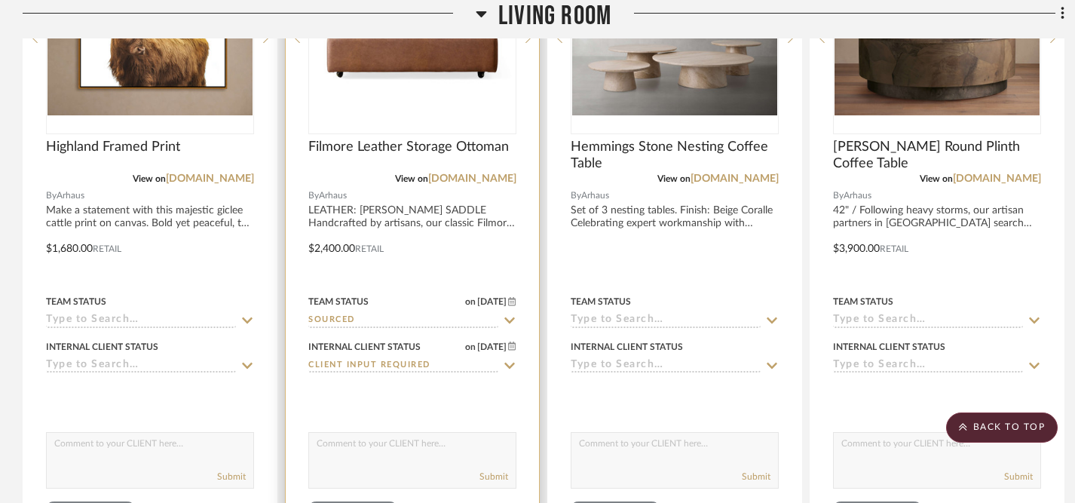
scroll to position [1913, 0]
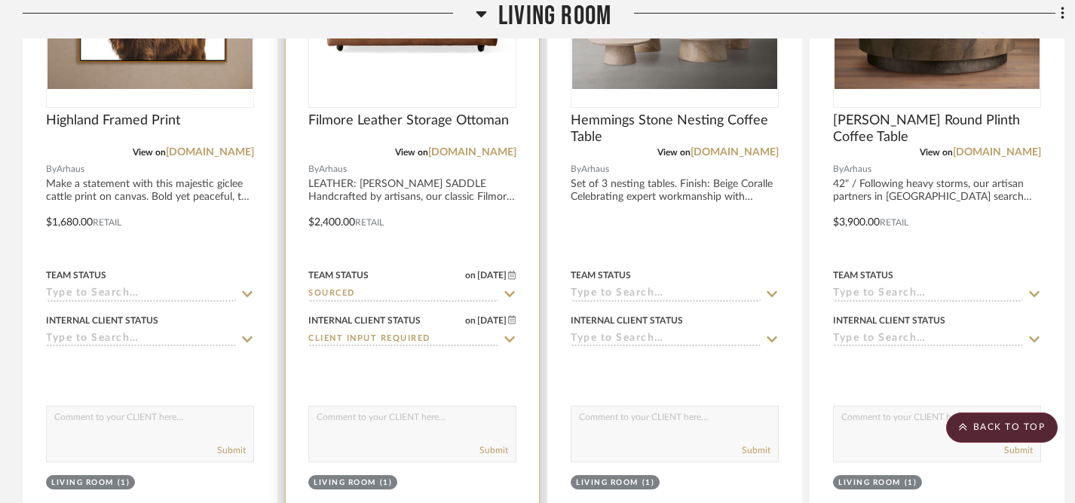
click at [440, 406] on textarea at bounding box center [412, 420] width 207 height 29
type textarea "Included in mood board #3"
click at [498, 443] on button "Submit" at bounding box center [494, 450] width 29 height 14
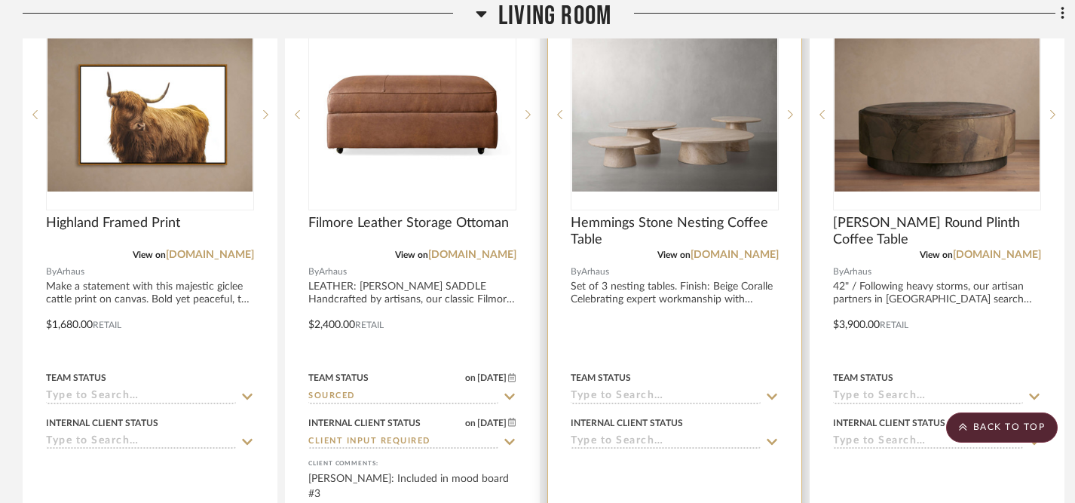
scroll to position [1810, 0]
click at [776, 391] on icon at bounding box center [772, 397] width 14 height 12
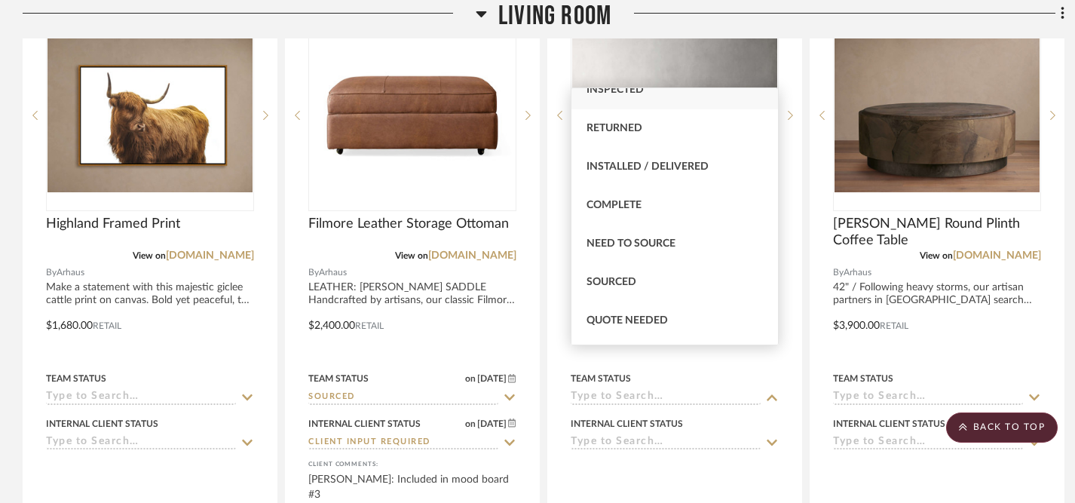
scroll to position [326, 0]
click at [630, 283] on span "Sourced" at bounding box center [612, 281] width 50 height 11
type input "[DATE]"
type input "Sourced"
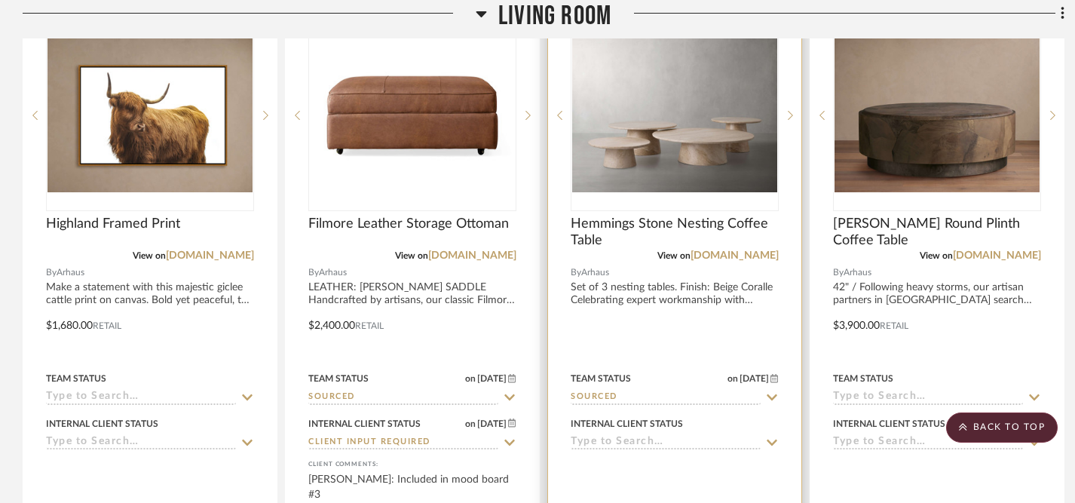
click at [780, 407] on div at bounding box center [674, 315] width 253 height 660
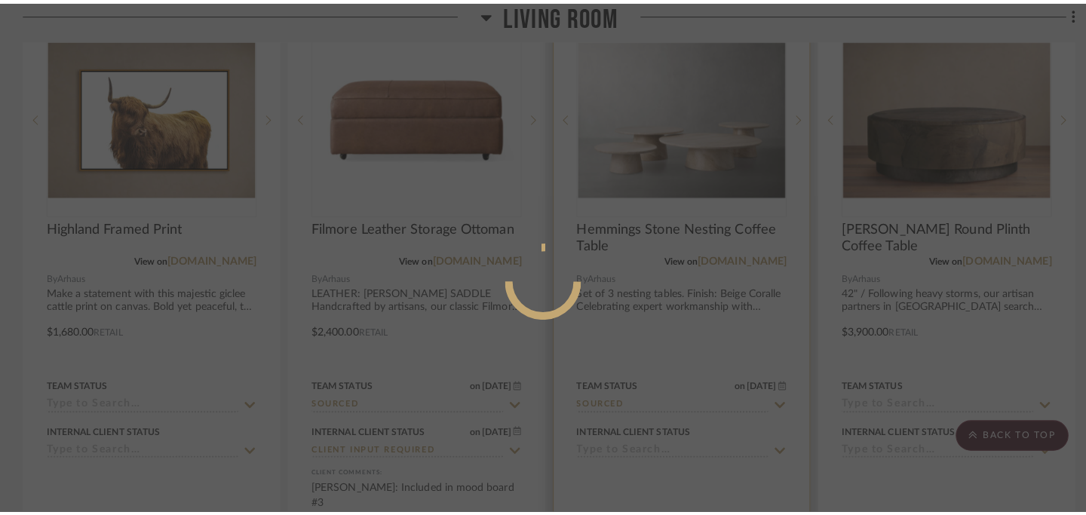
scroll to position [0, 0]
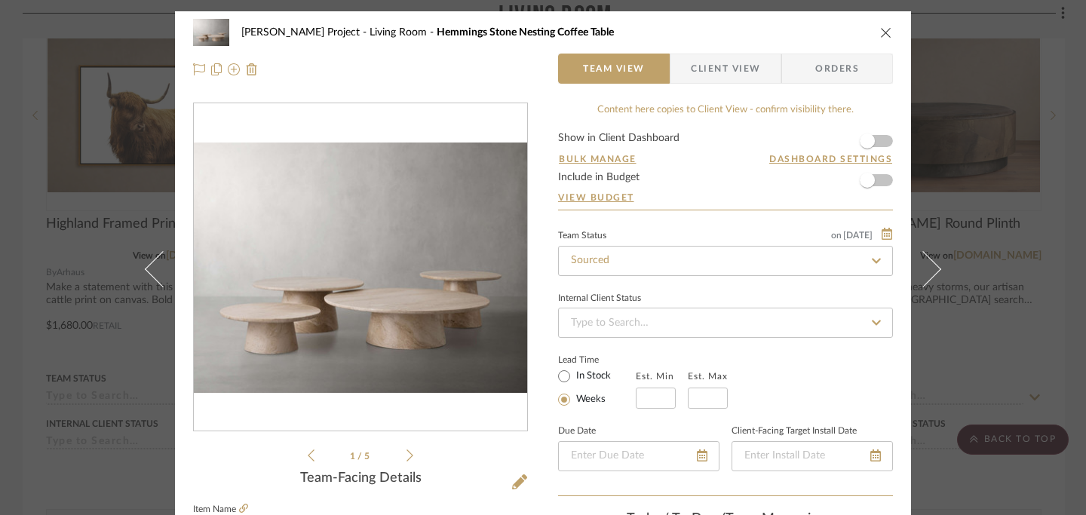
click at [880, 29] on icon "close" at bounding box center [886, 32] width 12 height 12
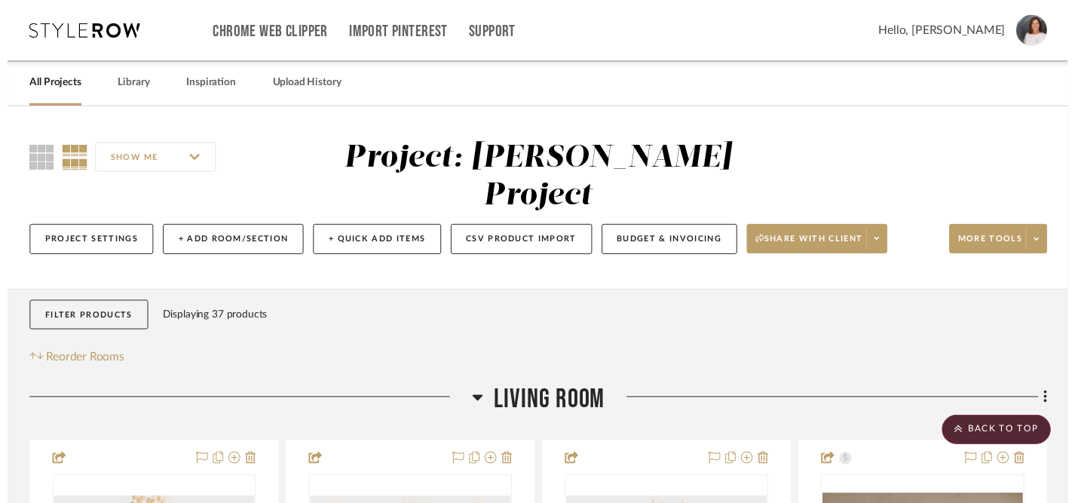
scroll to position [1810, 0]
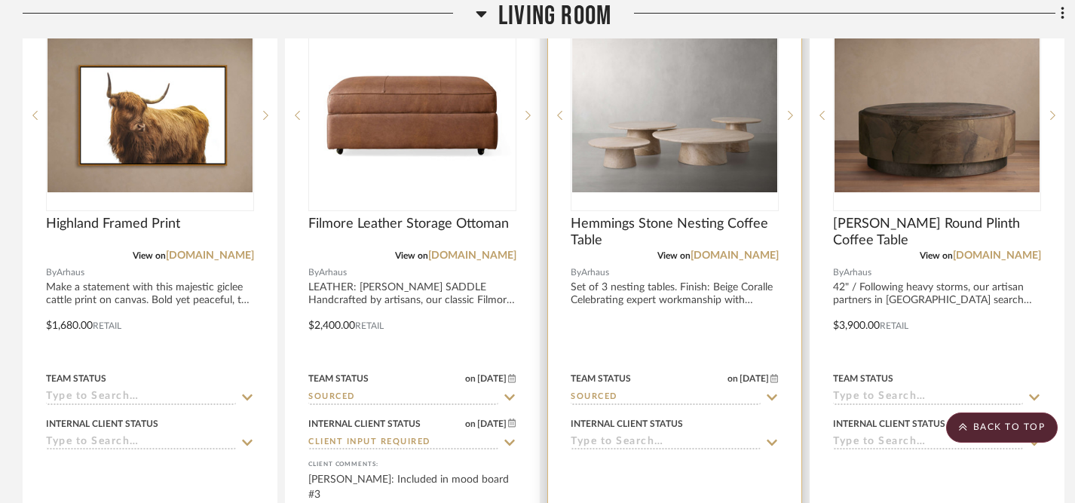
click at [770, 440] on icon at bounding box center [772, 443] width 11 height 6
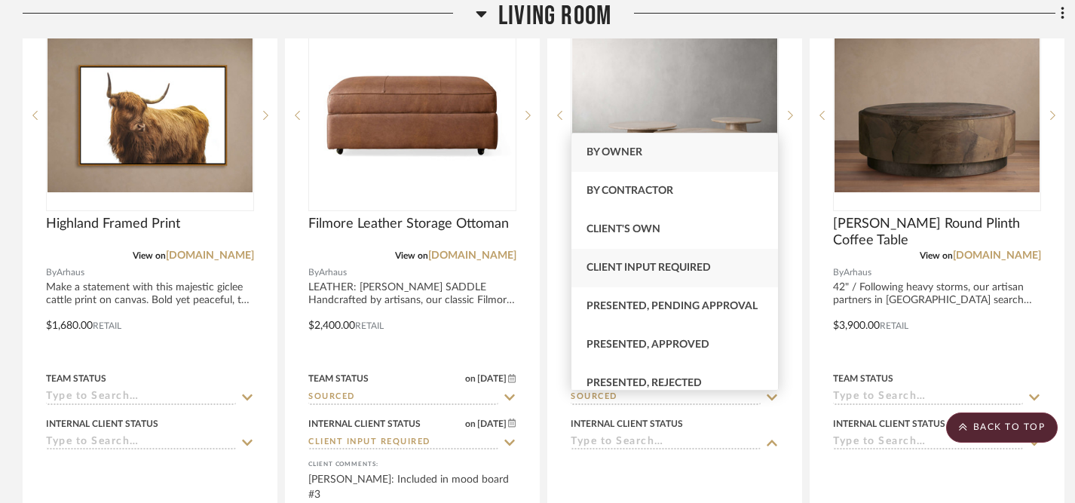
click at [697, 262] on span "Client Input Required" at bounding box center [649, 267] width 124 height 11
type input "[DATE]"
type input "Client Input Required"
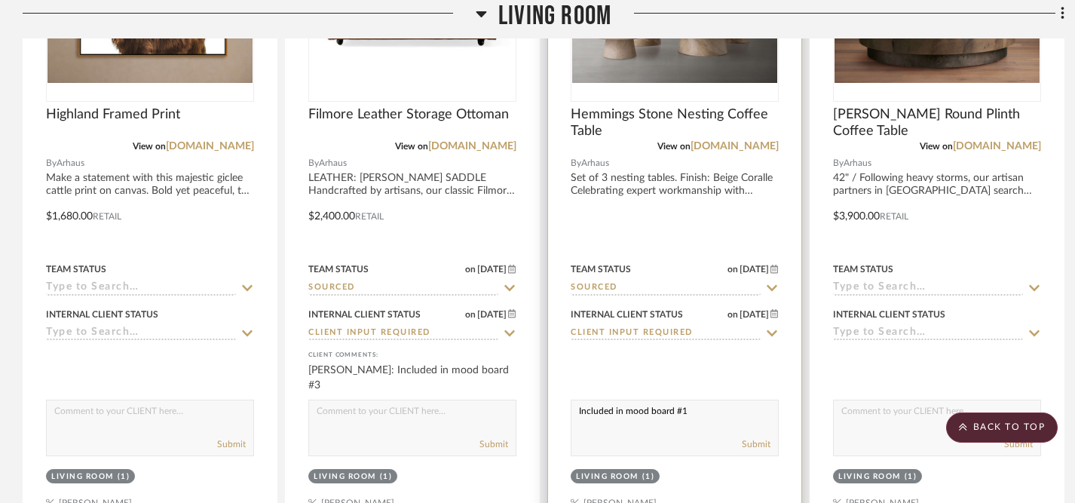
scroll to position [1929, 0]
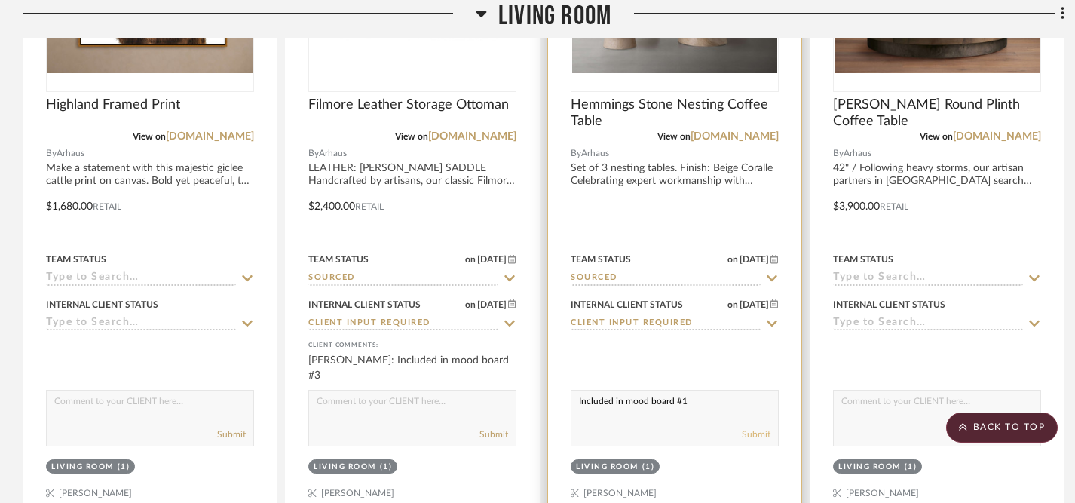
type textarea "Included in mood board #1"
click at [759, 428] on button "Submit" at bounding box center [756, 435] width 29 height 14
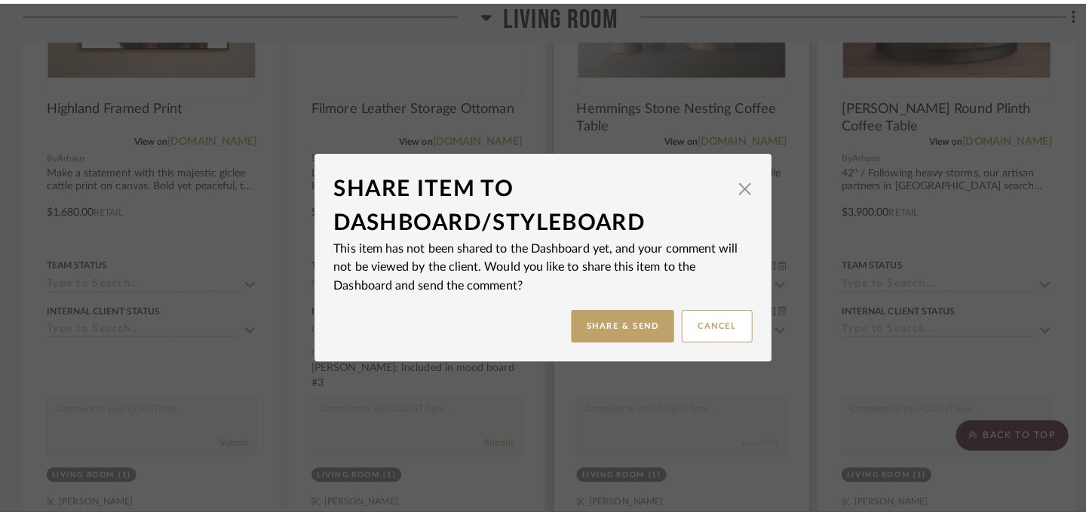
scroll to position [0, 0]
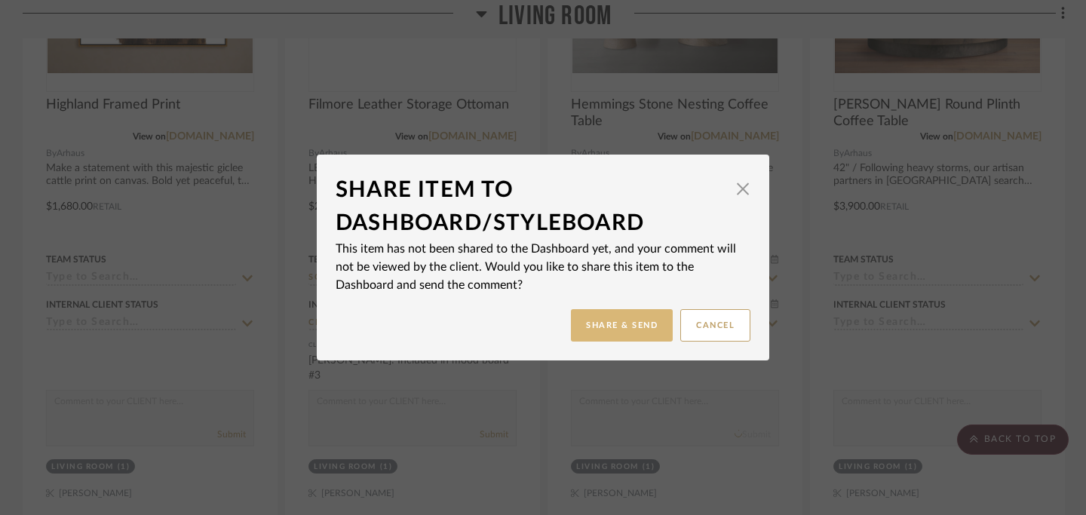
click at [615, 333] on button "Share & Send" at bounding box center [622, 325] width 102 height 32
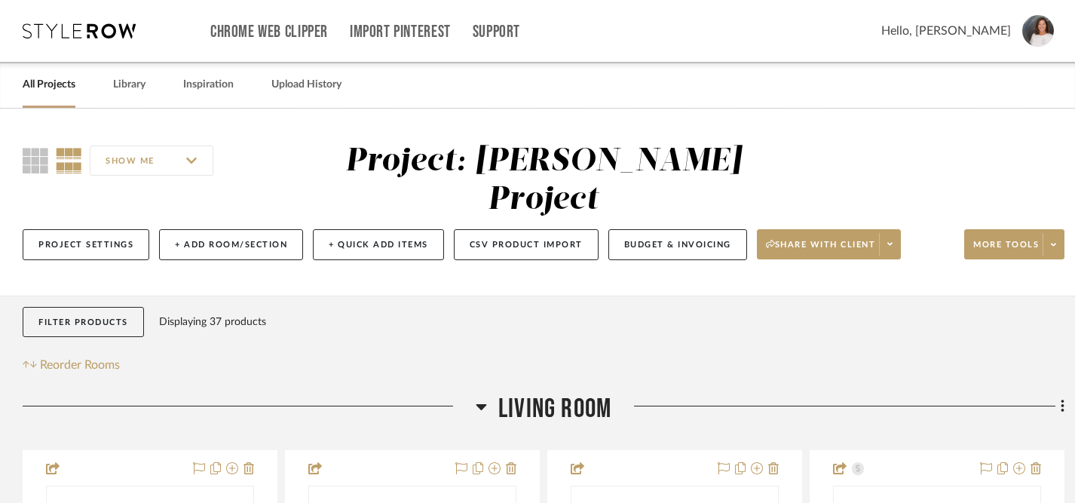
scroll to position [20, 0]
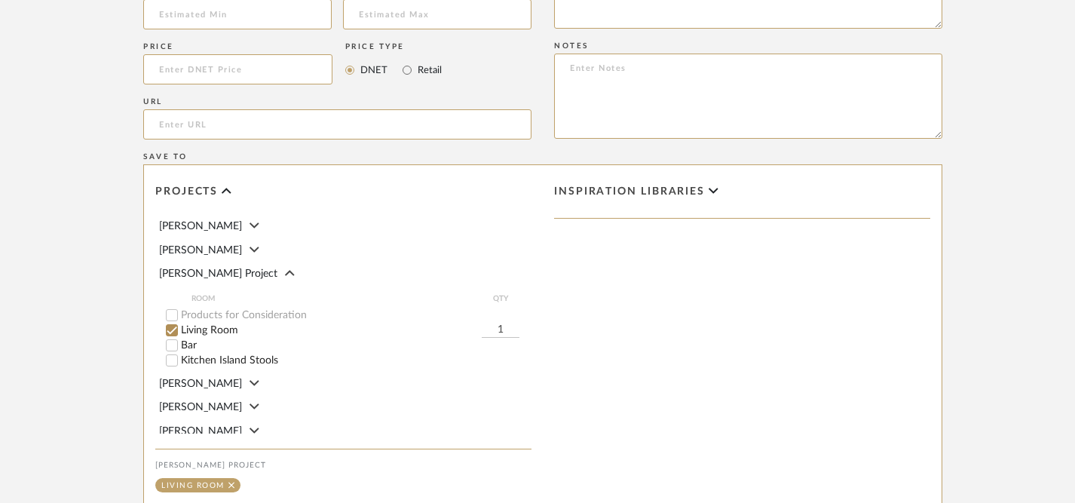
scroll to position [893, 0]
